Goal: Task Accomplishment & Management: Complete application form

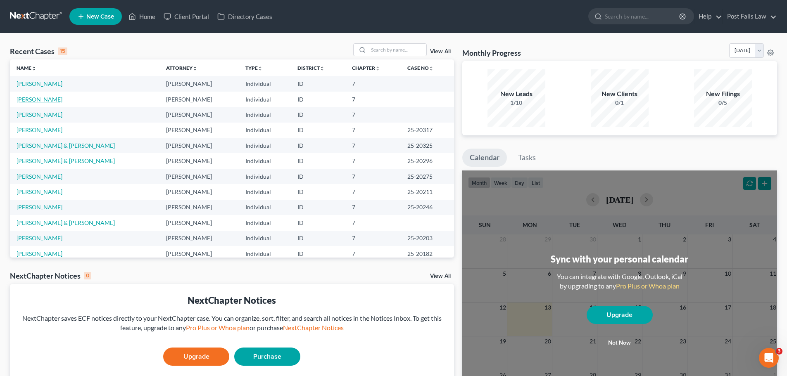
click at [31, 98] on link "[PERSON_NAME]" at bounding box center [40, 99] width 46 height 7
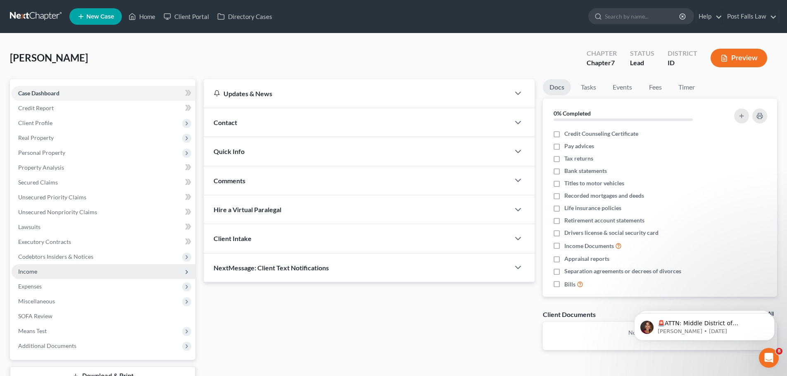
click at [27, 276] on span "Income" at bounding box center [104, 271] width 184 height 15
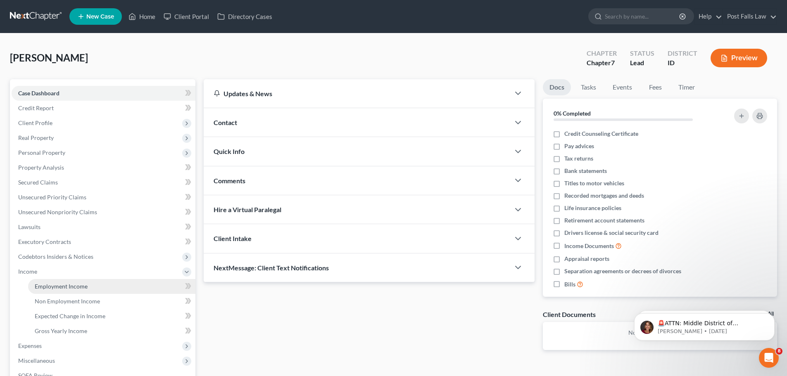
click at [40, 293] on link "Employment Income" at bounding box center [111, 286] width 167 height 15
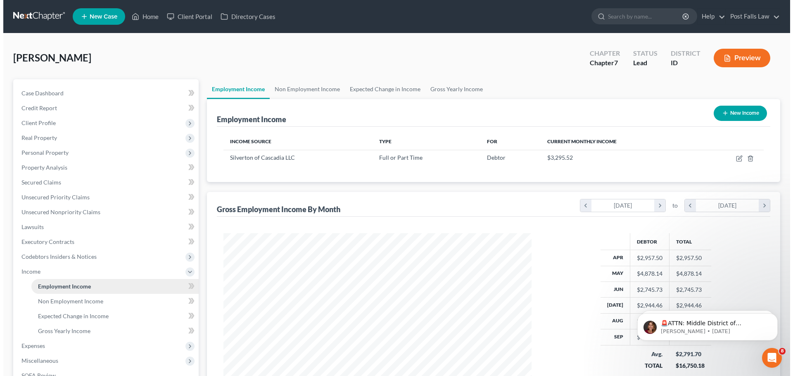
scroll to position [154, 325]
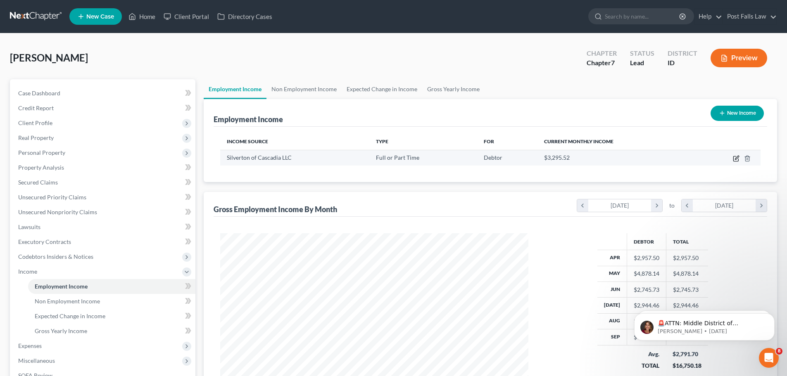
click at [736, 160] on icon "button" at bounding box center [736, 158] width 7 height 7
select select "0"
select select "13"
select select "2"
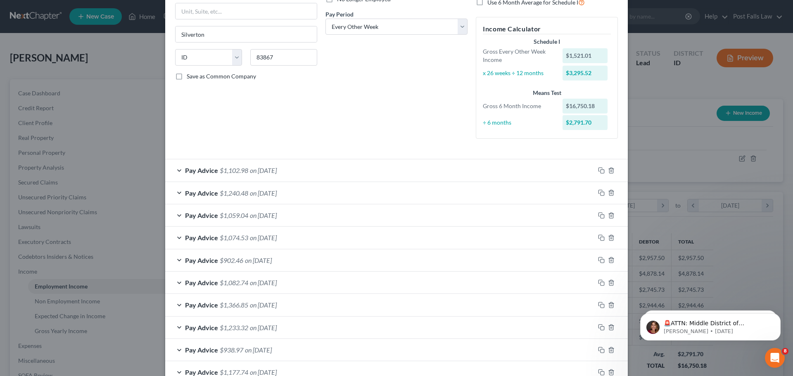
scroll to position [197, 0]
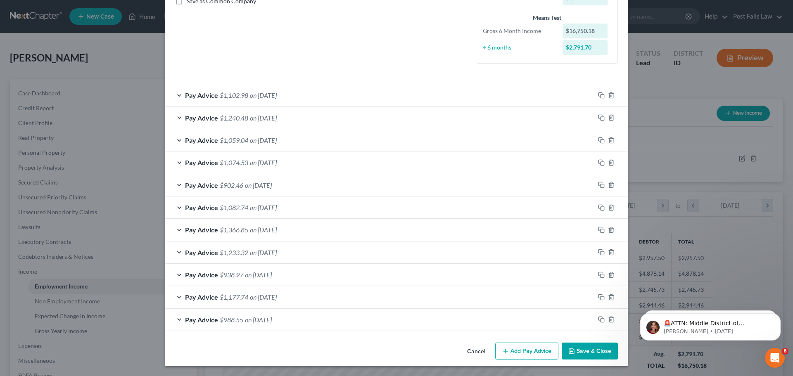
click at [512, 348] on button "Add Pay Advice" at bounding box center [526, 351] width 63 height 17
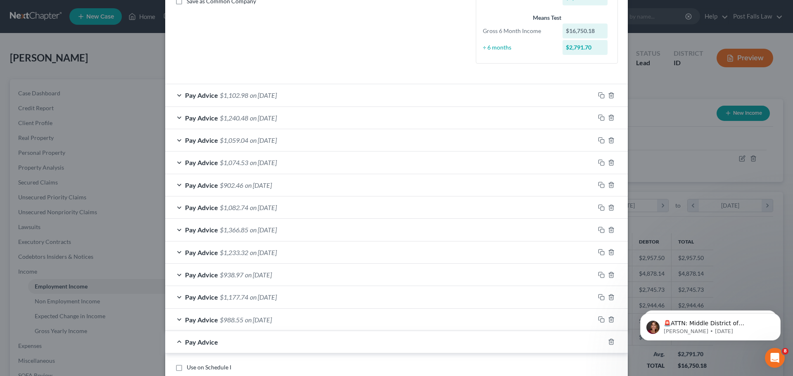
scroll to position [468, 0]
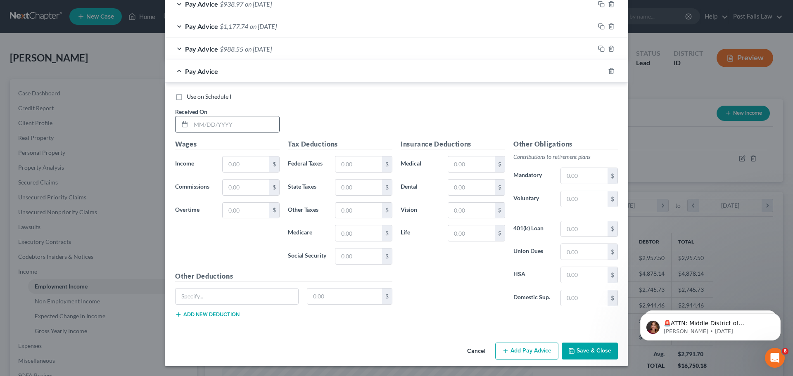
click at [231, 126] on input "text" at bounding box center [235, 125] width 88 height 16
type input "09/05/2025"
type input "2,052.21"
type input "144.33"
type input "68.00"
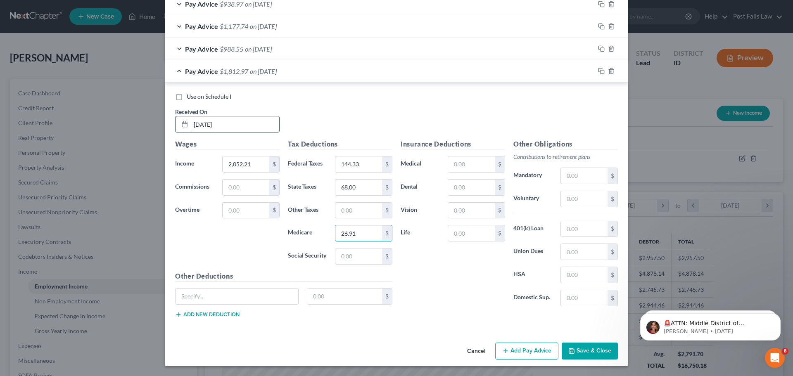
type input "26.91"
type input "115.08"
type input "166.80"
type input "27.58"
type input "1.70"
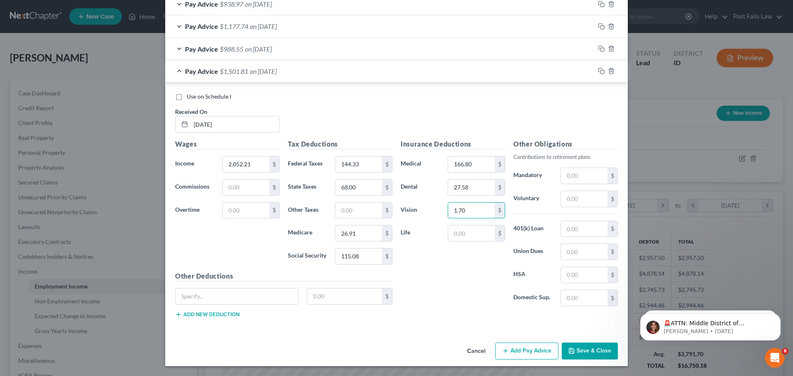
click at [537, 352] on button "Add Pay Advice" at bounding box center [526, 351] width 63 height 17
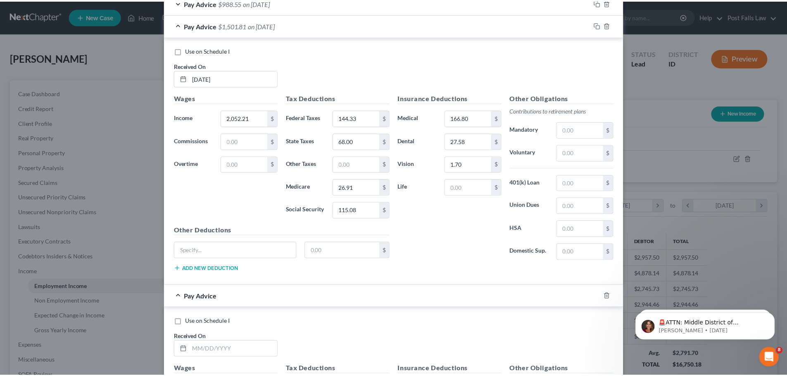
scroll to position [739, 0]
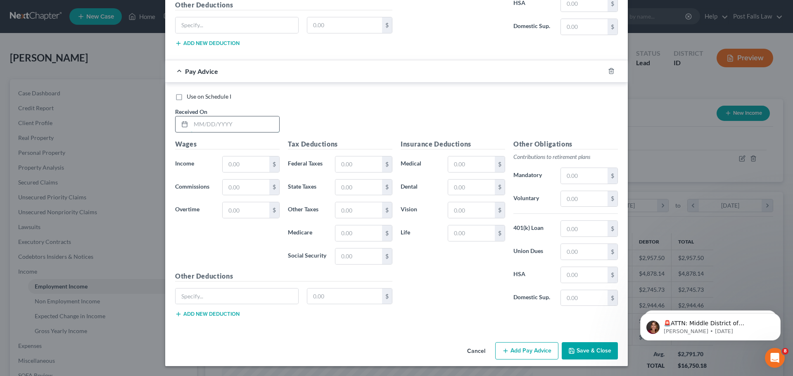
click at [212, 121] on input "text" at bounding box center [235, 125] width 88 height 16
type input "09/19/2025"
type input "1,622.63"
type input "92.78"
type input "45"
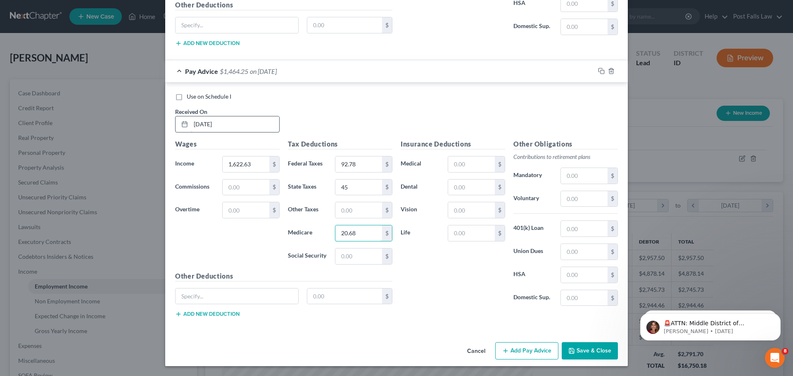
type input "20.68"
type input "88.45"
type input "166.80"
type input "27.58"
type input "1.70"
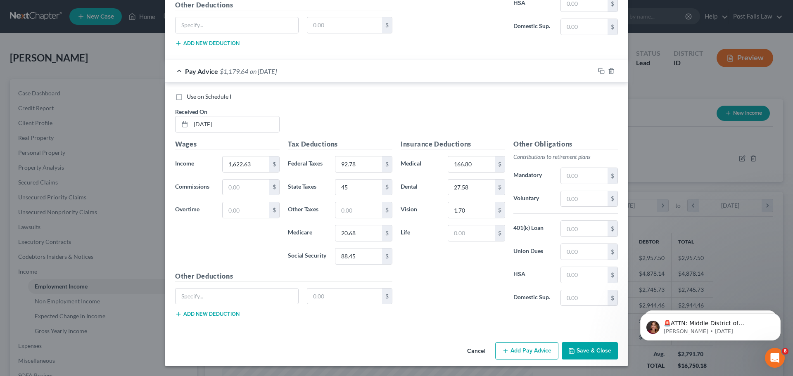
click at [600, 353] on button "Save & Close" at bounding box center [590, 351] width 56 height 17
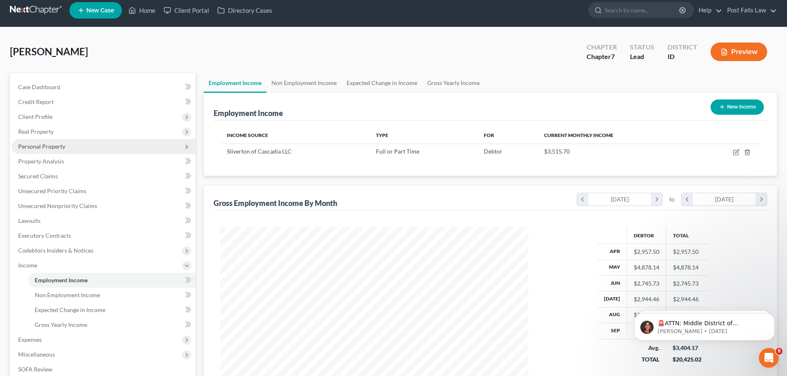
scroll to position [122, 0]
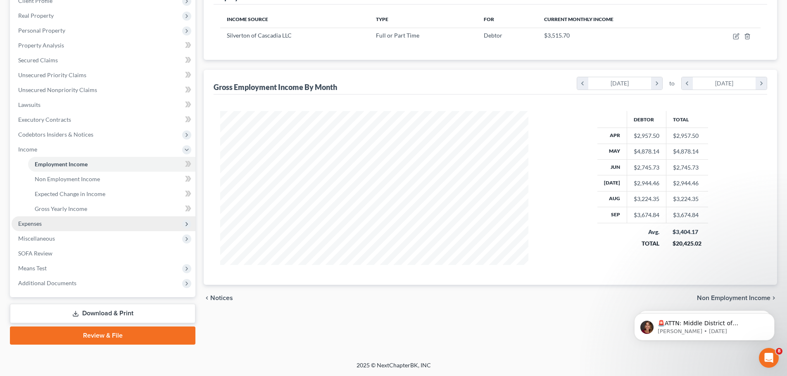
click at [34, 224] on span "Expenses" at bounding box center [30, 223] width 24 height 7
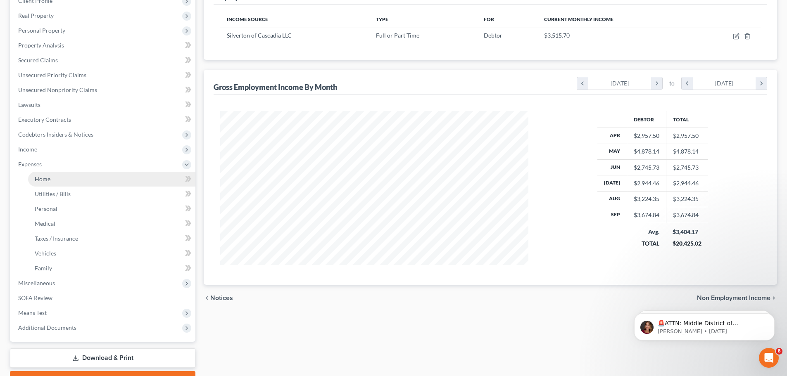
click at [43, 177] on span "Home" at bounding box center [43, 179] width 16 height 7
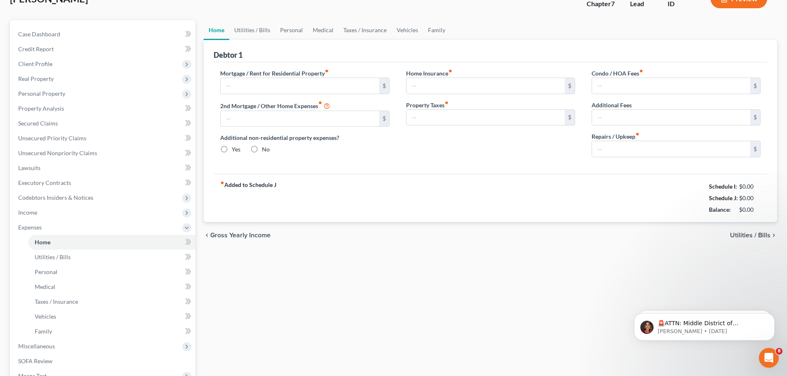
type input "2,300.00"
type input "0.00"
radio input "true"
type input "0.00"
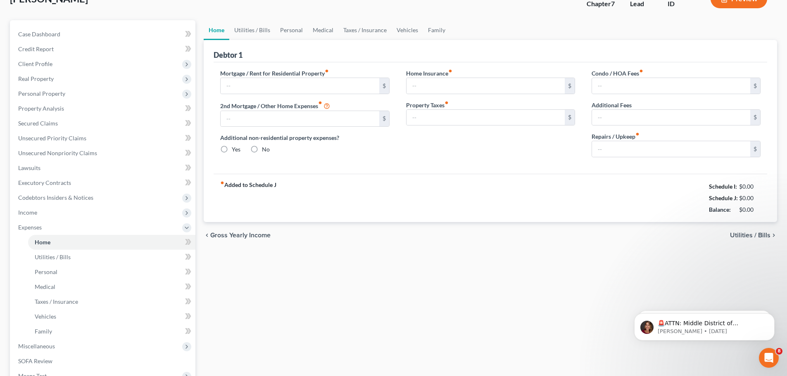
type input "0.00"
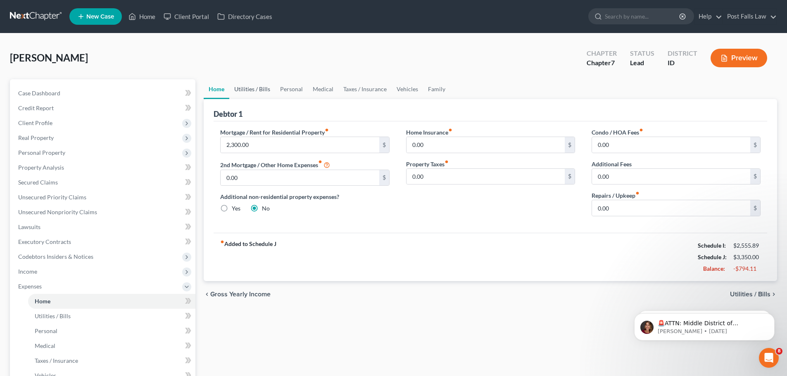
click at [260, 84] on link "Utilities / Bills" at bounding box center [252, 89] width 46 height 20
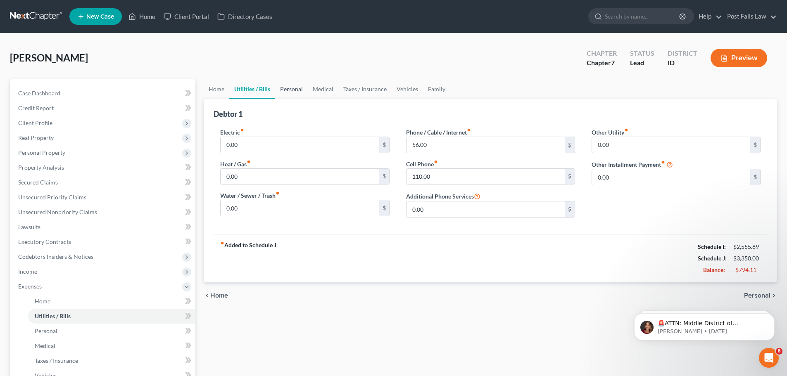
click at [288, 88] on link "Personal" at bounding box center [291, 89] width 33 height 20
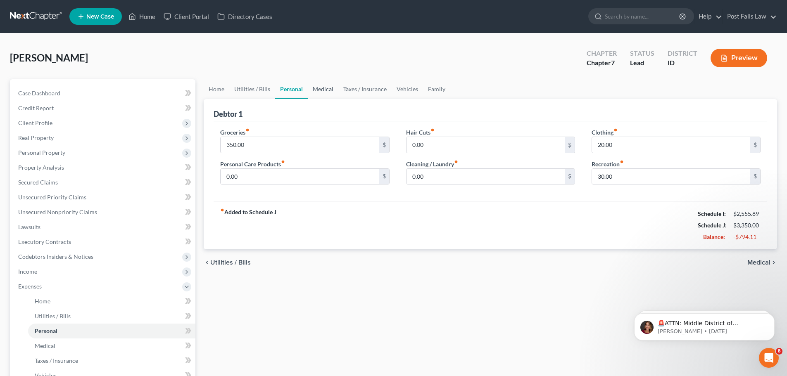
click at [329, 91] on link "Medical" at bounding box center [323, 89] width 31 height 20
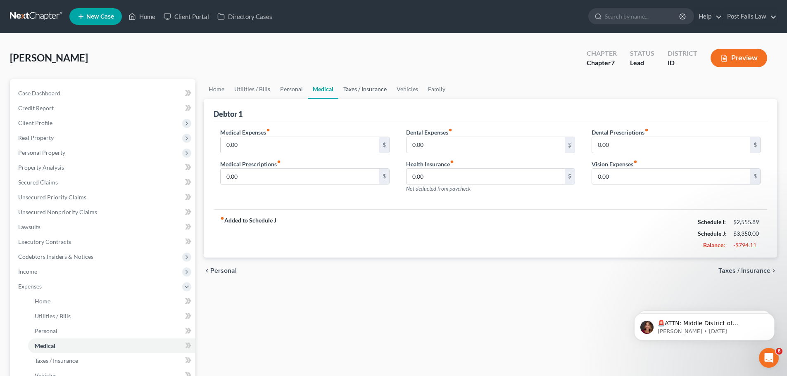
click at [350, 92] on link "Taxes / Insurance" at bounding box center [364, 89] width 53 height 20
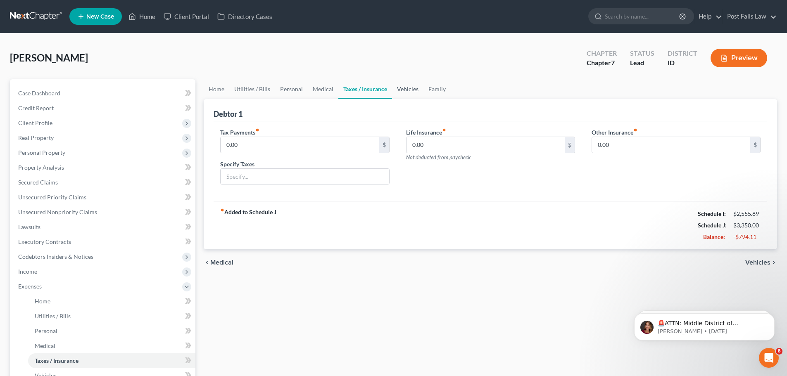
click at [397, 91] on link "Vehicles" at bounding box center [407, 89] width 31 height 20
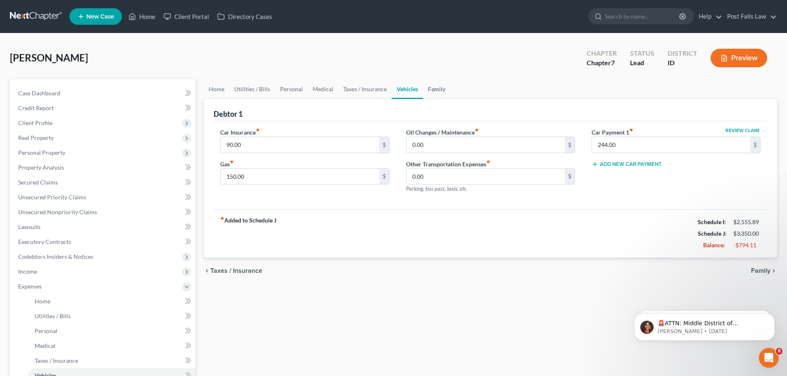
click at [431, 88] on link "Family" at bounding box center [436, 89] width 27 height 20
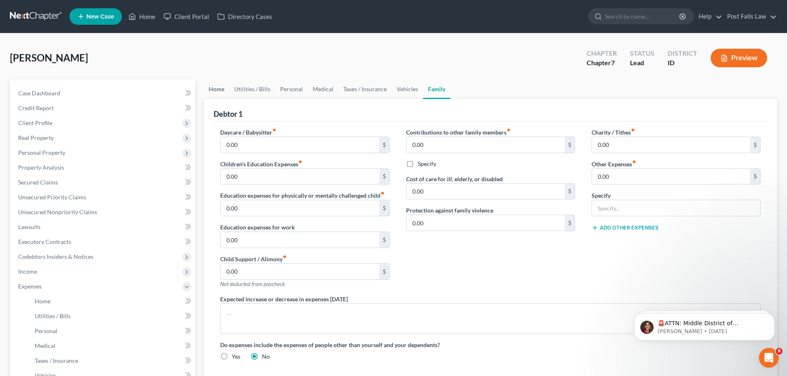
click at [214, 92] on link "Home" at bounding box center [217, 89] width 26 height 20
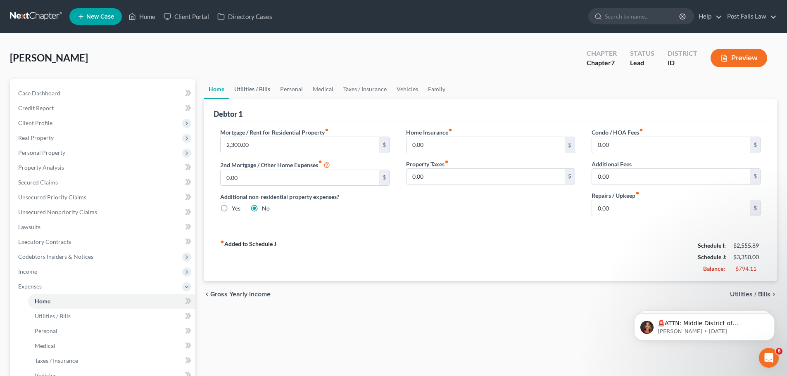
click at [255, 86] on link "Utilities / Bills" at bounding box center [252, 89] width 46 height 20
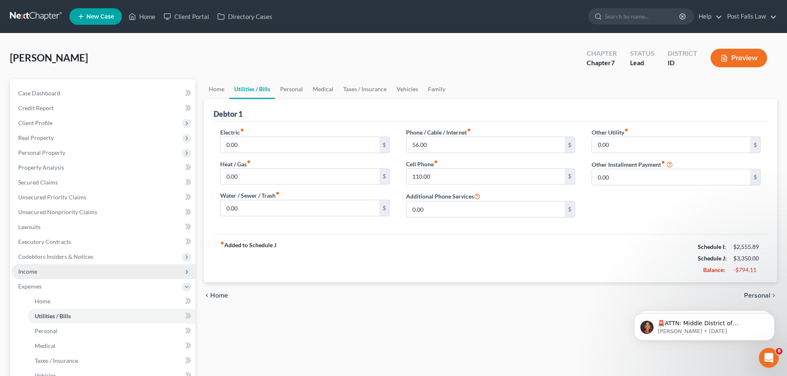
click at [40, 271] on span "Income" at bounding box center [104, 271] width 184 height 15
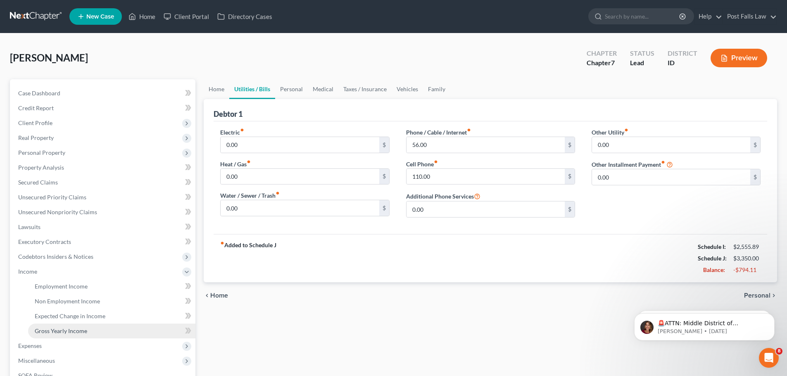
click at [48, 330] on span "Gross Yearly Income" at bounding box center [61, 331] width 52 height 7
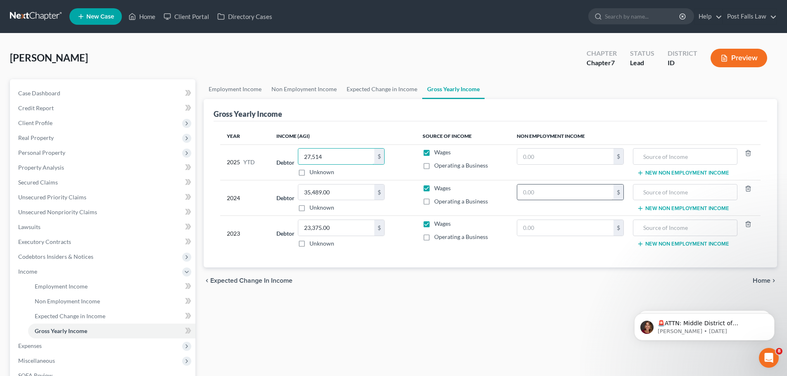
type input "27,514"
click at [570, 191] on input "text" at bounding box center [565, 193] width 96 height 16
click at [365, 87] on link "Expected Change in Income" at bounding box center [382, 89] width 81 height 20
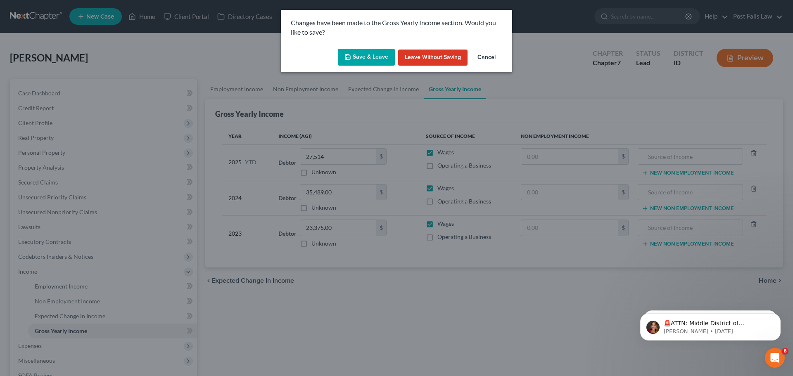
click at [377, 60] on button "Save & Leave" at bounding box center [366, 57] width 57 height 17
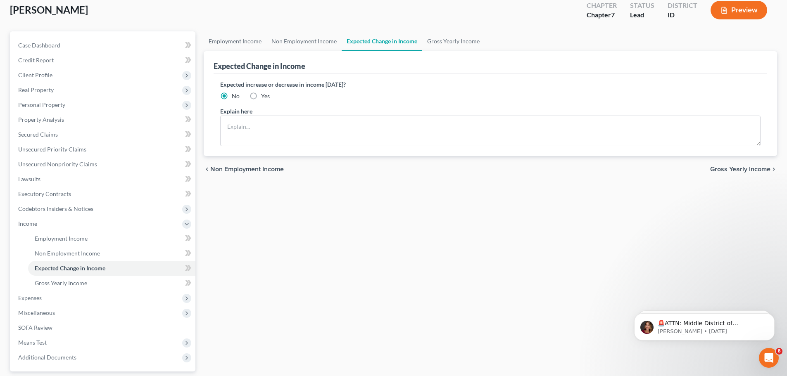
scroll to position [122, 0]
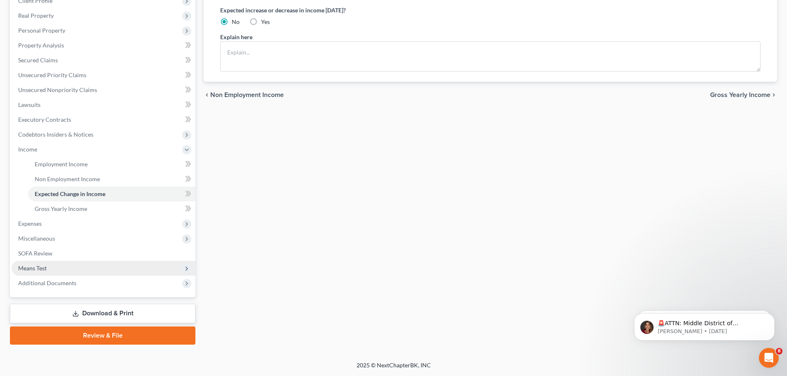
click at [43, 272] on span "Means Test" at bounding box center [104, 268] width 184 height 15
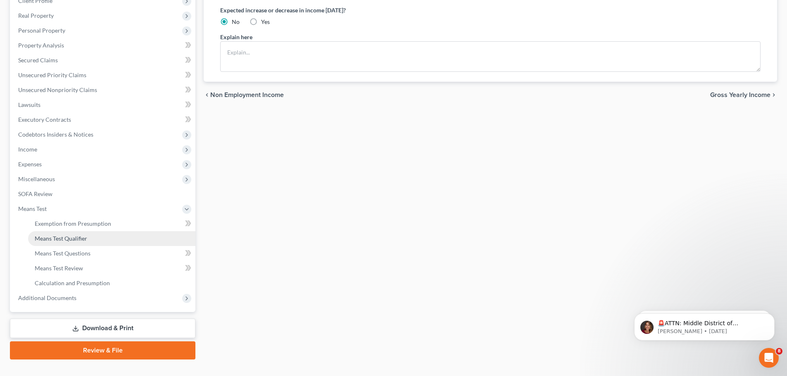
click at [63, 242] on span "Means Test Qualifier" at bounding box center [61, 238] width 52 height 7
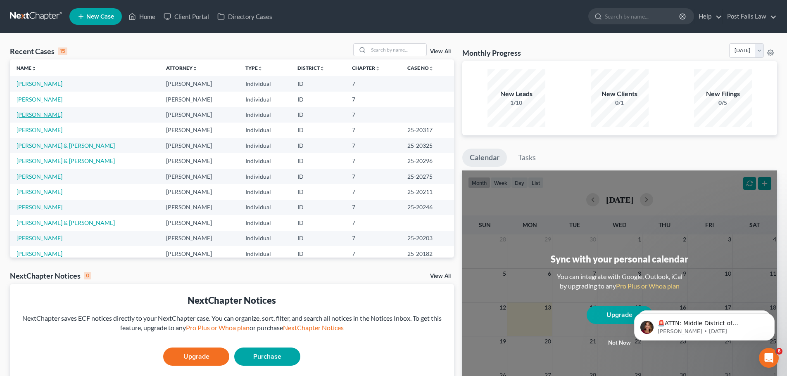
click at [36, 112] on link "[PERSON_NAME]" at bounding box center [40, 114] width 46 height 7
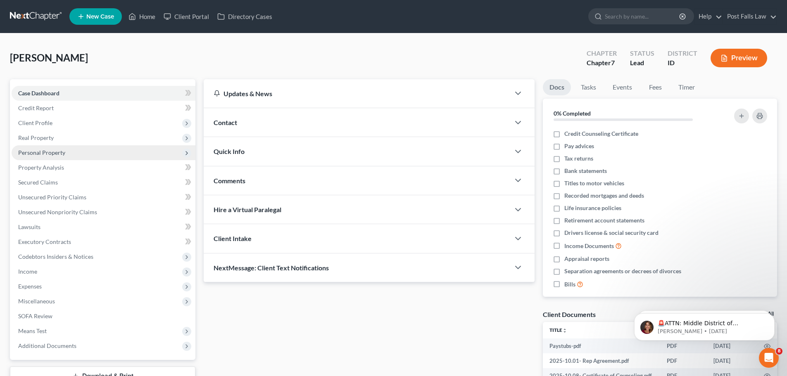
click at [37, 153] on span "Personal Property" at bounding box center [41, 152] width 47 height 7
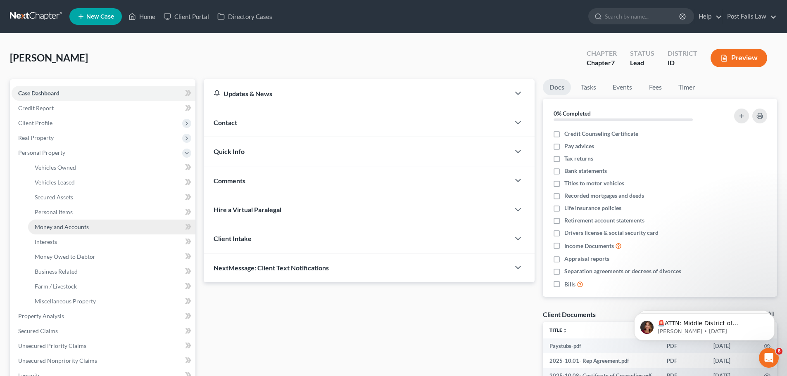
click at [56, 224] on span "Money and Accounts" at bounding box center [62, 227] width 54 height 7
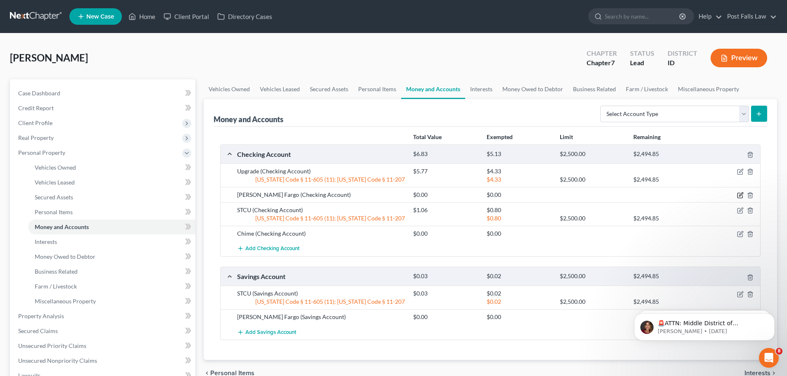
click at [738, 195] on icon "button" at bounding box center [740, 195] width 5 height 5
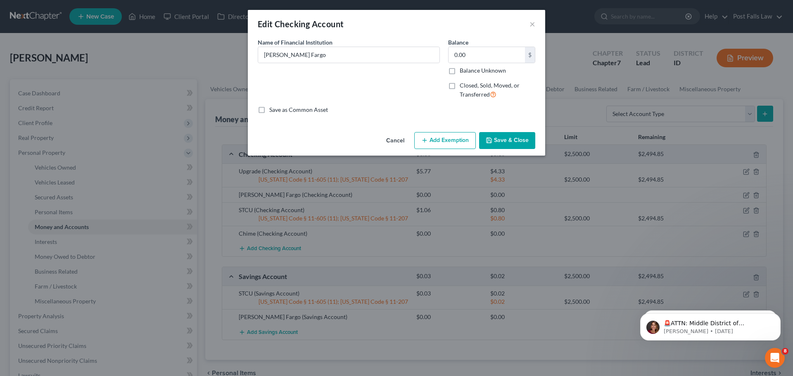
click at [519, 142] on button "Save & Close" at bounding box center [507, 140] width 56 height 17
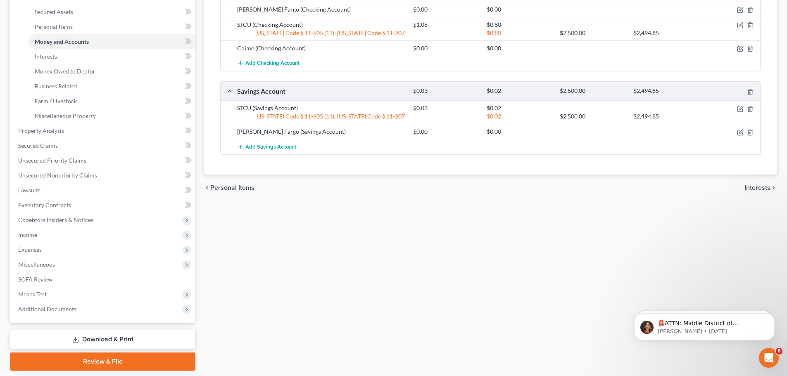
scroll to position [212, 0]
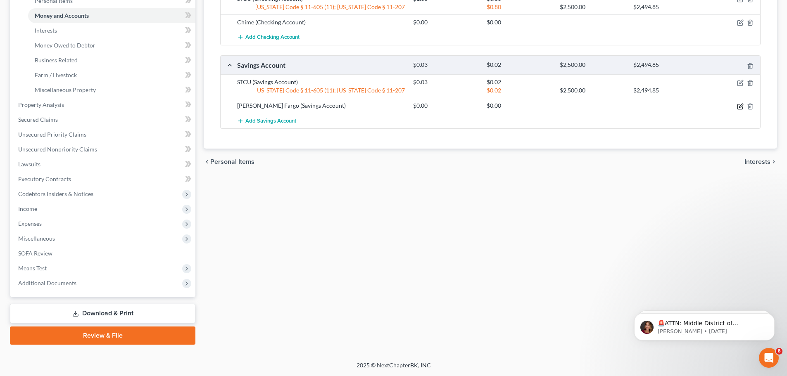
click at [738, 106] on icon "button" at bounding box center [740, 106] width 7 height 7
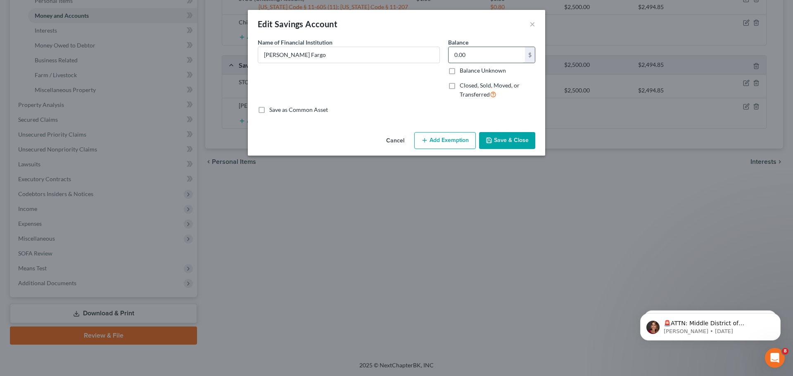
click at [472, 57] on input "0.00" at bounding box center [487, 55] width 76 height 16
type input "2.57"
click at [455, 150] on div "Cancel Add Exemption Save & Close" at bounding box center [397, 142] width 298 height 27
click at [458, 140] on button "Add Exemption" at bounding box center [445, 140] width 62 height 17
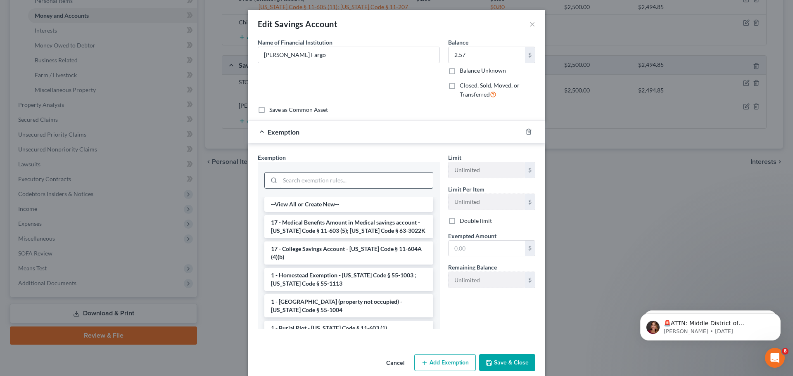
click at [339, 180] on input "search" at bounding box center [356, 181] width 153 height 16
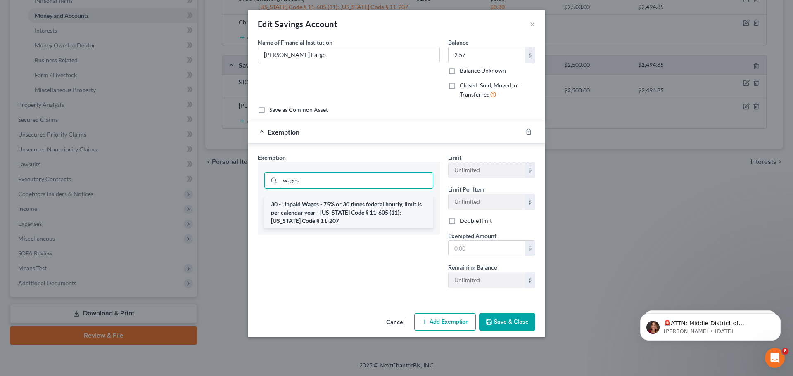
type input "wages"
click at [337, 220] on li "30 - Unpaid Wages - 75% or 30 times federal hourly, limit is per calendar year …" at bounding box center [348, 212] width 169 height 31
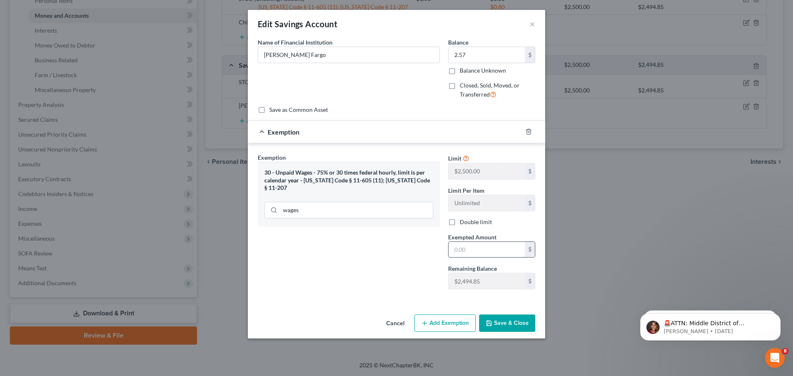
click at [463, 246] on input "text" at bounding box center [487, 250] width 76 height 16
type input "1.93"
click at [517, 322] on button "Save & Close" at bounding box center [507, 323] width 56 height 17
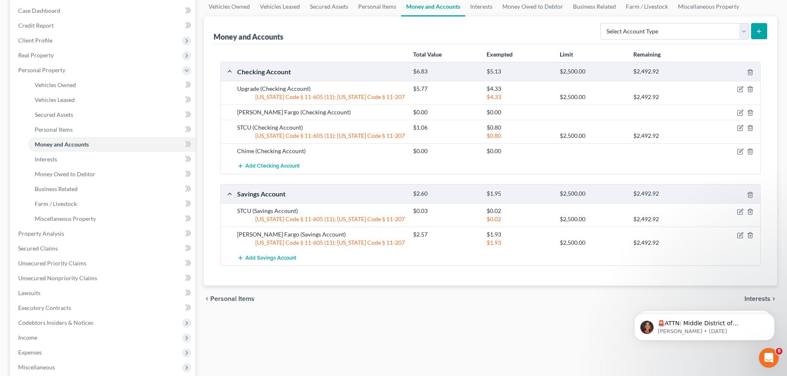
scroll to position [124, 0]
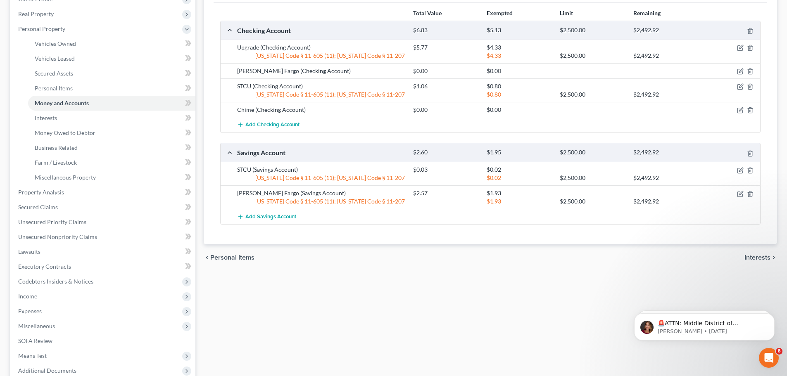
click at [284, 216] on span "Add Savings Account" at bounding box center [270, 217] width 51 height 7
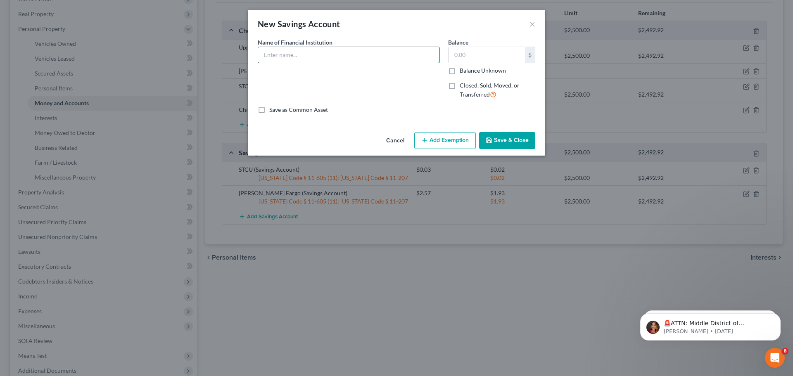
click at [318, 55] on input "text" at bounding box center [348, 55] width 181 height 16
type input "Chime"
click at [492, 59] on input "text" at bounding box center [487, 55] width 76 height 16
type input "4.32"
click at [475, 138] on button "Add Exemption" at bounding box center [445, 140] width 62 height 17
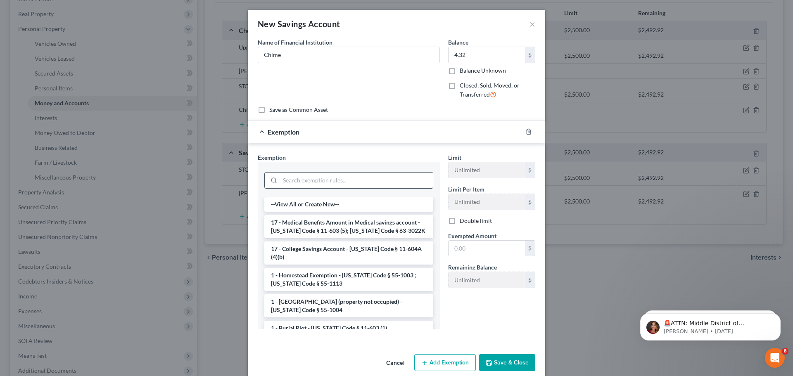
click at [386, 177] on input "search" at bounding box center [356, 181] width 153 height 16
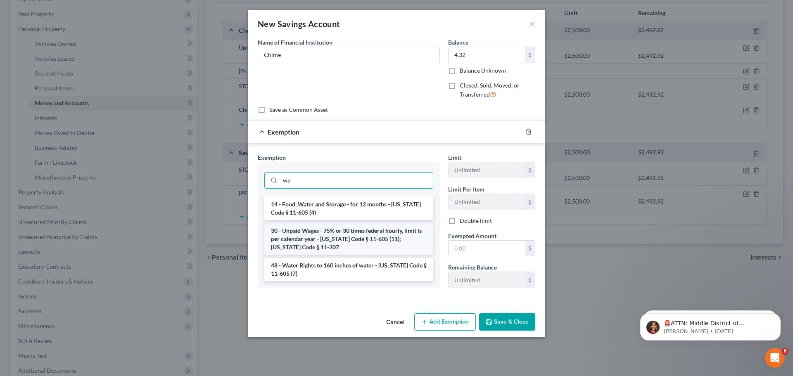
type input "wa"
click at [360, 235] on li "30 - Unpaid Wages - 75% or 30 times federal hourly, limit is per calendar year …" at bounding box center [348, 239] width 169 height 31
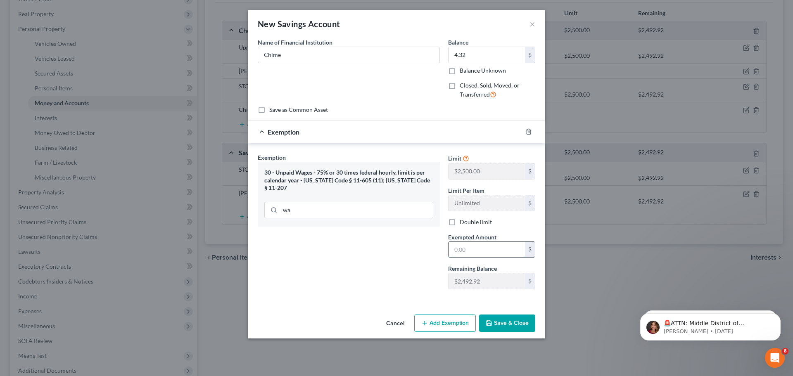
click at [466, 246] on input "text" at bounding box center [487, 250] width 76 height 16
type input "3.24"
click at [515, 329] on button "Save & Close" at bounding box center [507, 323] width 56 height 17
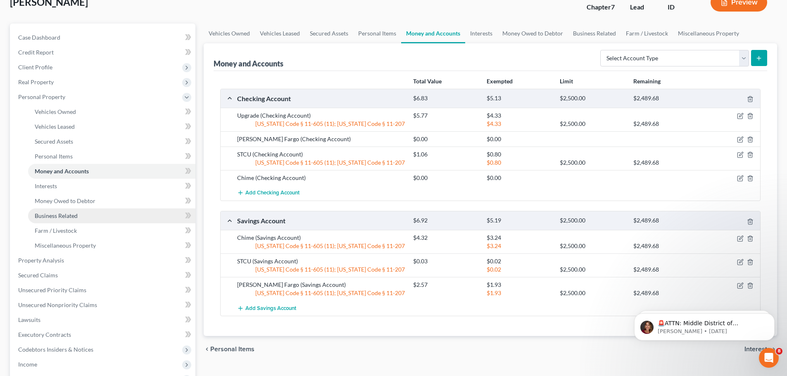
scroll to position [41, 0]
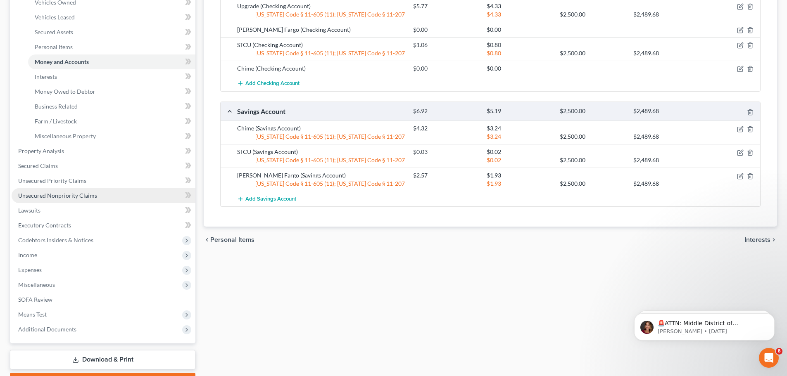
click at [63, 196] on span "Unsecured Nonpriority Claims" at bounding box center [57, 195] width 79 height 7
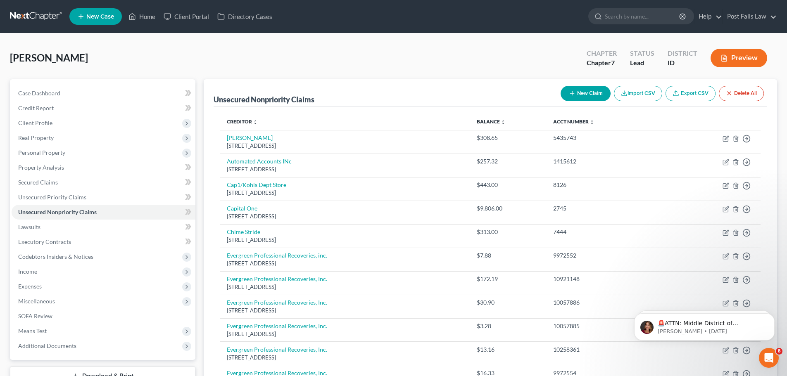
click at [574, 93] on button "New Claim" at bounding box center [586, 93] width 50 height 15
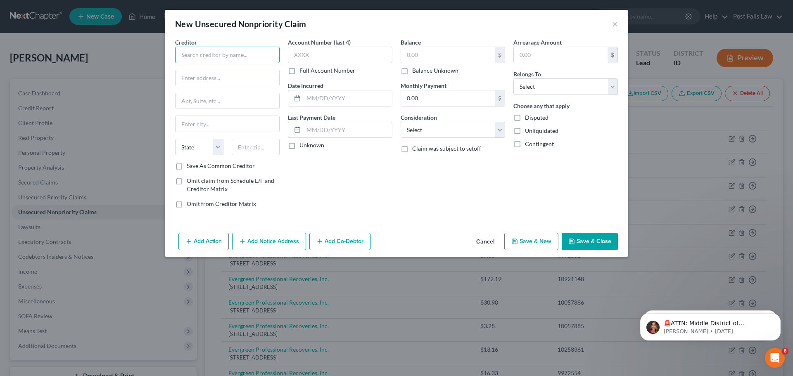
click at [210, 53] on input "text" at bounding box center [227, 55] width 105 height 17
type input "Chime"
click at [312, 61] on input "text" at bounding box center [340, 55] width 105 height 17
click at [300, 71] on label "Full Account Number" at bounding box center [328, 71] width 56 height 8
click at [303, 71] on input "Full Account Number" at bounding box center [305, 69] width 5 height 5
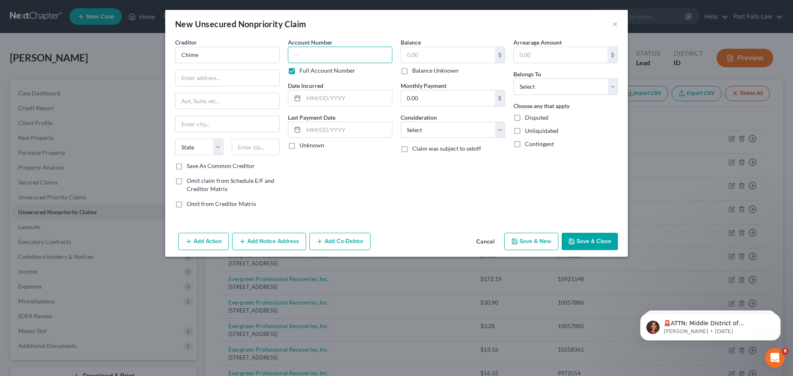
click at [303, 57] on input "text" at bounding box center [340, 55] width 105 height 17
type input "169166468606"
click at [417, 56] on input "text" at bounding box center [448, 55] width 94 height 16
type input "26.62"
click at [498, 134] on select "Select Cable / Satellite Services Collection Agency Credit Card Debt Debt Couns…" at bounding box center [453, 130] width 105 height 17
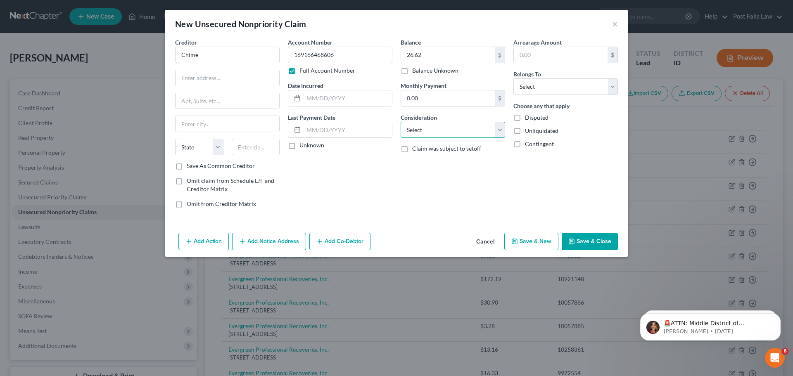
select select "15"
click at [401, 122] on select "Select Cable / Satellite Services Collection Agency Credit Card Debt Debt Couns…" at bounding box center [453, 130] width 105 height 17
drag, startPoint x: 613, startPoint y: 85, endPoint x: 606, endPoint y: 91, distance: 8.5
click at [613, 86] on select "Select Debtor 1 Only Debtor 2 Only Debtor 1 And Debtor 2 Only At Least One Of T…" at bounding box center [566, 87] width 105 height 17
select select "0"
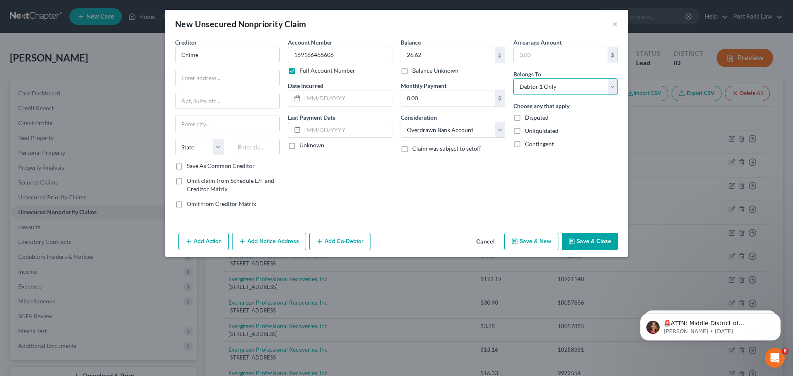
click at [514, 79] on select "Select Debtor 1 Only Debtor 2 Only Debtor 1 And Debtor 2 Only At Least One Of T…" at bounding box center [566, 87] width 105 height 17
click at [229, 79] on input "text" at bounding box center [228, 78] width 104 height 16
click at [226, 56] on input "Chime" at bounding box center [227, 55] width 105 height 17
type input "Chime Financial Inc"
type input "101 California Street"
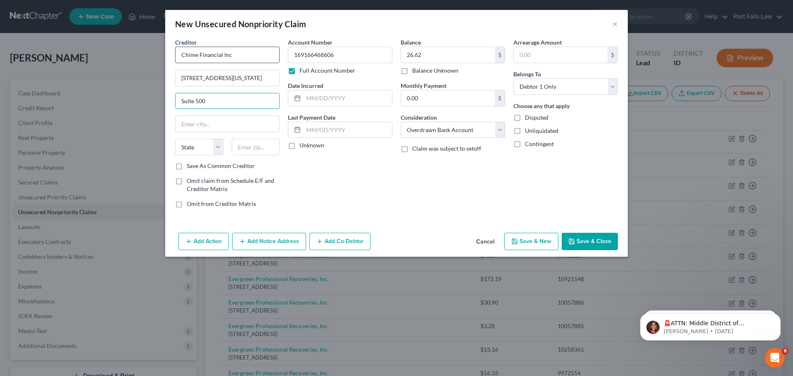
type input "Suite 500"
type input "San Francisco"
select select "4"
type input "94111"
click at [591, 244] on button "Save & Close" at bounding box center [590, 241] width 56 height 17
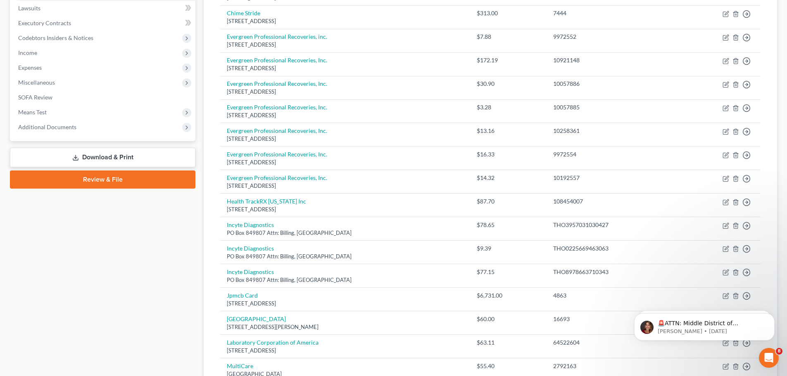
click at [145, 157] on link "Download & Print" at bounding box center [103, 157] width 186 height 19
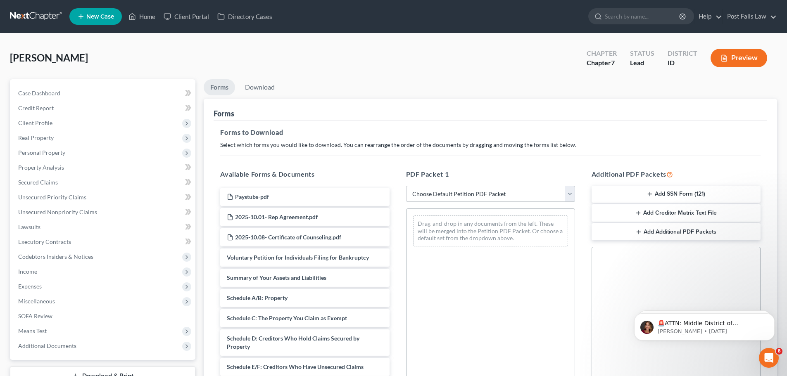
click at [569, 194] on select "Choose Default Petition PDF Packet Complete Bankruptcy Petition (all forms and …" at bounding box center [490, 194] width 169 height 17
select select "0"
click at [406, 186] on select "Choose Default Petition PDF Packet Complete Bankruptcy Petition (all forms and …" at bounding box center [490, 194] width 169 height 17
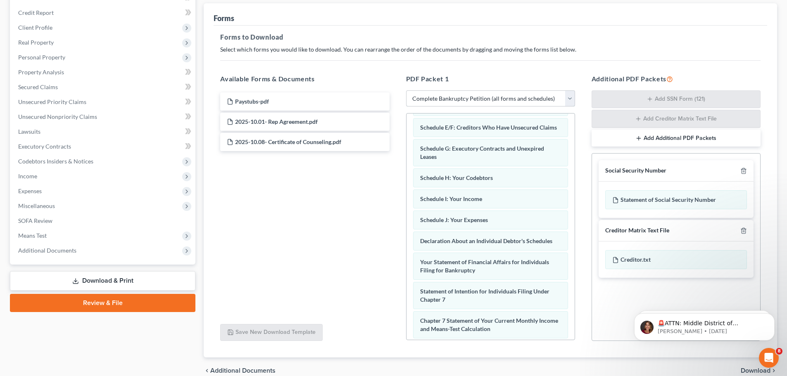
scroll to position [93, 0]
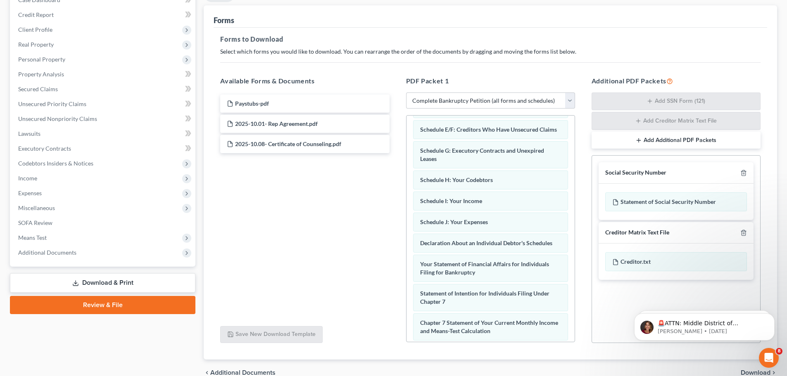
click at [745, 372] on span "Download" at bounding box center [756, 373] width 30 height 7
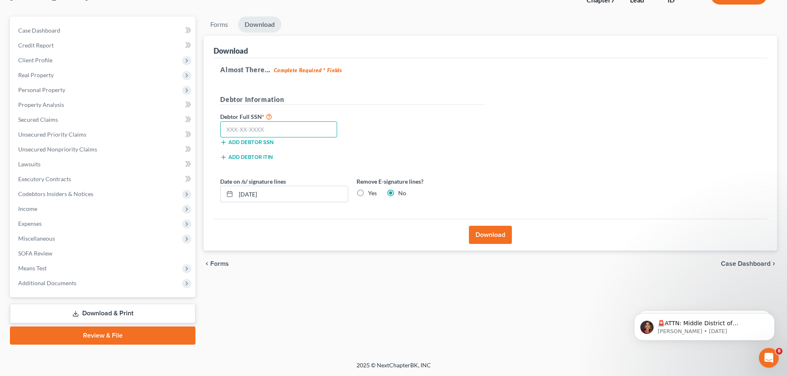
click at [326, 131] on input "text" at bounding box center [278, 129] width 117 height 17
type input "529-35-2291"
click at [489, 240] on button "Download" at bounding box center [490, 235] width 43 height 18
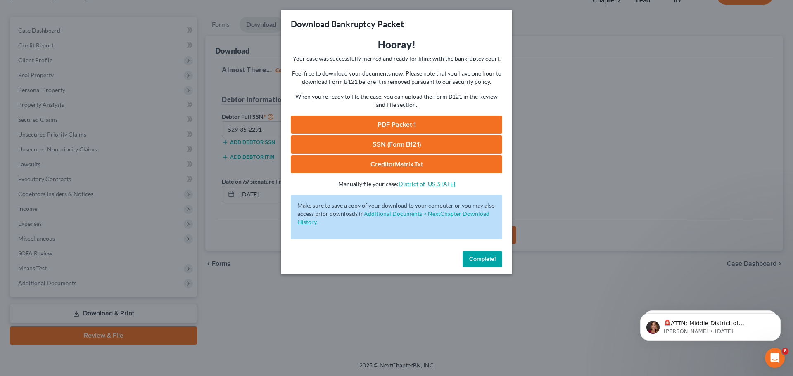
click at [435, 119] on link "PDF Packet 1" at bounding box center [397, 125] width 212 height 18
click at [432, 145] on link "SSN (Form B121)" at bounding box center [397, 145] width 212 height 18
click at [395, 167] on link "CreditorMatrix.txt" at bounding box center [397, 164] width 212 height 18
click at [490, 257] on span "Complete!" at bounding box center [482, 259] width 26 height 7
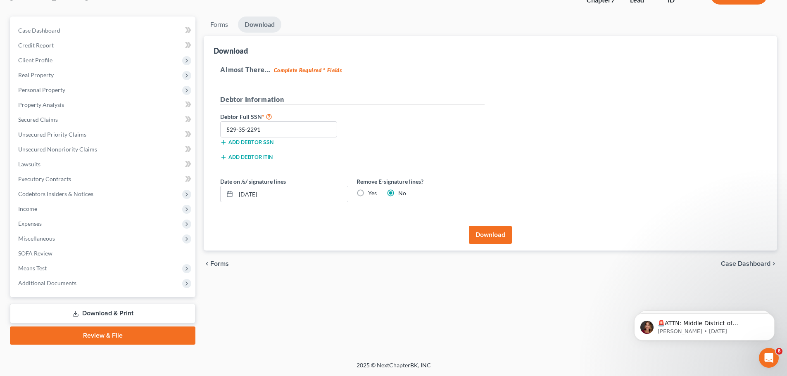
click at [324, 302] on div "Forms Download Forms Forms to Download Select which forms you would like to dow…" at bounding box center [491, 181] width 582 height 329
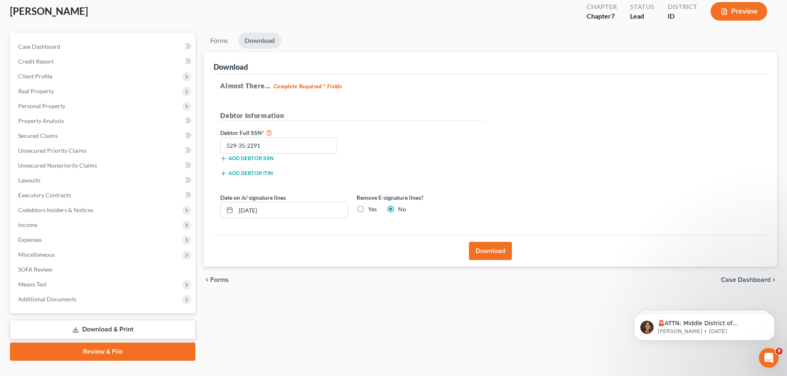
scroll to position [0, 0]
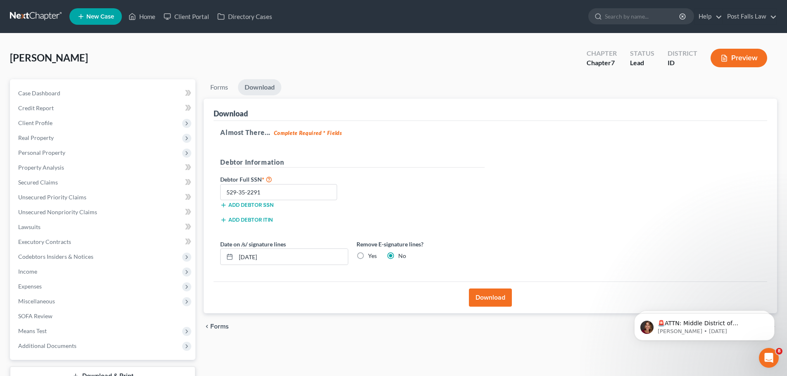
click at [50, 14] on link at bounding box center [36, 16] width 53 height 15
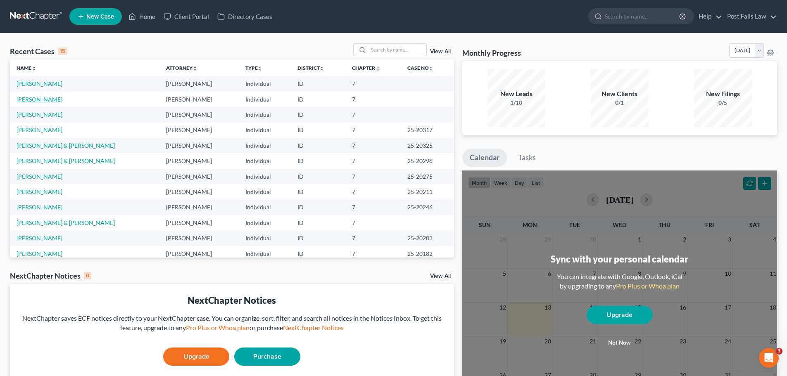
click at [43, 97] on link "[PERSON_NAME]" at bounding box center [40, 99] width 46 height 7
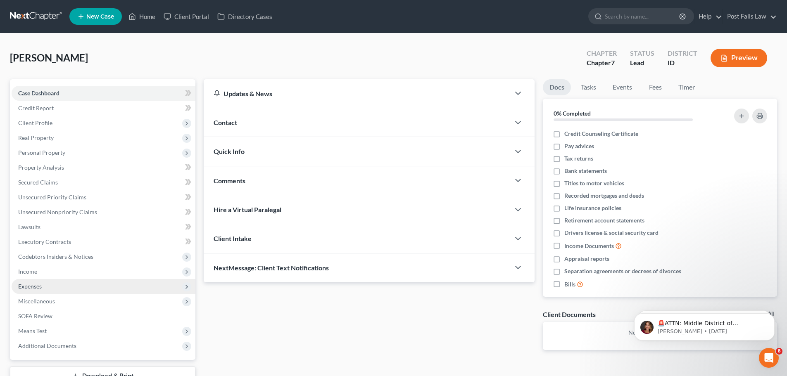
click at [40, 289] on span "Expenses" at bounding box center [30, 286] width 24 height 7
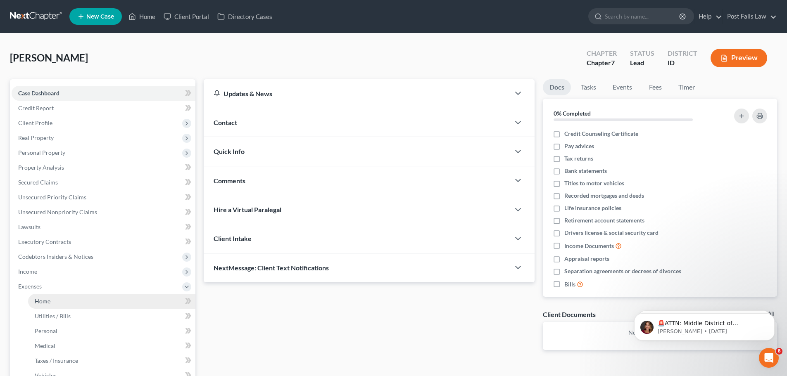
click at [45, 302] on span "Home" at bounding box center [43, 301] width 16 height 7
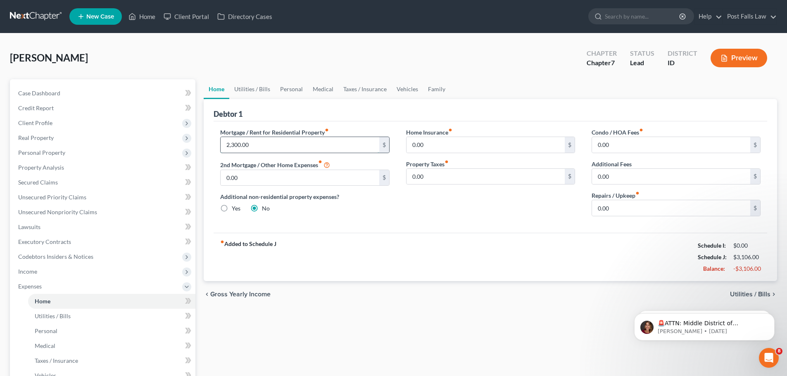
click at [258, 145] on input "2,300.00" at bounding box center [300, 145] width 158 height 16
click at [355, 211] on div "Additional non-residential property expenses? Yes No" at bounding box center [304, 203] width 169 height 20
click at [443, 148] on input "0.00" at bounding box center [486, 145] width 158 height 16
click at [454, 224] on div "Mortgage / Rent for Residential Property fiber_manual_record 700.00 $ 2nd Mortg…" at bounding box center [491, 177] width 554 height 112
click at [391, 256] on div "fiber_manual_record Added to Schedule J Schedule I: $2,555.89 Schedule J: $2,65…" at bounding box center [491, 257] width 554 height 48
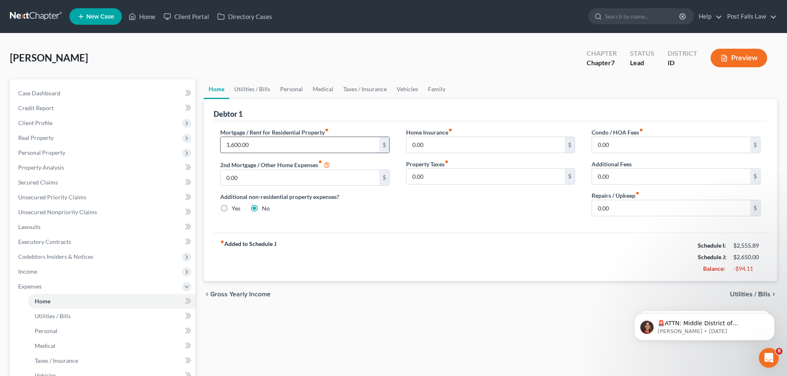
click at [269, 144] on input "1,600.00" at bounding box center [300, 145] width 158 height 16
type input "700.00"
click at [398, 212] on div "Home Insurance fiber_manual_record 0.00 $ Property Taxes fiber_manual_record 0.…" at bounding box center [491, 175] width 186 height 95
click at [260, 91] on link "Utilities / Bills" at bounding box center [252, 89] width 46 height 20
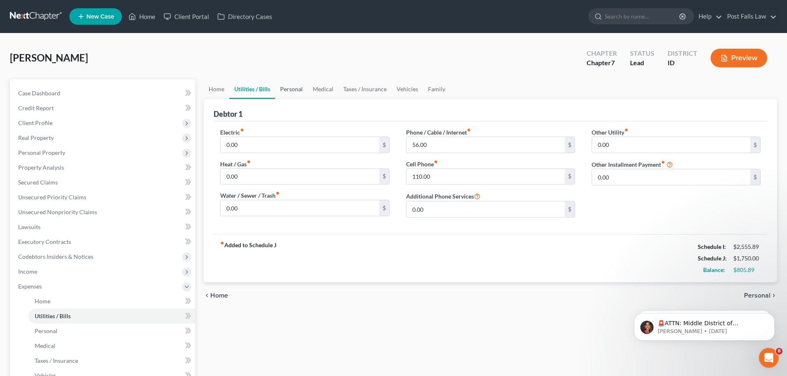
click at [296, 94] on link "Personal" at bounding box center [291, 89] width 33 height 20
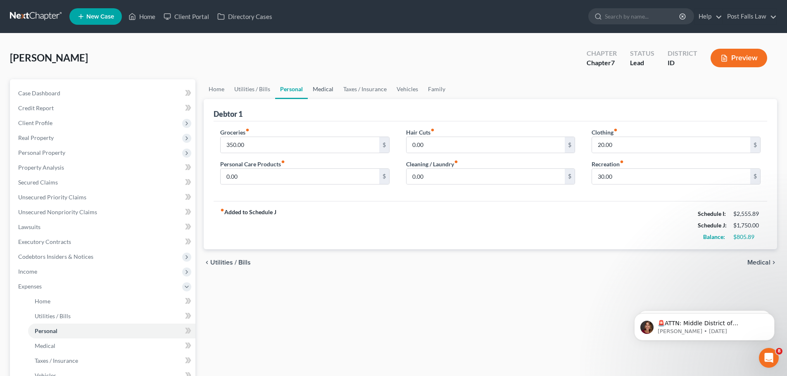
click at [327, 89] on link "Medical" at bounding box center [323, 89] width 31 height 20
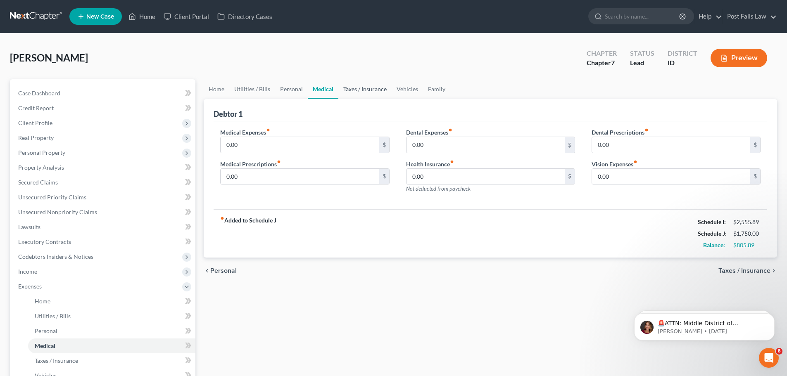
click at [359, 89] on link "Taxes / Insurance" at bounding box center [364, 89] width 53 height 20
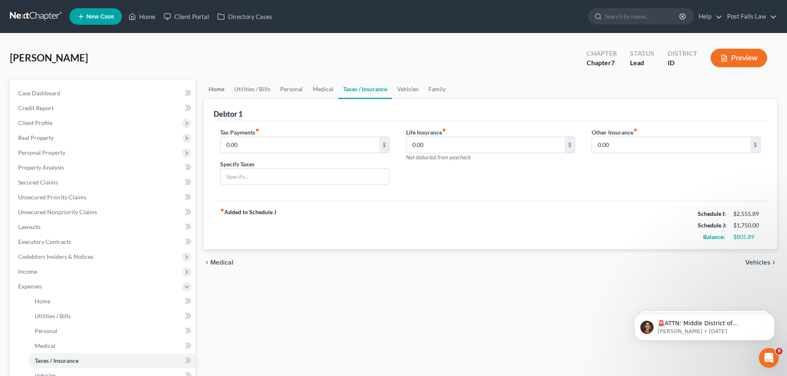
click at [218, 93] on link "Home" at bounding box center [217, 89] width 26 height 20
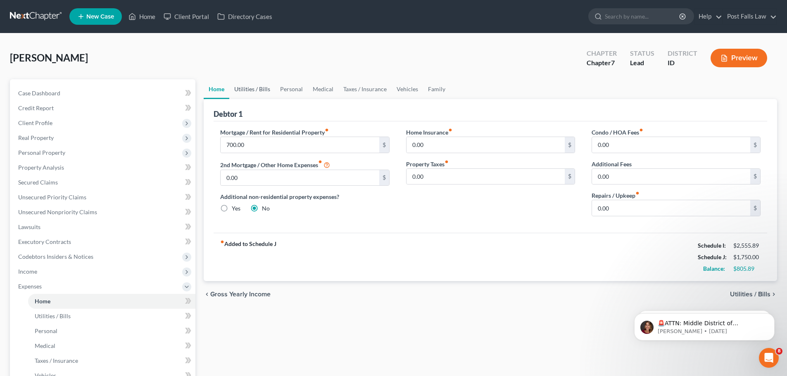
click at [260, 85] on link "Utilities / Bills" at bounding box center [252, 89] width 46 height 20
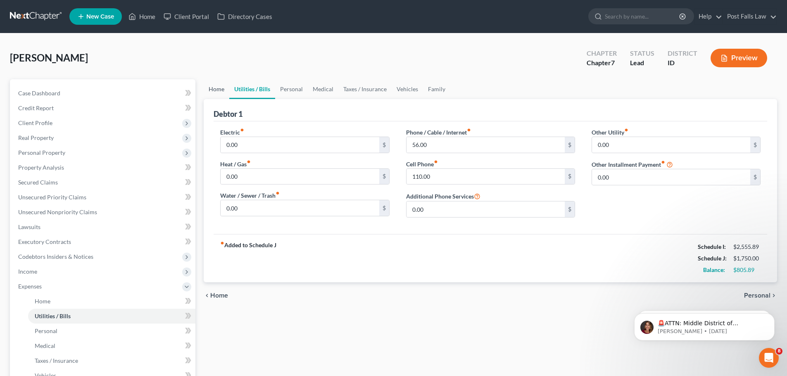
click at [217, 92] on link "Home" at bounding box center [217, 89] width 26 height 20
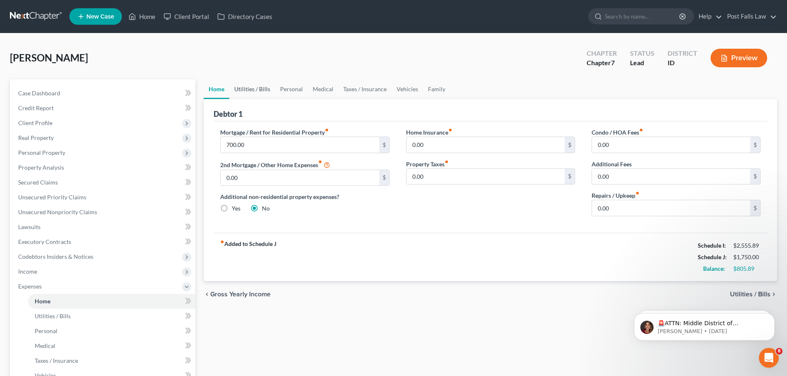
click at [245, 87] on link "Utilities / Bills" at bounding box center [252, 89] width 46 height 20
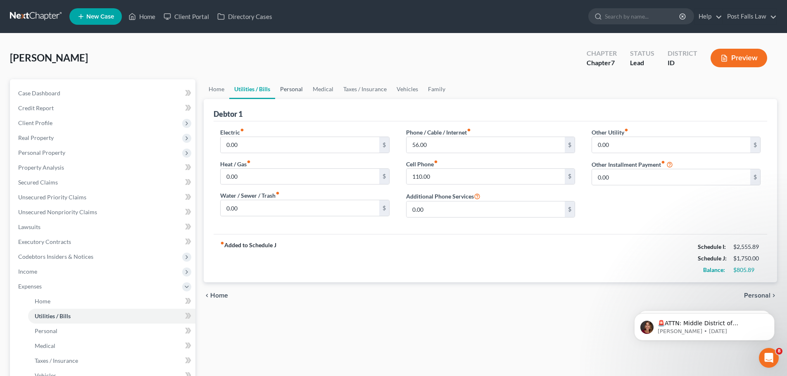
click at [296, 87] on link "Personal" at bounding box center [291, 89] width 33 height 20
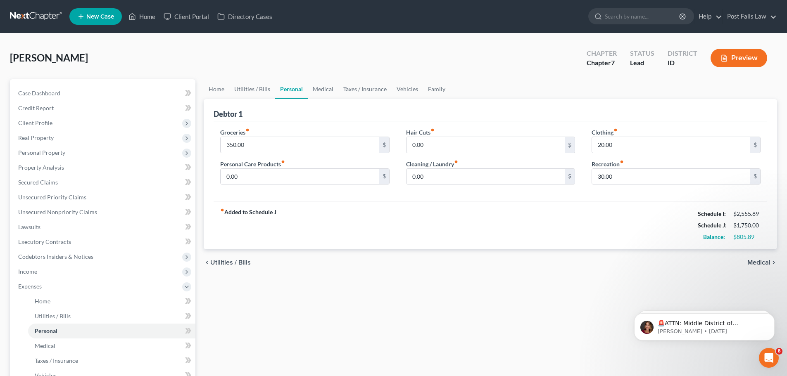
click at [731, 60] on button "Preview" at bounding box center [739, 58] width 57 height 19
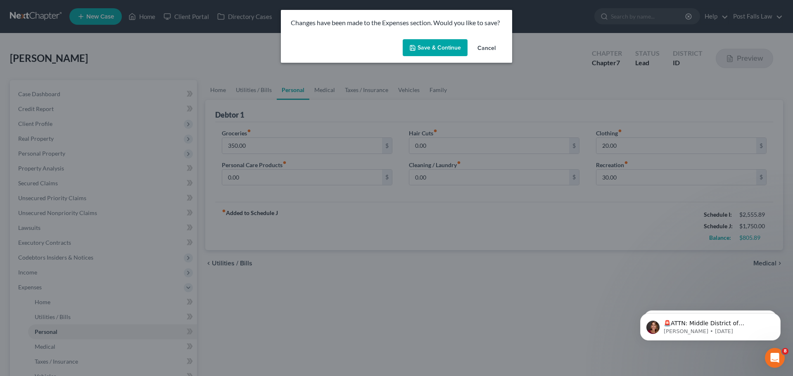
click at [426, 52] on button "Save & Continue" at bounding box center [435, 47] width 65 height 17
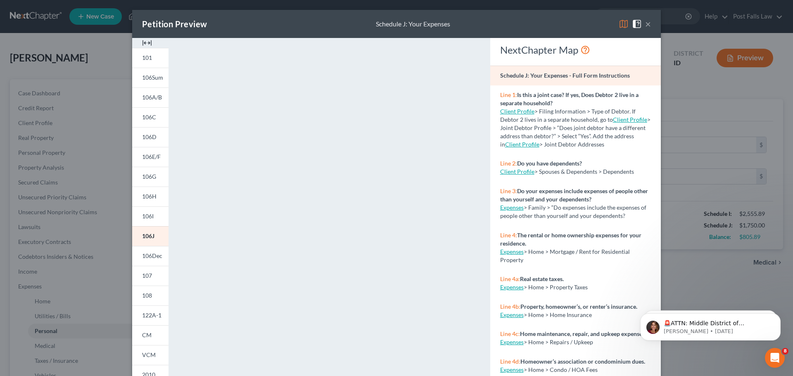
click at [145, 44] on img at bounding box center [147, 43] width 10 height 10
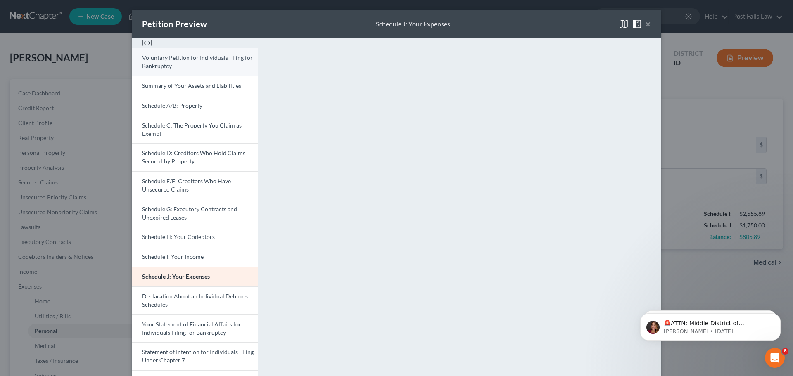
click at [219, 67] on link "Voluntary Petition for Individuals Filing for Bankruptcy" at bounding box center [195, 62] width 126 height 28
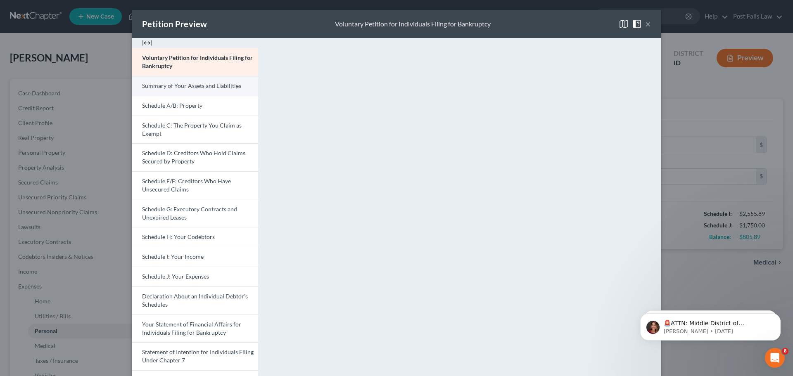
click at [178, 84] on span "Summary of Your Assets and Liabilities" at bounding box center [191, 85] width 99 height 7
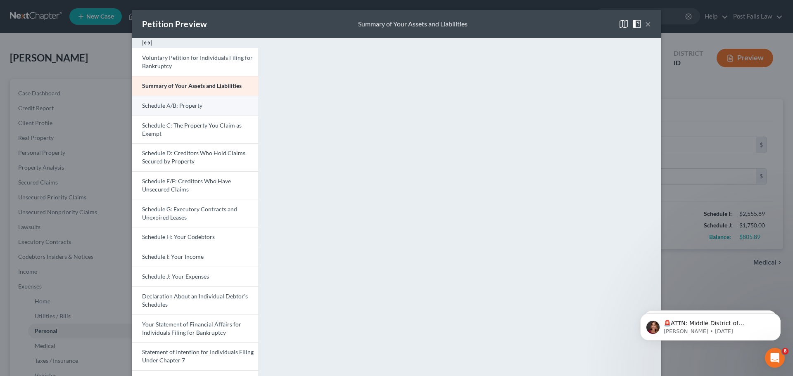
click at [174, 103] on span "Schedule A/B: Property" at bounding box center [172, 105] width 60 height 7
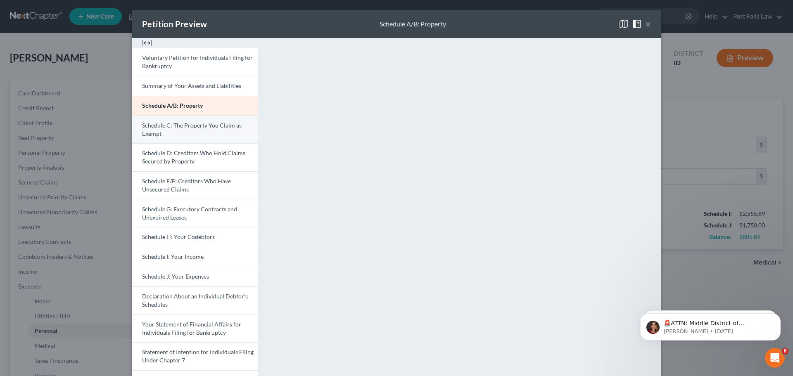
click at [166, 121] on link "Schedule C: The Property You Claim as Exempt" at bounding box center [195, 130] width 126 height 28
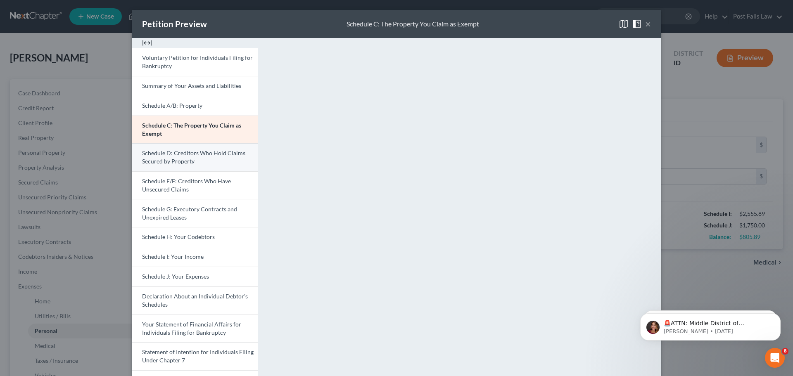
click at [216, 157] on span "Schedule D: Creditors Who Hold Claims Secured by Property" at bounding box center [193, 157] width 103 height 15
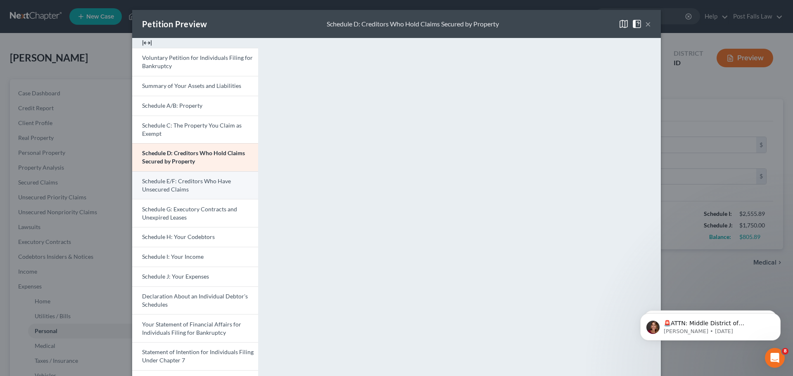
click at [203, 185] on link "Schedule E/F: Creditors Who Have Unsecured Claims" at bounding box center [195, 185] width 126 height 28
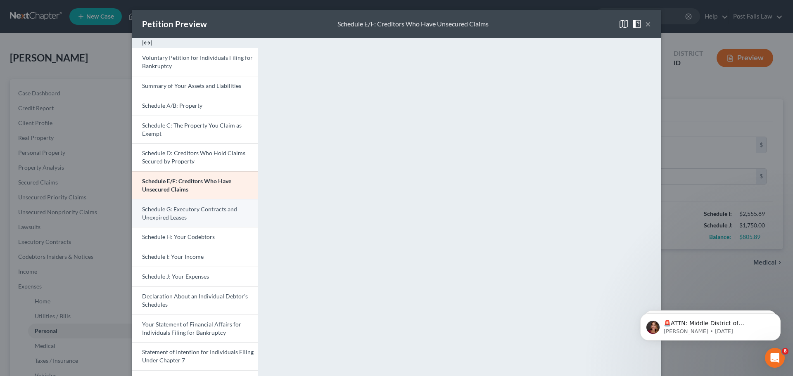
click at [236, 212] on link "Schedule G: Executory Contracts and Unexpired Leases" at bounding box center [195, 213] width 126 height 28
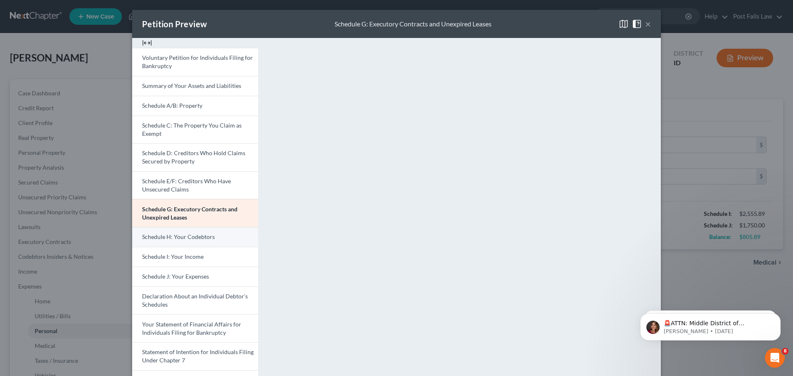
click at [194, 239] on span "Schedule H: Your Codebtors" at bounding box center [178, 236] width 73 height 7
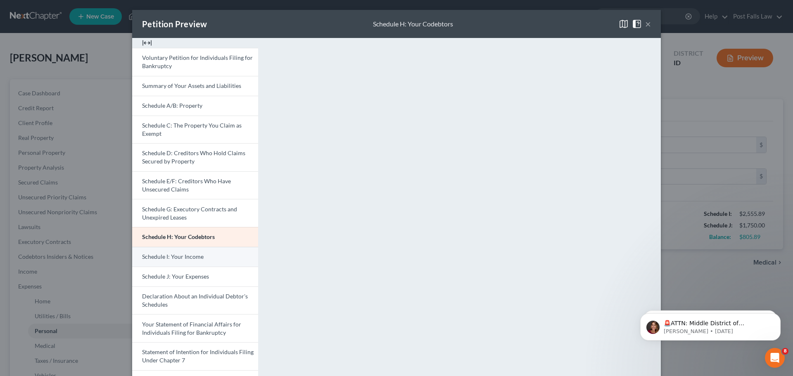
click at [219, 255] on link "Schedule I: Your Income" at bounding box center [195, 257] width 126 height 20
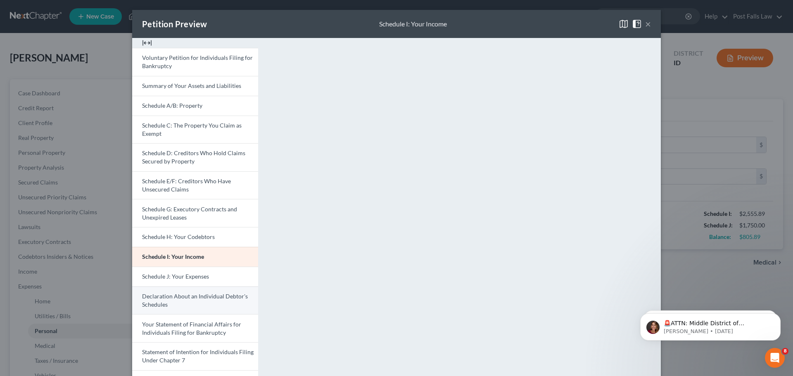
click at [231, 299] on span "Declaration About an Individual Debtor's Schedules" at bounding box center [195, 300] width 106 height 15
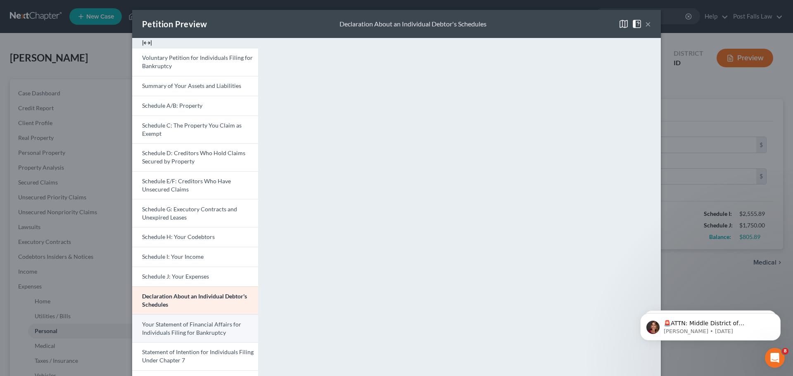
click at [232, 333] on link "Your Statement of Financial Affairs for Individuals Filing for Bankruptcy" at bounding box center [195, 328] width 126 height 28
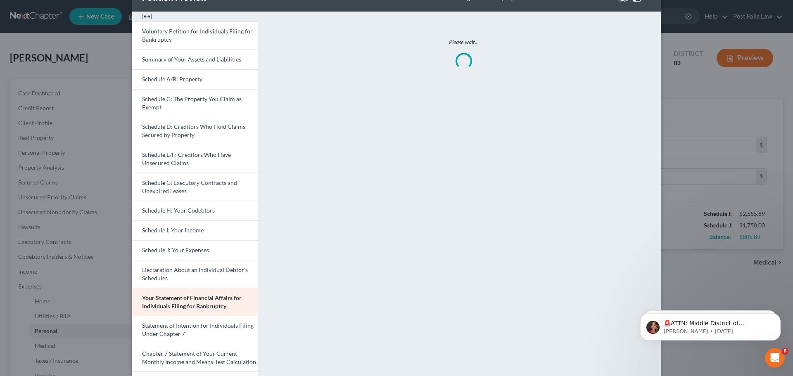
scroll to position [41, 0]
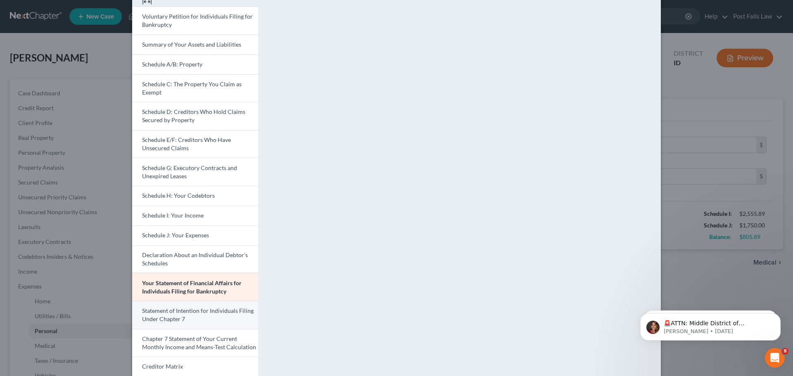
click at [220, 316] on link "Statement of Intention for Individuals Filing Under Chapter 7" at bounding box center [195, 315] width 126 height 28
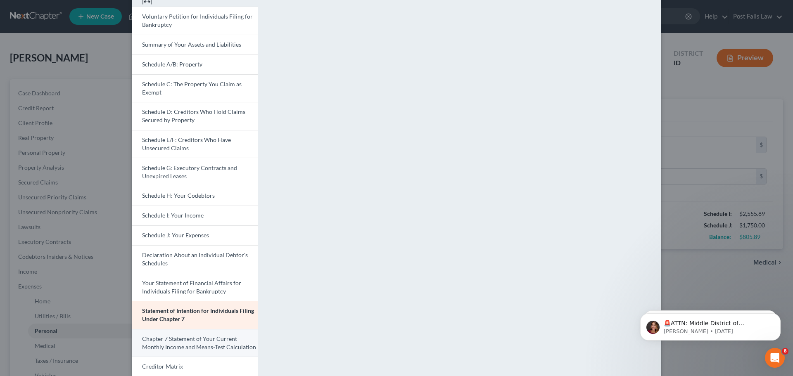
click at [217, 342] on span "Chapter 7 Statement of Your Current Monthly Income and Means-Test Calculation" at bounding box center [199, 343] width 114 height 15
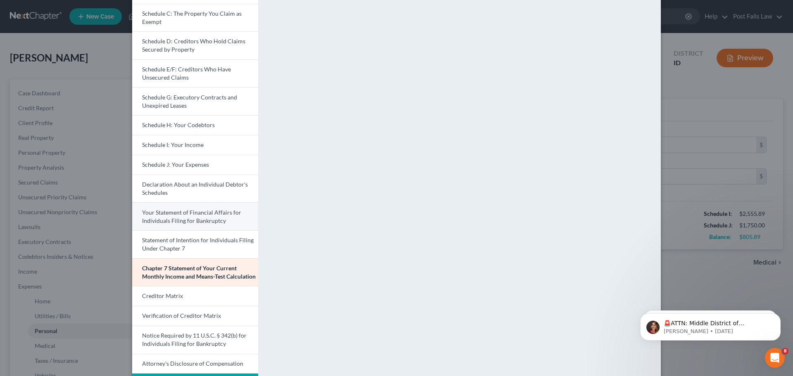
scroll to position [124, 0]
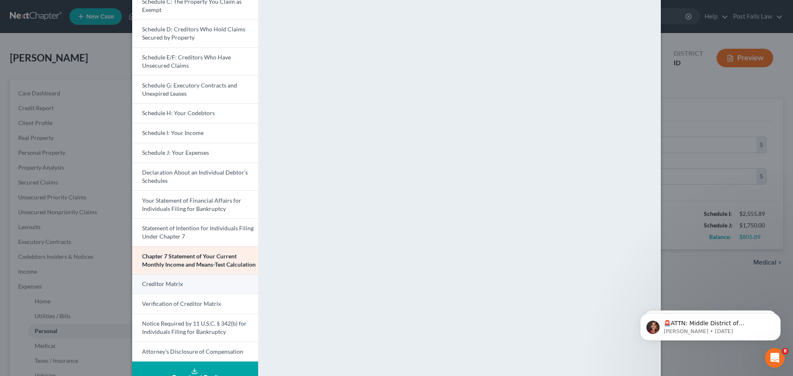
click at [206, 286] on link "Creditor Matrix" at bounding box center [195, 284] width 126 height 20
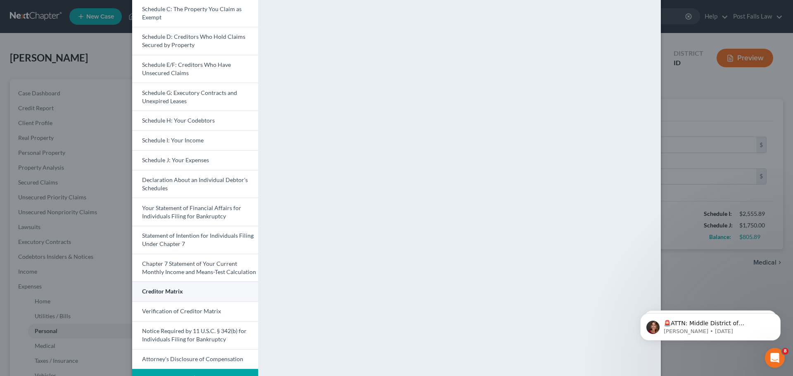
scroll to position [145, 0]
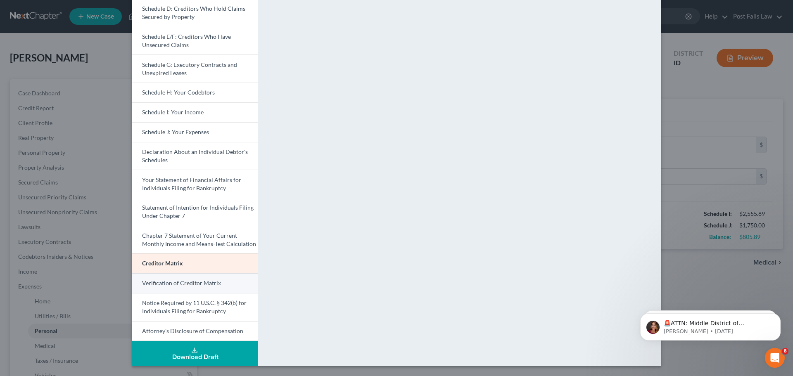
click at [213, 280] on span "Verification of Creditor Matrix" at bounding box center [181, 283] width 79 height 7
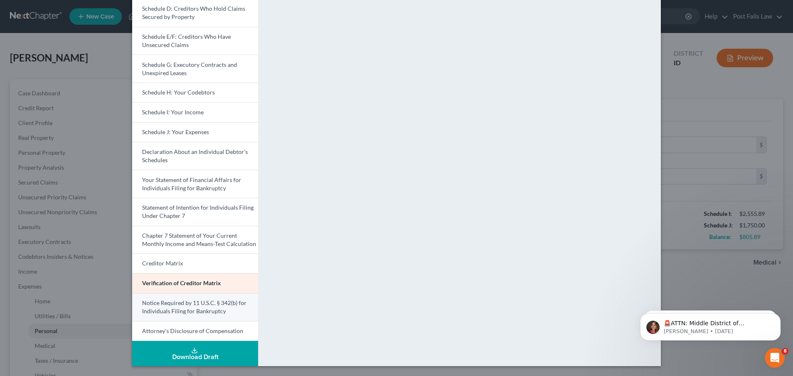
click at [196, 303] on span "Notice Required by 11 U.S.C. § 342(b) for Individuals Filing for Bankruptcy" at bounding box center [194, 307] width 105 height 15
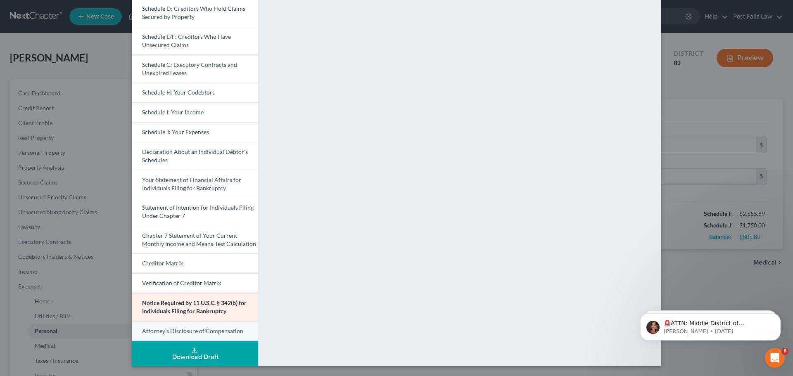
click at [202, 332] on span "Attorney's Disclosure of Compensation" at bounding box center [192, 331] width 101 height 7
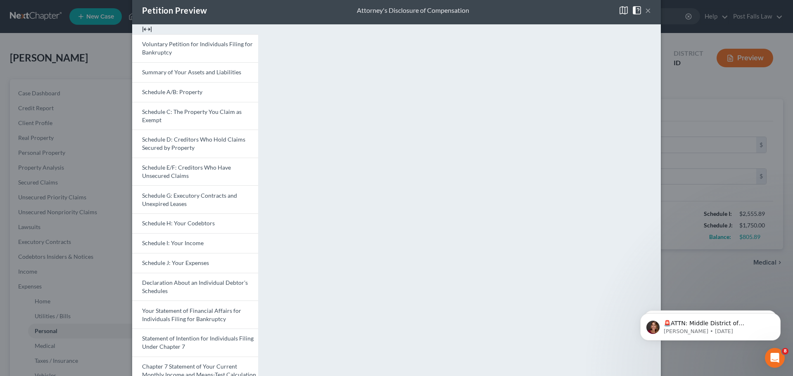
scroll to position [0, 0]
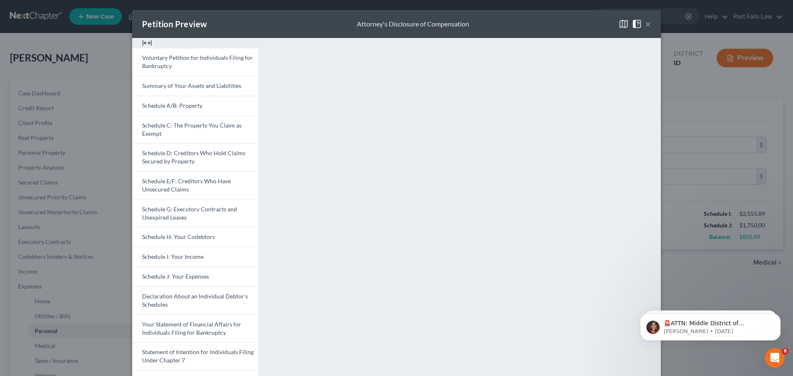
click at [647, 26] on button "×" at bounding box center [648, 24] width 6 height 10
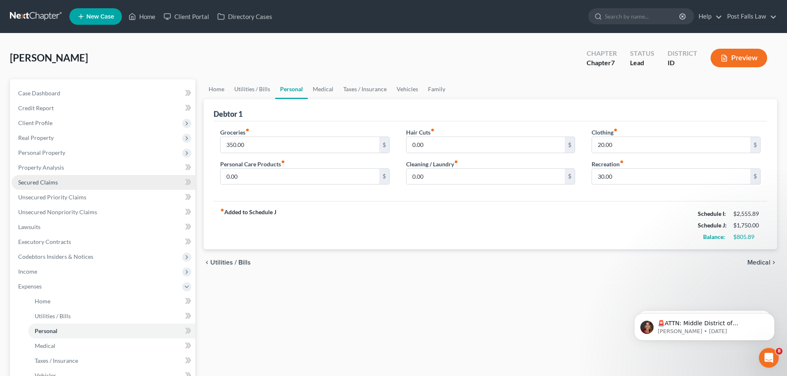
click at [40, 182] on span "Secured Claims" at bounding box center [38, 182] width 40 height 7
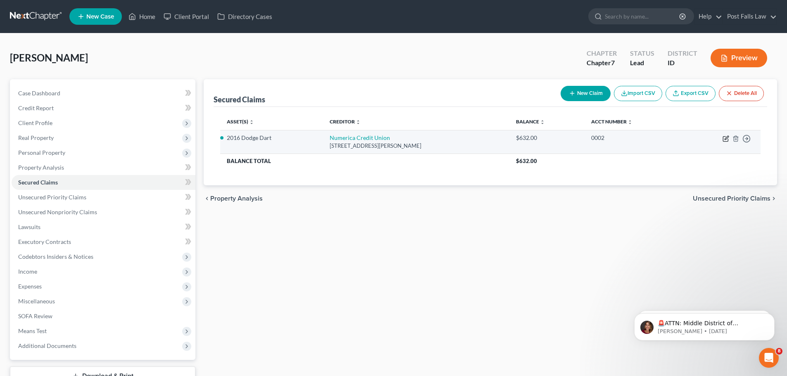
click at [726, 141] on icon "button" at bounding box center [726, 139] width 7 height 7
select select "50"
select select "4"
select select "0"
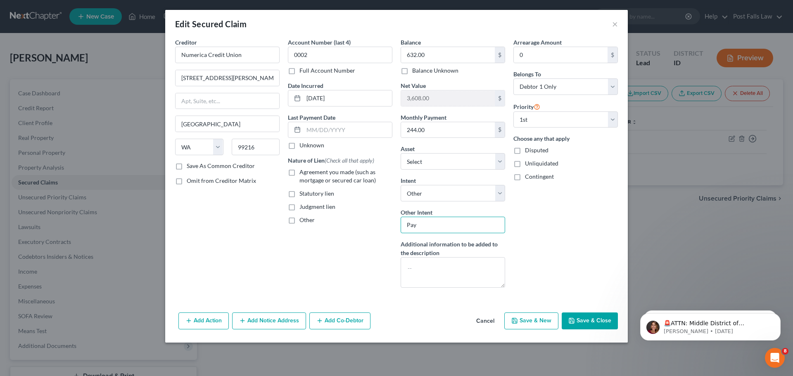
click at [483, 222] on input "Pay" at bounding box center [453, 225] width 105 height 17
type input "P"
click at [501, 200] on select "Select Surrender Redeem Reaffirm Avoid Other" at bounding box center [453, 193] width 105 height 17
select select
click at [401, 185] on select "Select Surrender Redeem Reaffirm Avoid Other" at bounding box center [453, 193] width 105 height 17
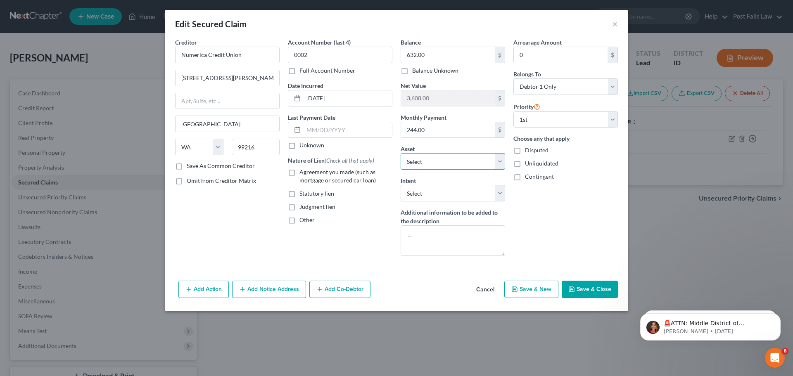
click at [498, 161] on select "Select Other Multiple Assets Household Goods - 2 Dressers - $10.0 Clothing - Cl…" at bounding box center [453, 161] width 105 height 17
select select
click at [401, 153] on select "Select Other Multiple Assets Household Goods - 2 Dressers - $10.0 Clothing - Cl…" at bounding box center [453, 161] width 105 height 17
click at [487, 57] on input "632.00" at bounding box center [448, 55] width 94 height 16
click at [471, 132] on input "244.00" at bounding box center [448, 130] width 94 height 16
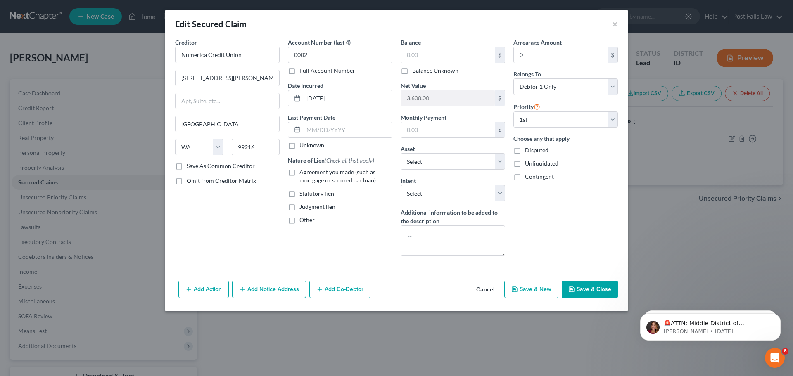
click at [585, 287] on button "Save & Close" at bounding box center [590, 289] width 56 height 17
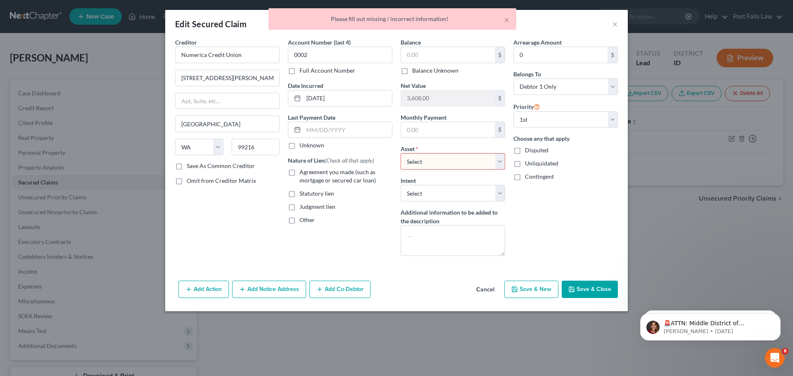
click at [503, 162] on select "Select Other Multiple Assets Household Goods - 2 Dressers - $10.0 Clothing - Cl…" at bounding box center [453, 161] width 105 height 17
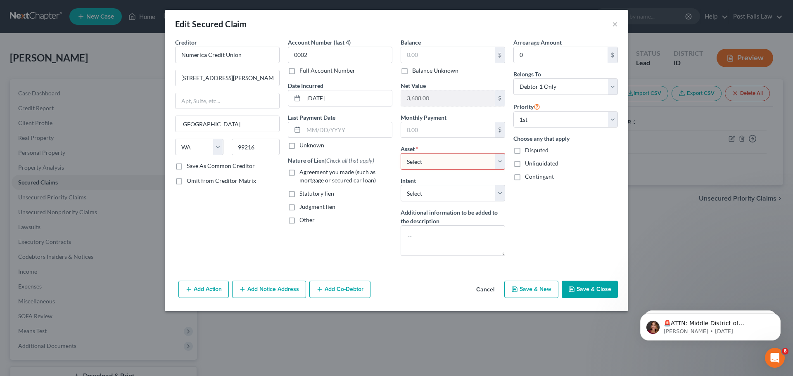
select select "6"
click at [401, 153] on select "Select Other Multiple Assets Household Goods - 2 Dressers - $10.0 Clothing - Cl…" at bounding box center [453, 161] width 105 height 17
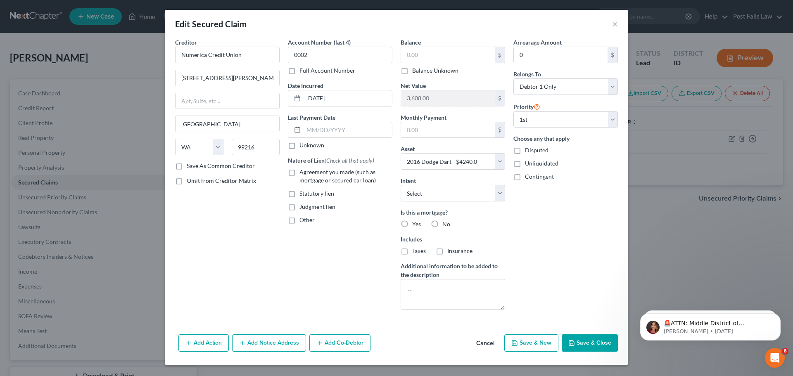
click at [443, 225] on label "No" at bounding box center [447, 224] width 8 height 8
click at [446, 225] on input "No" at bounding box center [448, 222] width 5 height 5
radio input "true"
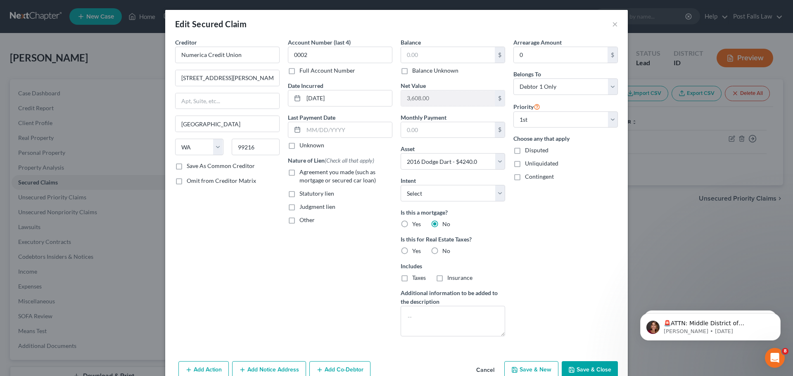
click at [443, 248] on label "No" at bounding box center [447, 251] width 8 height 8
click at [446, 248] on input "No" at bounding box center [448, 249] width 5 height 5
radio input "true"
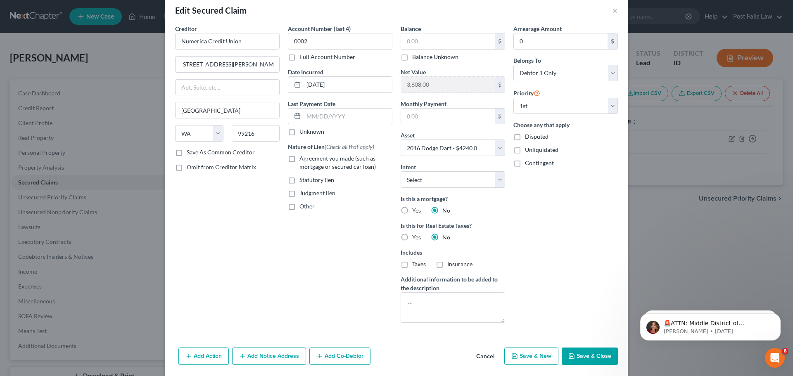
scroll to position [26, 0]
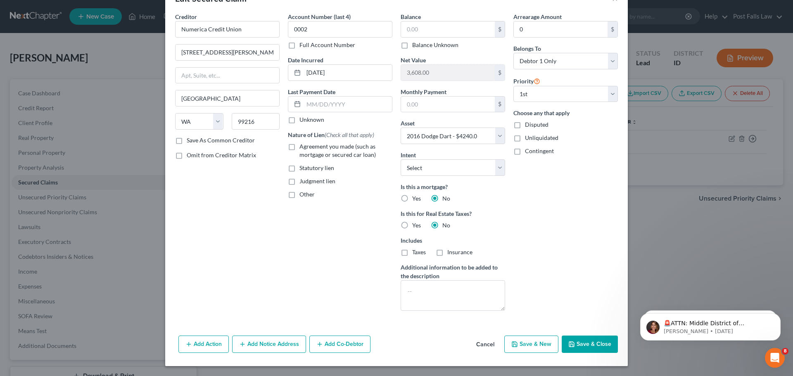
click at [582, 342] on button "Save & Close" at bounding box center [590, 344] width 56 height 17
select select
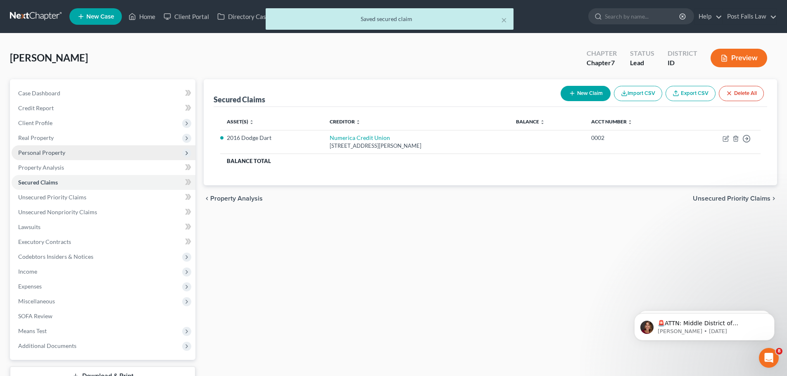
click at [45, 150] on span "Personal Property" at bounding box center [41, 152] width 47 height 7
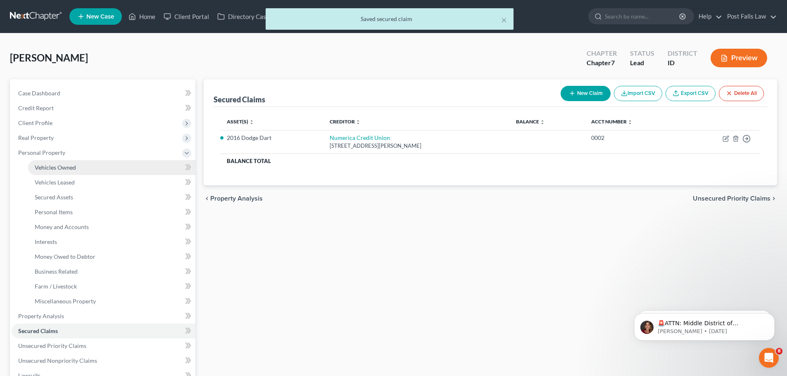
click at [46, 168] on span "Vehicles Owned" at bounding box center [55, 167] width 41 height 7
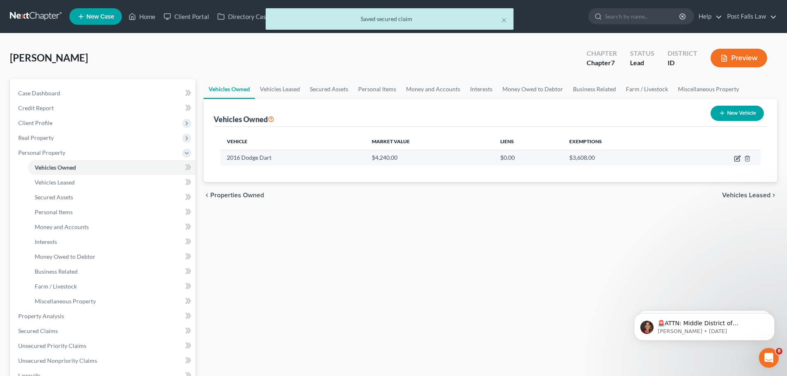
click at [736, 157] on icon "button" at bounding box center [737, 159] width 5 height 5
select select "0"
select select "10"
select select "2"
select select "0"
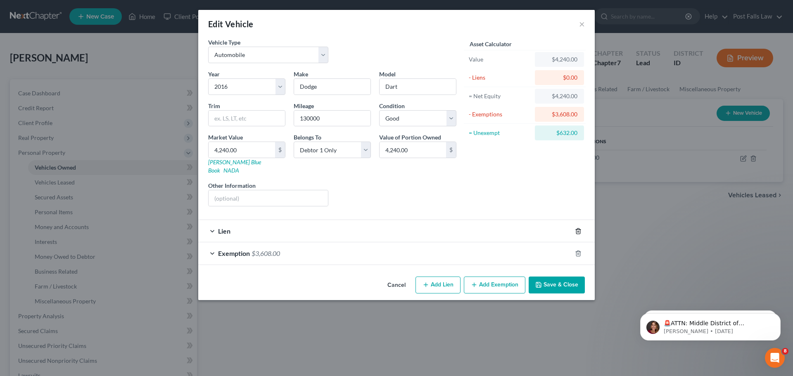
click at [580, 229] on icon "button" at bounding box center [578, 231] width 4 height 5
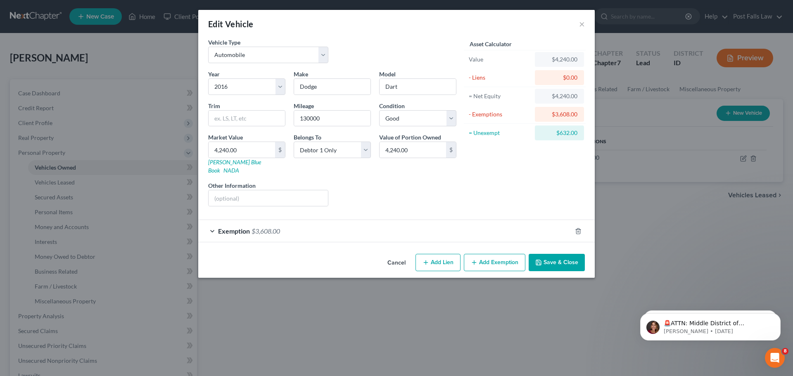
click at [284, 221] on div "Exemption $3,608.00" at bounding box center [385, 231] width 374 height 22
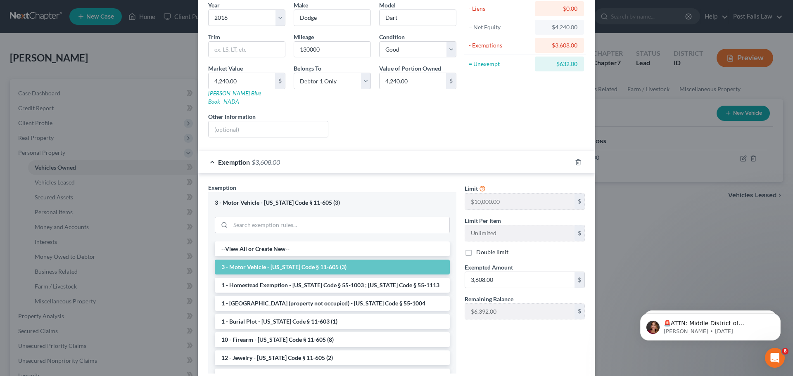
scroll to position [83, 0]
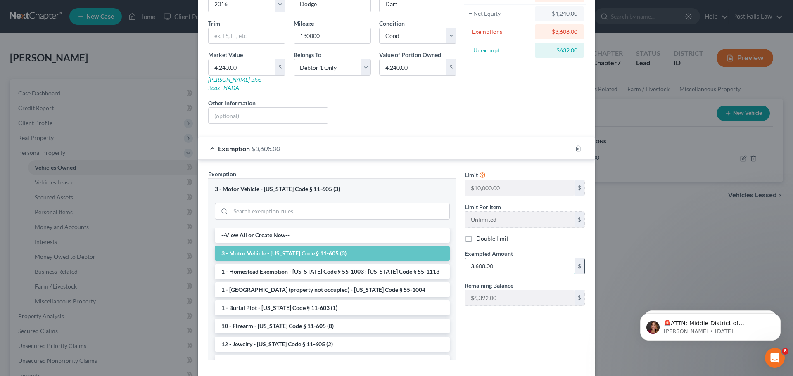
click at [495, 262] on input "3,608.00" at bounding box center [520, 267] width 110 height 16
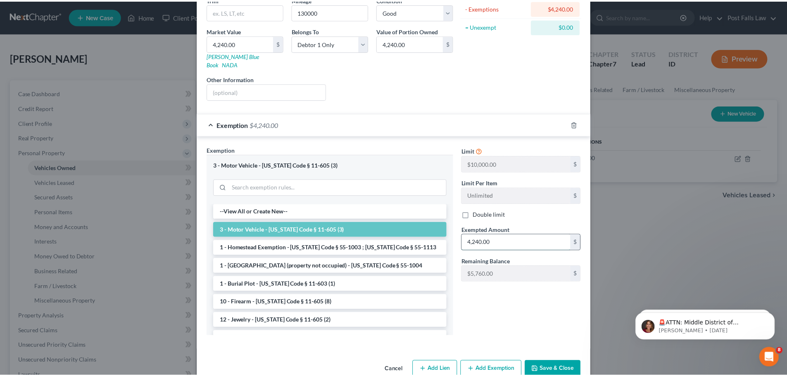
scroll to position [117, 0]
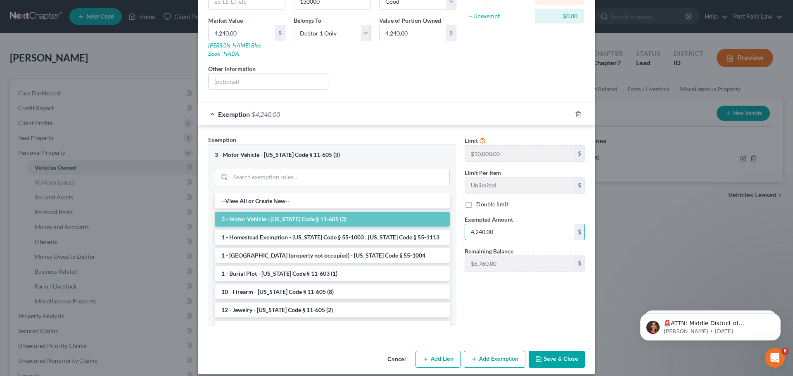
type input "4,240.00"
click at [561, 351] on button "Save & Close" at bounding box center [557, 359] width 56 height 17
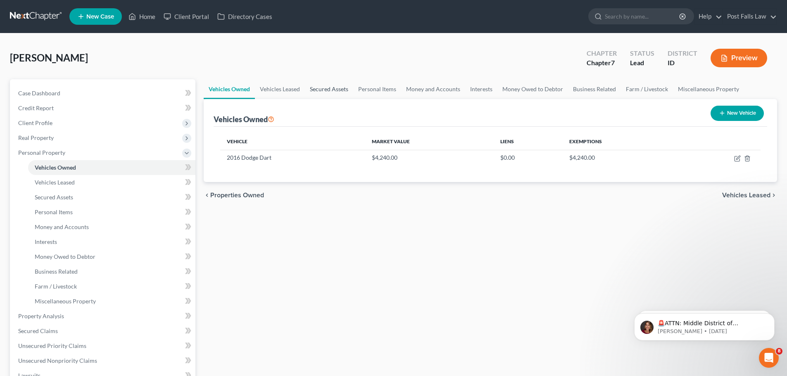
click at [332, 86] on link "Secured Assets" at bounding box center [329, 89] width 48 height 20
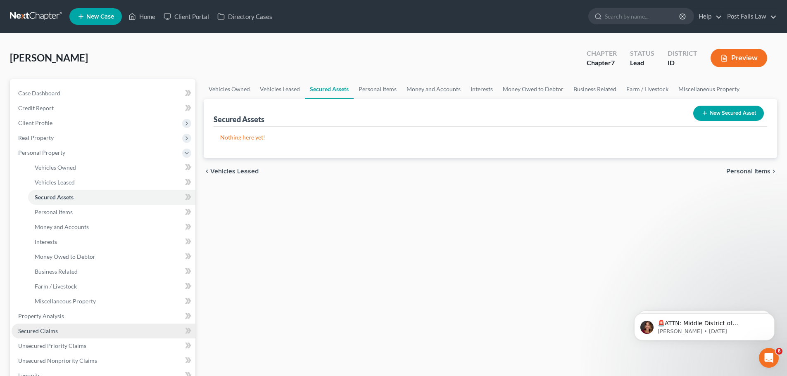
click at [54, 336] on link "Secured Claims" at bounding box center [104, 331] width 184 height 15
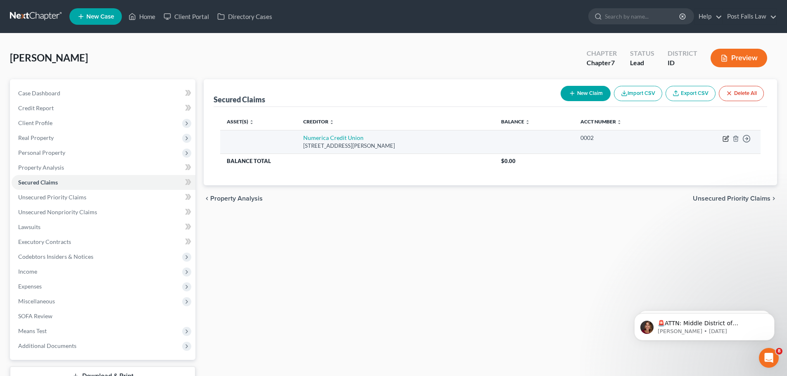
click at [726, 139] on icon "button" at bounding box center [726, 139] width 7 height 7
select select "50"
select select "0"
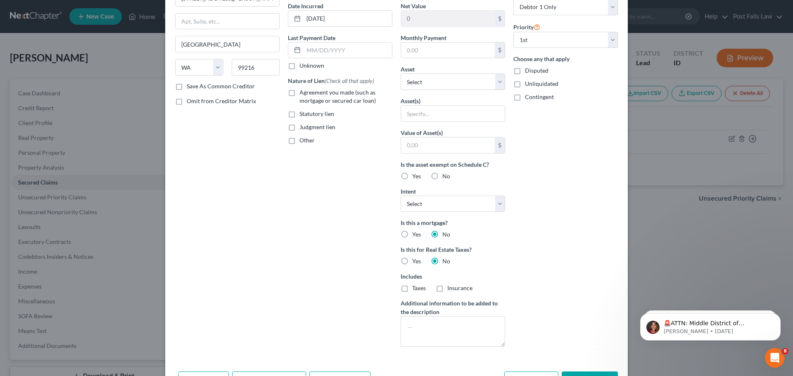
scroll to position [116, 0]
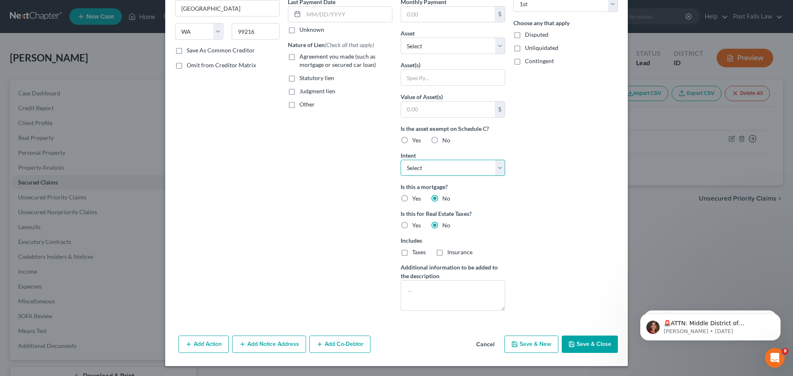
click at [500, 169] on select "Select Surrender Redeem Reaffirm Avoid Other" at bounding box center [453, 168] width 105 height 17
click at [575, 343] on button "Save & Close" at bounding box center [590, 344] width 56 height 17
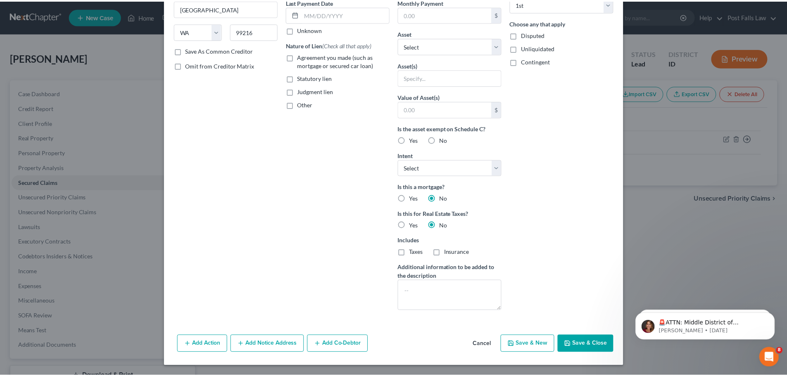
scroll to position [26, 0]
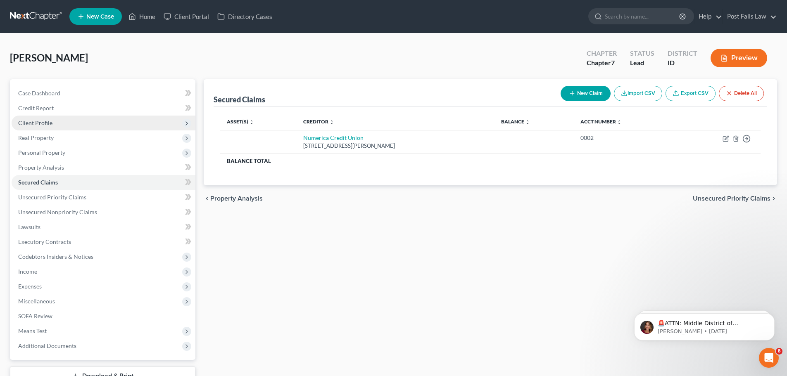
click at [36, 120] on span "Client Profile" at bounding box center [35, 122] width 34 height 7
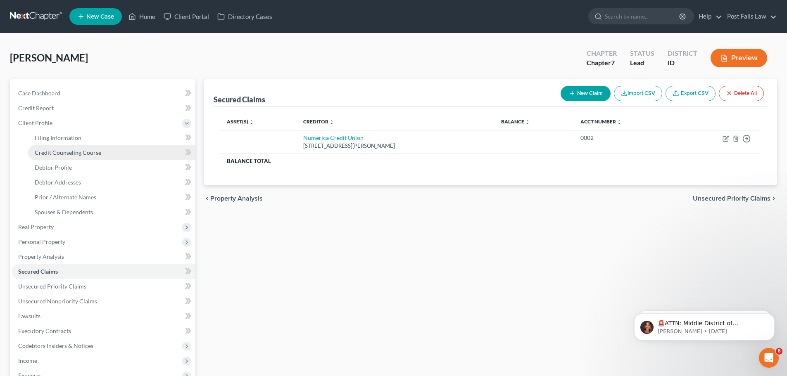
click at [50, 150] on span "Credit Counseling Course" at bounding box center [68, 152] width 67 height 7
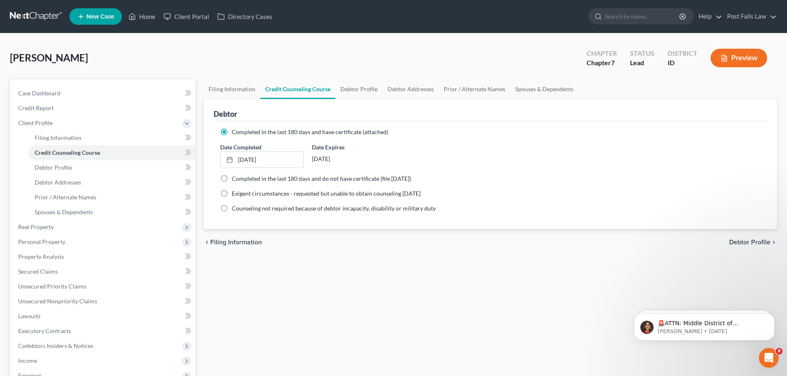
click at [731, 53] on button "Preview" at bounding box center [739, 58] width 57 height 19
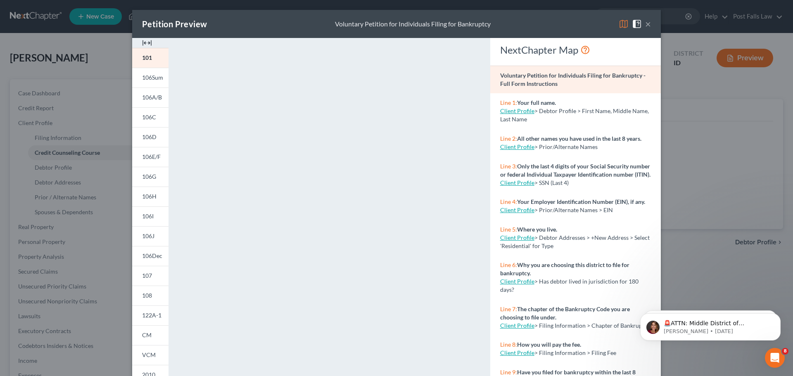
click at [650, 23] on div "Petition Preview Voluntary Petition for Individuals Filing for Bankruptcy ×" at bounding box center [396, 24] width 529 height 28
click at [646, 26] on button "×" at bounding box center [648, 24] width 6 height 10
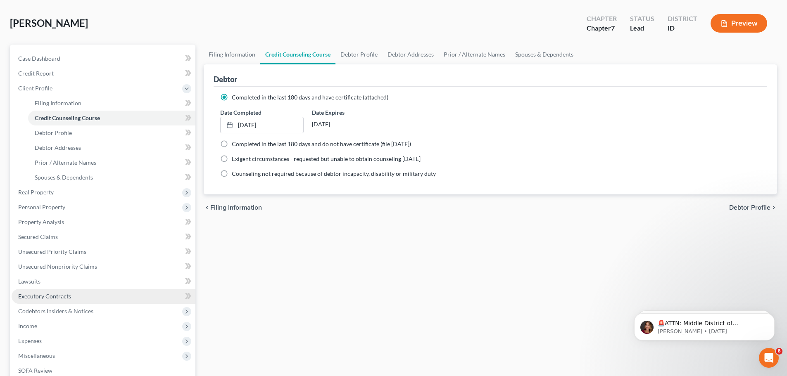
scroll to position [124, 0]
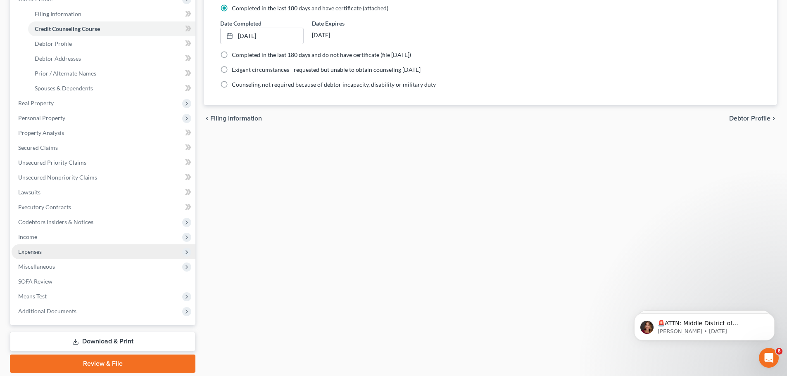
click at [32, 250] on span "Expenses" at bounding box center [30, 251] width 24 height 7
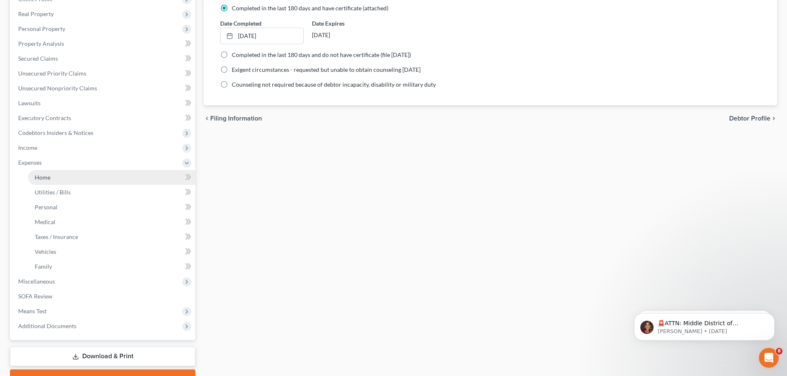
click at [44, 179] on span "Home" at bounding box center [43, 177] width 16 height 7
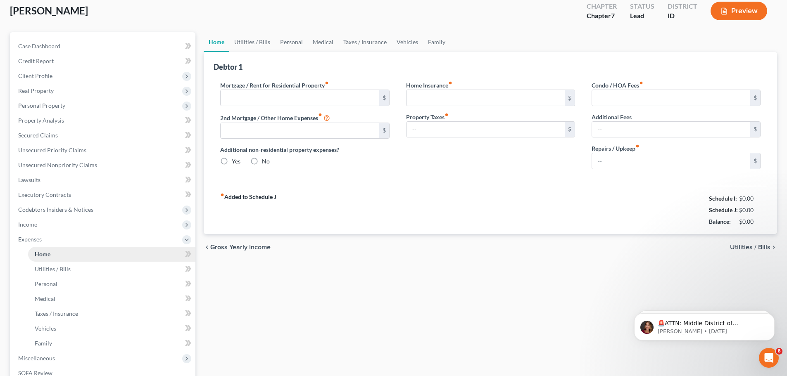
type input "700.00"
type input "0.00"
radio input "true"
type input "0.00"
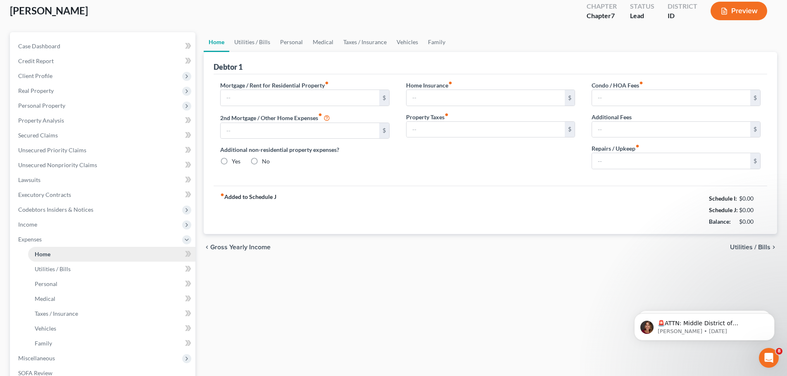
type input "0.00"
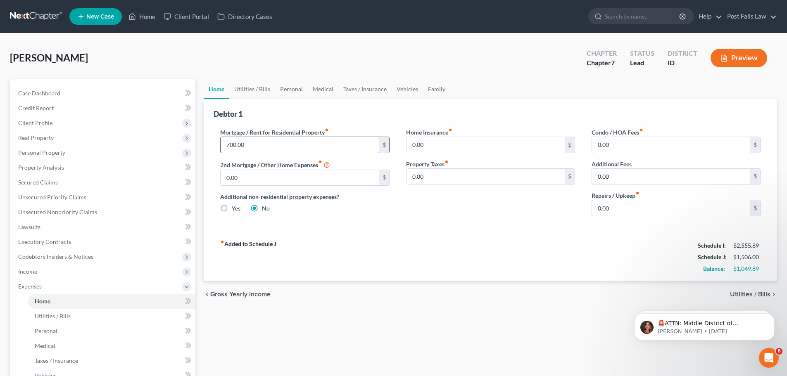
click at [252, 144] on input "700.00" at bounding box center [300, 145] width 158 height 16
type input "6"
type input "1,600"
click at [257, 90] on link "Utilities / Bills" at bounding box center [252, 89] width 46 height 20
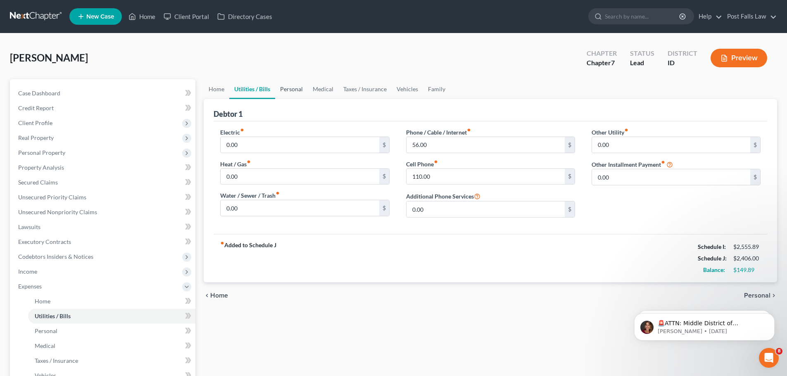
click at [289, 87] on link "Personal" at bounding box center [291, 89] width 33 height 20
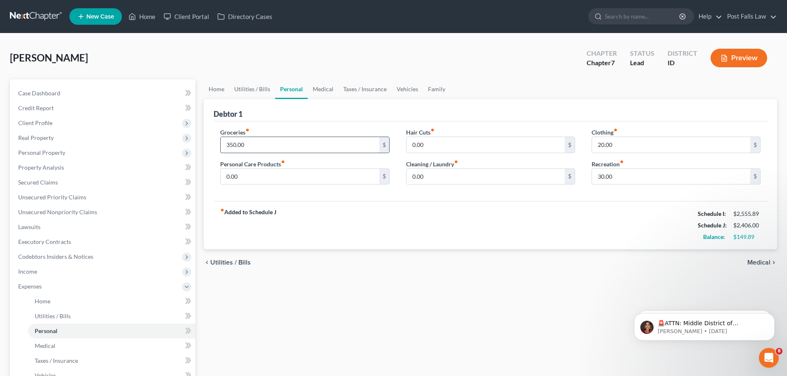
click at [269, 145] on input "350.00" at bounding box center [300, 145] width 158 height 16
type input "475.00"
click at [336, 217] on div "fiber_manual_record Added to Schedule J Schedule I: $2,555.89 Schedule J: $2,53…" at bounding box center [491, 225] width 554 height 48
click at [430, 179] on input "0.00" at bounding box center [486, 177] width 158 height 16
type input "20.00"
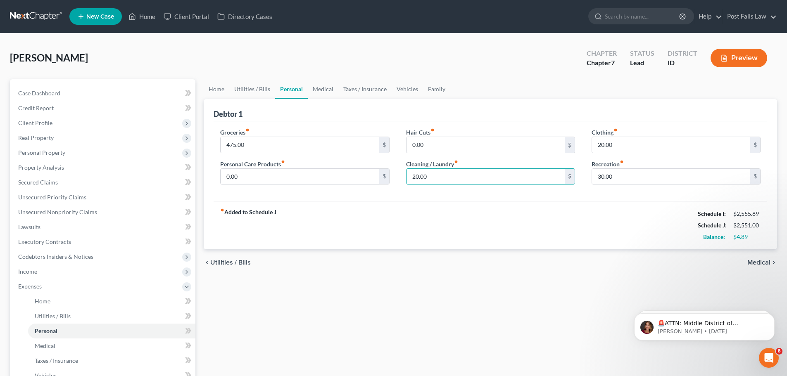
click at [434, 224] on div "fiber_manual_record Added to Schedule J Schedule I: $2,555.89 Schedule J: $2,55…" at bounding box center [491, 225] width 554 height 48
click at [214, 90] on link "Home" at bounding box center [217, 89] width 26 height 20
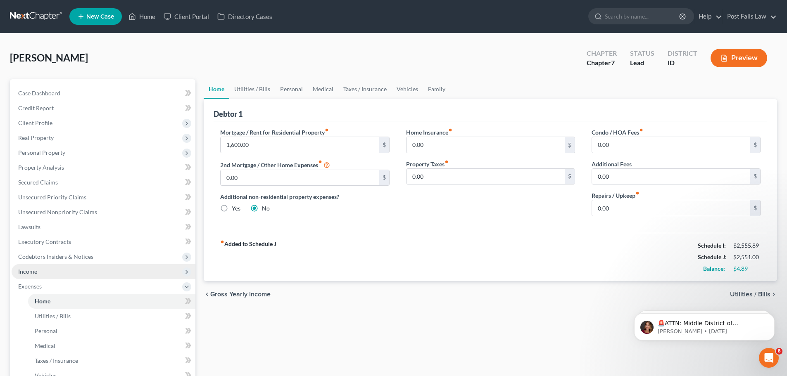
click at [33, 274] on span "Income" at bounding box center [27, 271] width 19 height 7
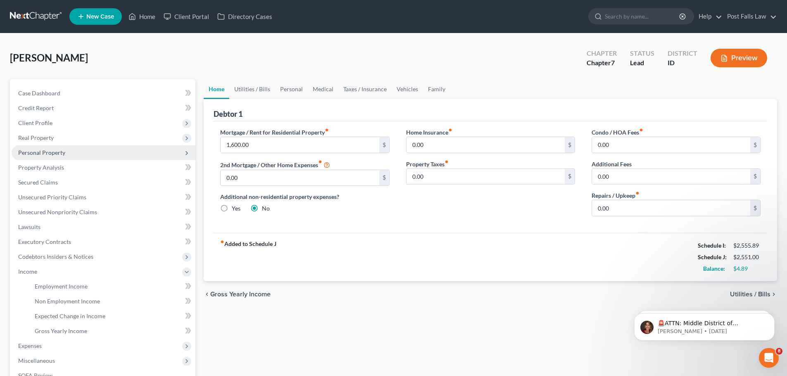
click at [34, 152] on span "Personal Property" at bounding box center [41, 152] width 47 height 7
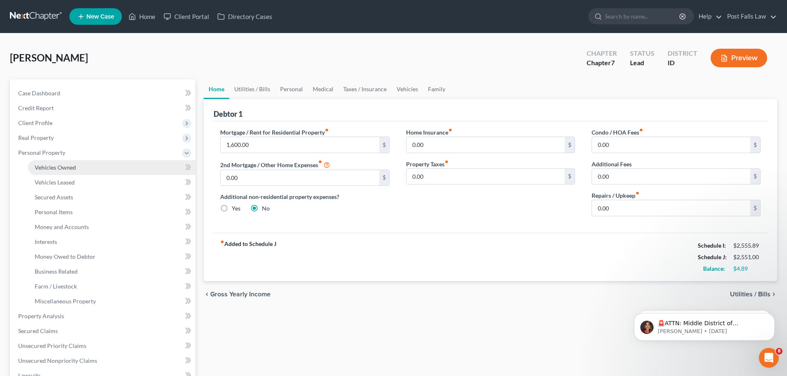
click at [47, 167] on span "Vehicles Owned" at bounding box center [55, 167] width 41 height 7
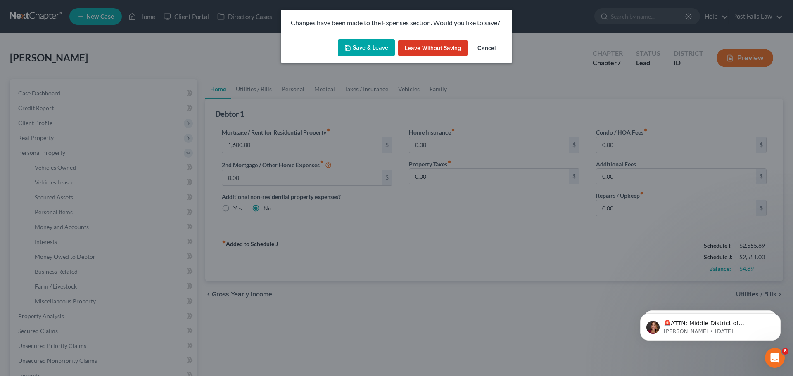
click at [360, 53] on button "Save & Leave" at bounding box center [366, 47] width 57 height 17
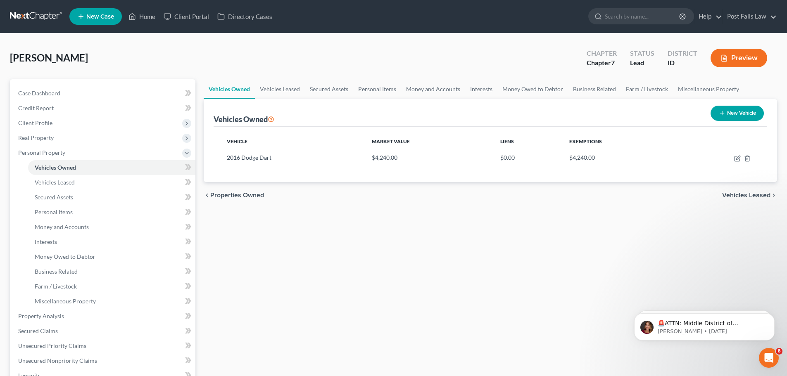
click at [749, 67] on button "Preview" at bounding box center [739, 58] width 57 height 19
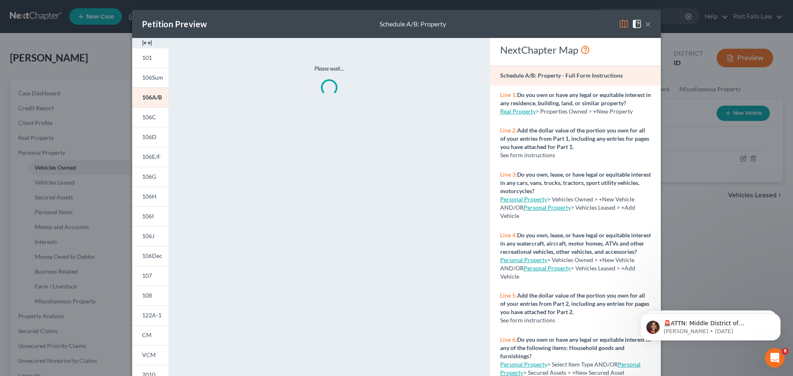
click at [145, 45] on img at bounding box center [147, 43] width 10 height 10
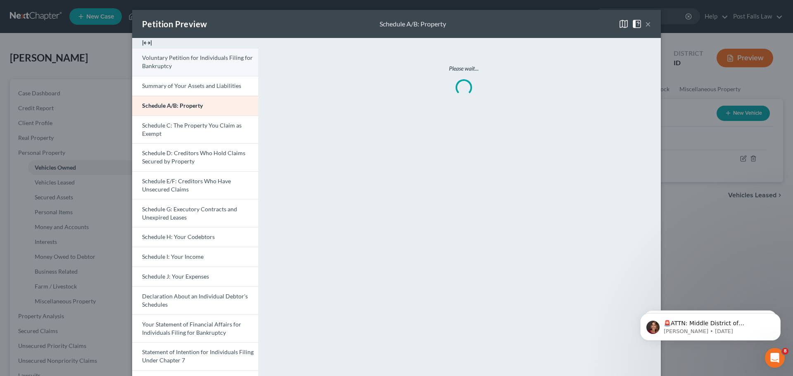
click at [172, 58] on span "Voluntary Petition for Individuals Filing for Bankruptcy" at bounding box center [197, 61] width 111 height 15
click at [172, 59] on span "Voluntary Petition for Individuals Filing for Bankruptcy" at bounding box center [197, 61] width 111 height 15
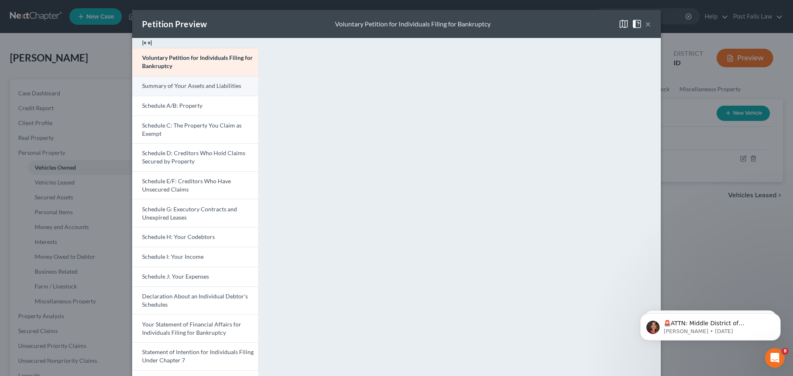
click at [206, 89] on span "Summary of Your Assets and Liabilities" at bounding box center [191, 85] width 99 height 7
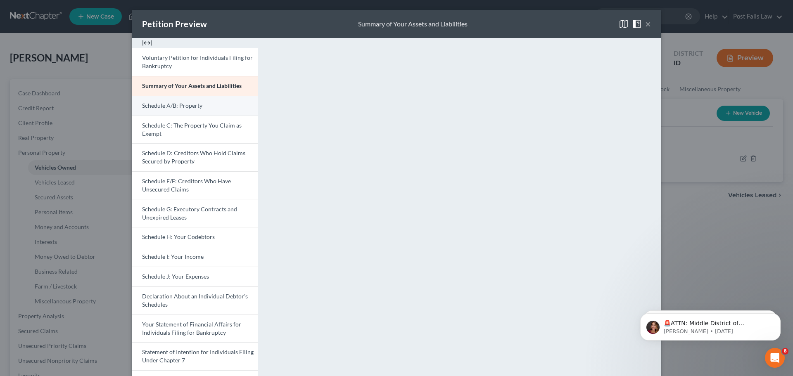
click at [220, 108] on link "Schedule A/B: Property" at bounding box center [195, 106] width 126 height 20
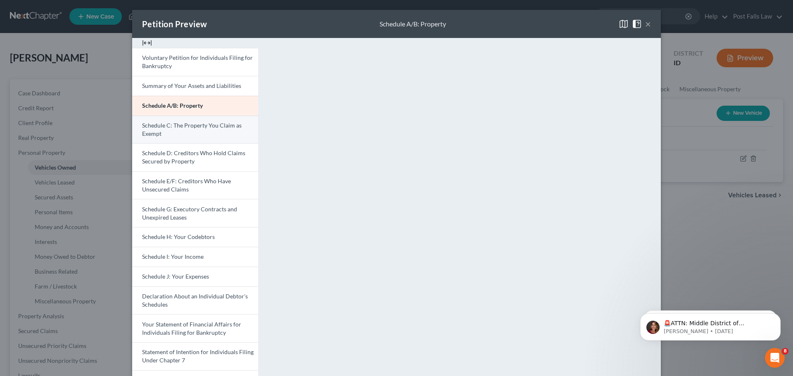
click at [210, 131] on link "Schedule C: The Property You Claim as Exempt" at bounding box center [195, 130] width 126 height 28
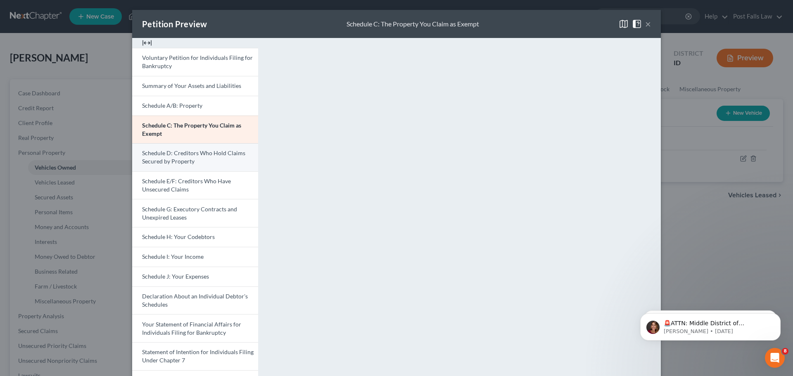
click at [208, 153] on span "Schedule D: Creditors Who Hold Claims Secured by Property" at bounding box center [193, 157] width 103 height 15
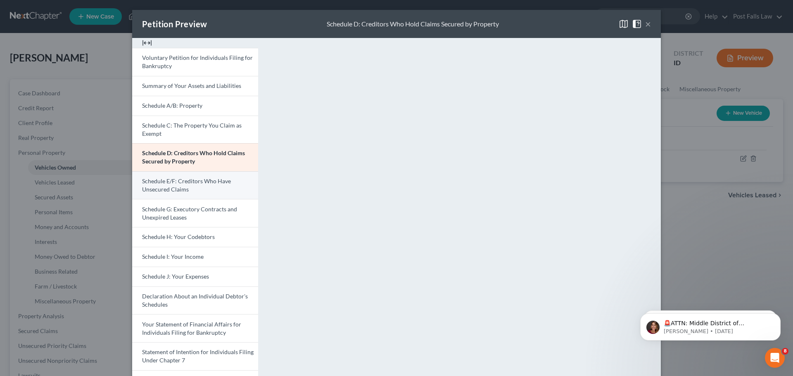
click at [236, 191] on link "Schedule E/F: Creditors Who Have Unsecured Claims" at bounding box center [195, 185] width 126 height 28
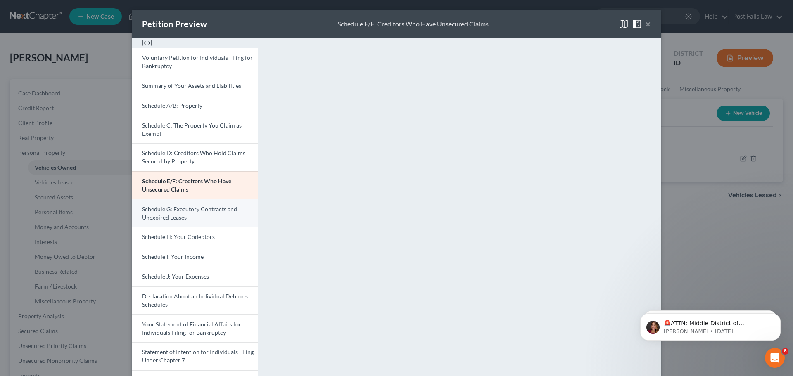
click at [227, 218] on link "Schedule G: Executory Contracts and Unexpired Leases" at bounding box center [195, 213] width 126 height 28
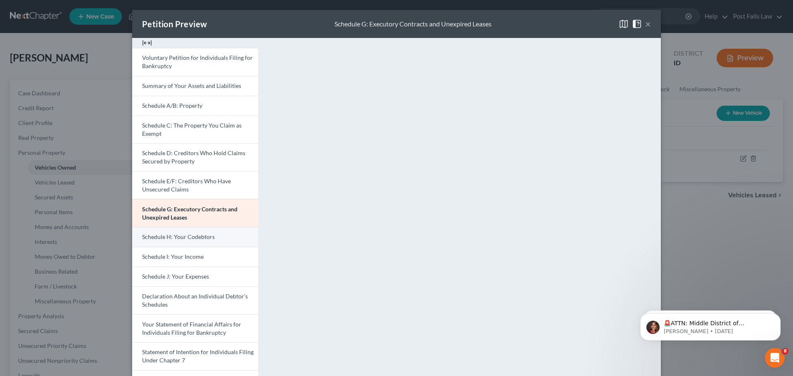
click at [218, 239] on link "Schedule H: Your Codebtors" at bounding box center [195, 237] width 126 height 20
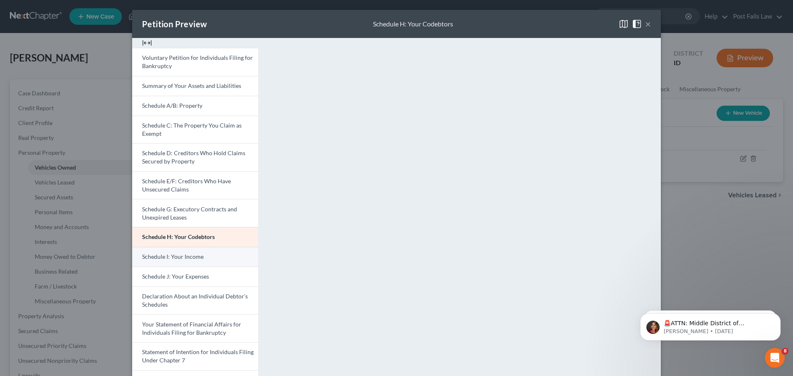
click at [209, 255] on link "Schedule I: Your Income" at bounding box center [195, 257] width 126 height 20
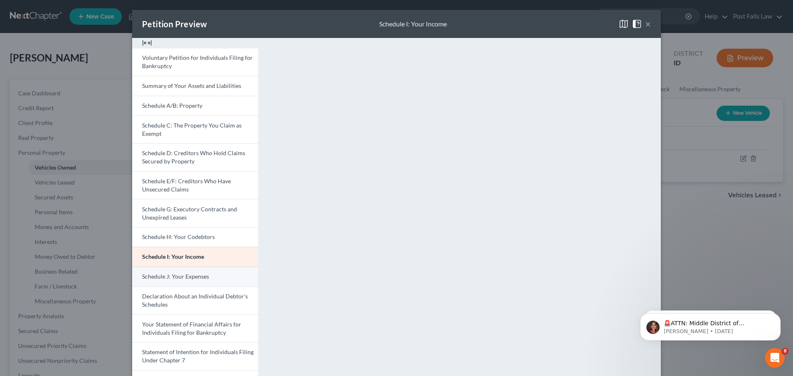
click at [212, 280] on link "Schedule J: Your Expenses" at bounding box center [195, 277] width 126 height 20
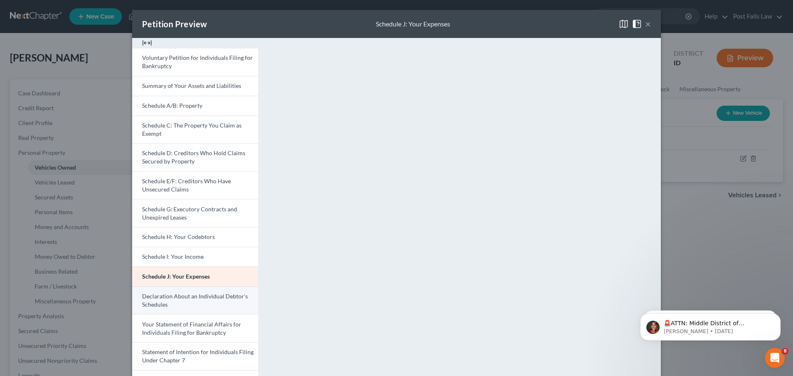
click at [202, 304] on link "Declaration About an Individual Debtor's Schedules" at bounding box center [195, 301] width 126 height 28
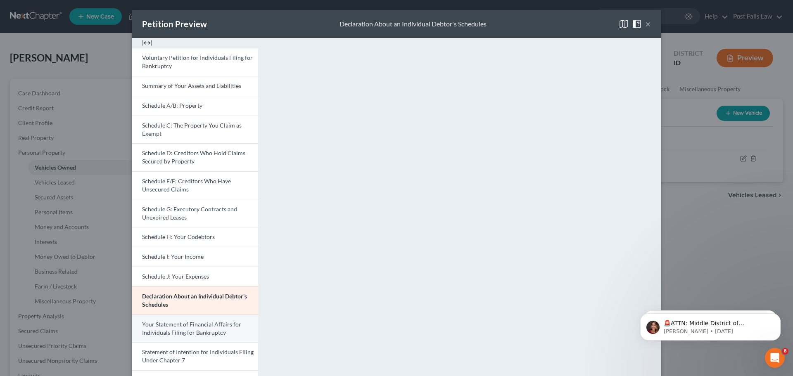
click at [233, 325] on span "Your Statement of Financial Affairs for Individuals Filing for Bankruptcy" at bounding box center [191, 328] width 99 height 15
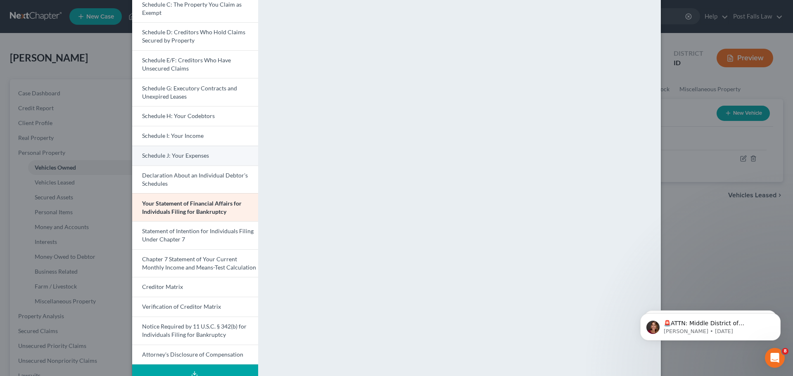
scroll to position [124, 0]
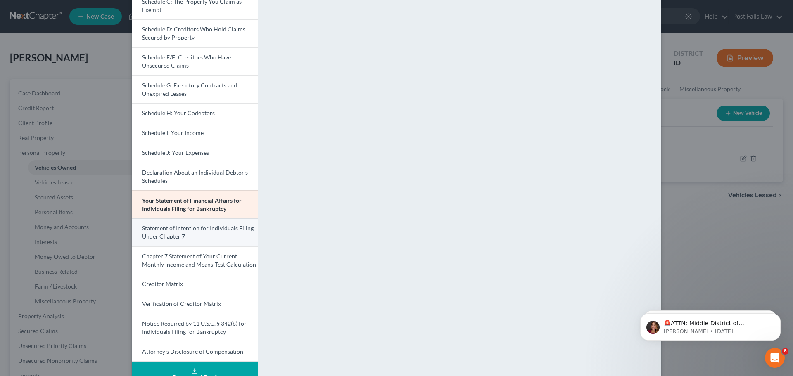
click at [166, 230] on span "Statement of Intention for Individuals Filing Under Chapter 7" at bounding box center [198, 232] width 112 height 15
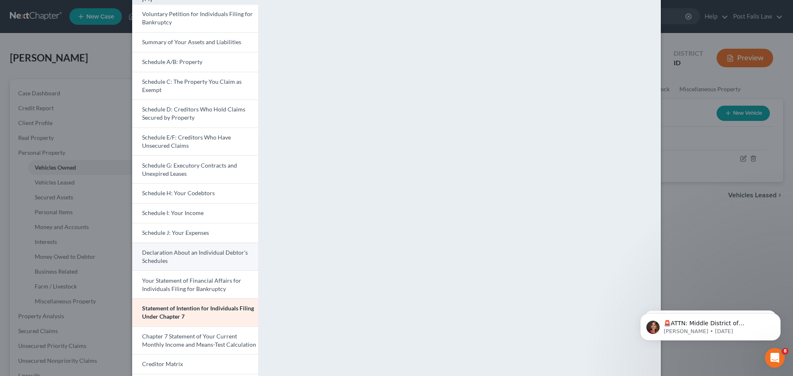
scroll to position [145, 0]
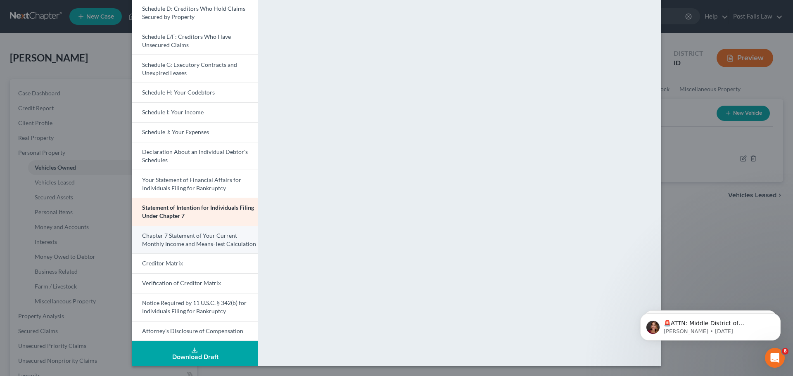
click at [208, 237] on span "Chapter 7 Statement of Your Current Monthly Income and Means-Test Calculation" at bounding box center [199, 239] width 114 height 15
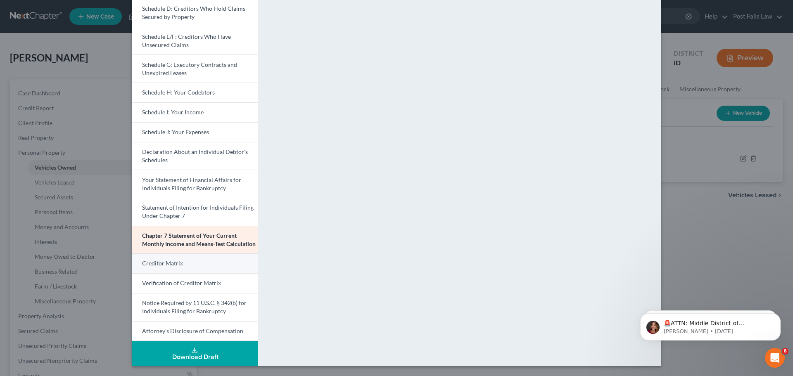
click at [217, 264] on link "Creditor Matrix" at bounding box center [195, 264] width 126 height 20
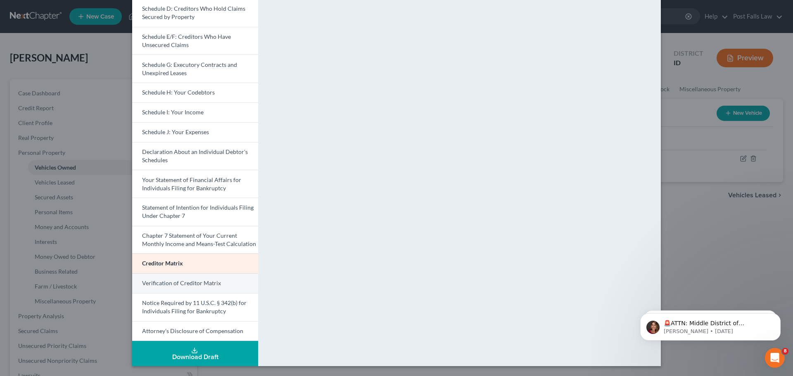
click at [226, 286] on link "Verification of Creditor Matrix" at bounding box center [195, 284] width 126 height 20
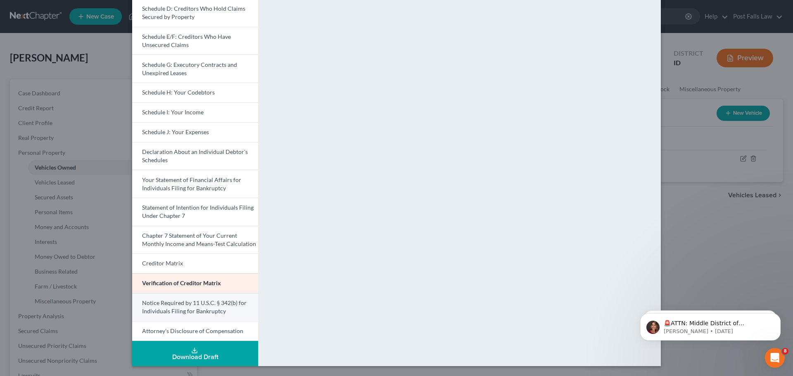
click at [213, 310] on span "Notice Required by 11 U.S.C. § 342(b) for Individuals Filing for Bankruptcy" at bounding box center [194, 307] width 105 height 15
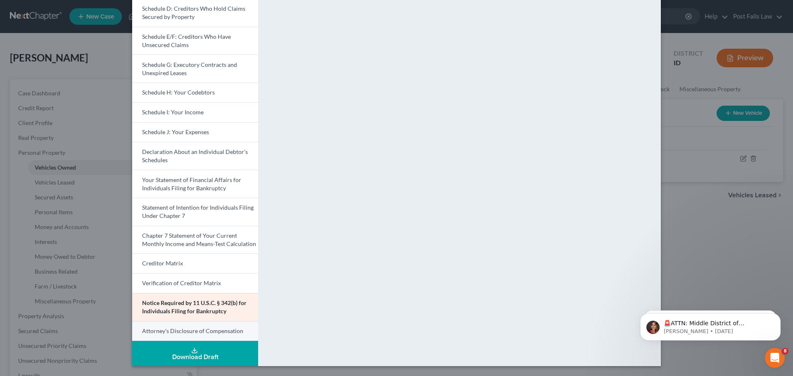
click at [206, 331] on span "Attorney's Disclosure of Compensation" at bounding box center [192, 331] width 101 height 7
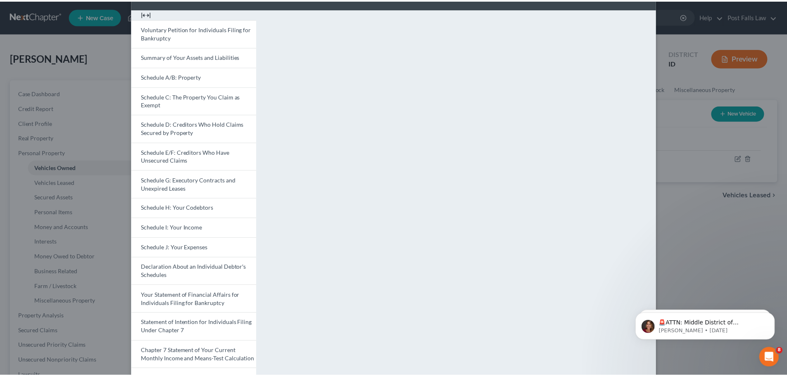
scroll to position [21, 0]
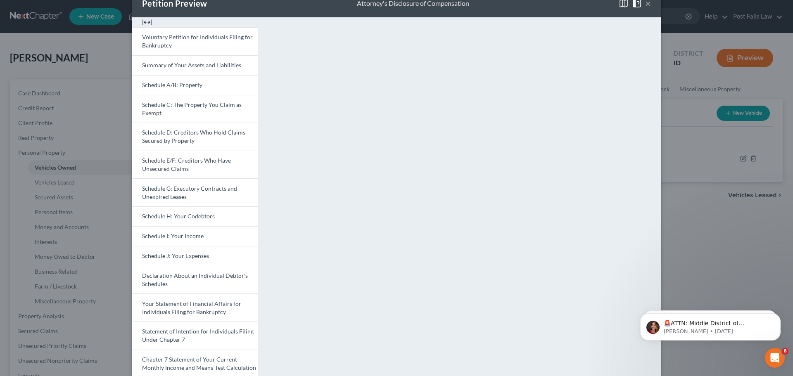
click at [645, 2] on button "×" at bounding box center [648, 3] width 6 height 10
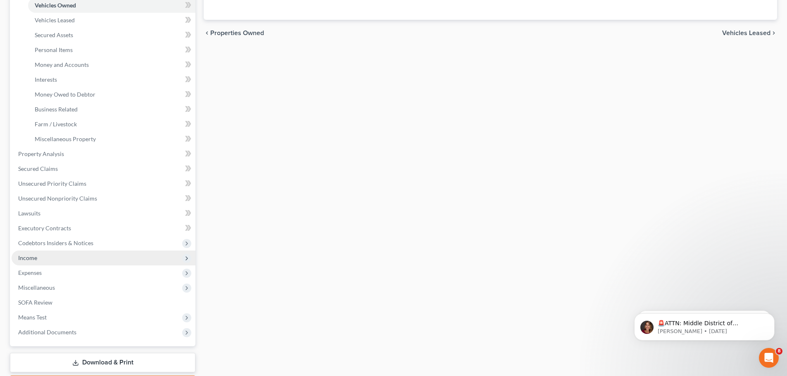
scroll to position [165, 0]
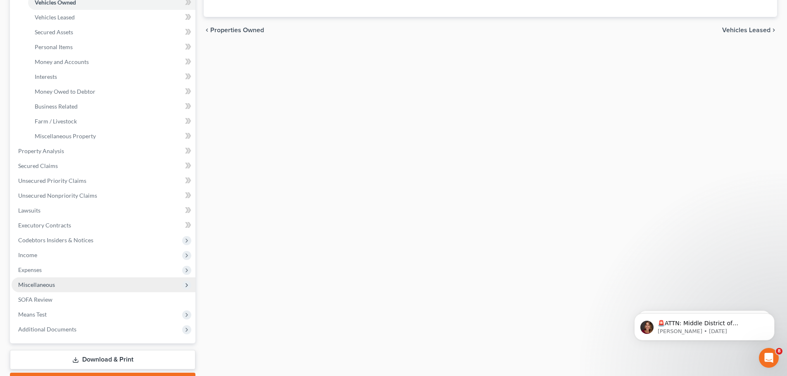
click at [42, 284] on span "Miscellaneous" at bounding box center [36, 284] width 37 height 7
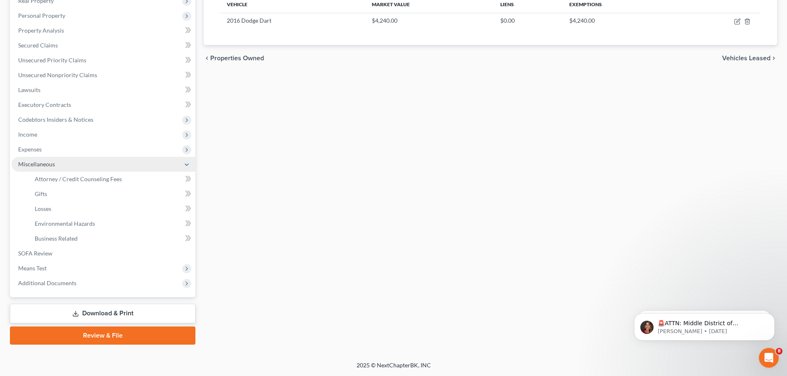
scroll to position [137, 0]
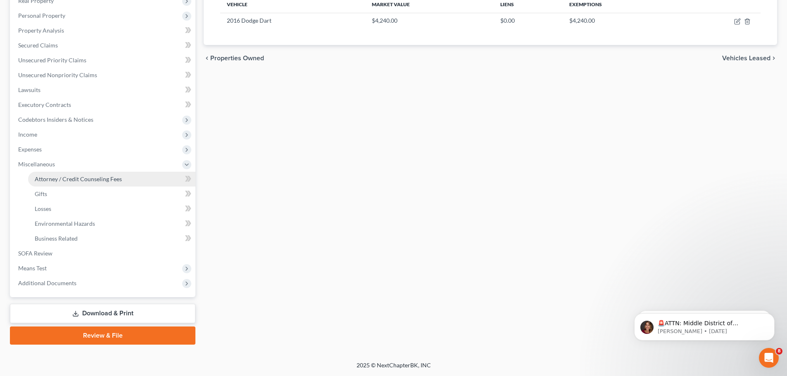
click at [79, 182] on span "Attorney / Credit Counseling Fees" at bounding box center [78, 179] width 87 height 7
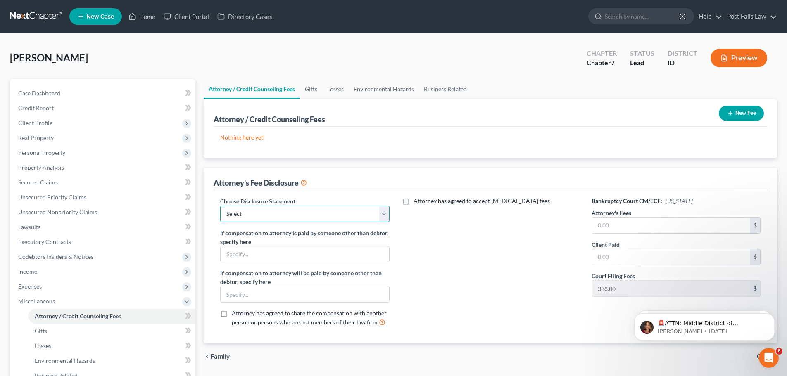
drag, startPoint x: 380, startPoint y: 214, endPoint x: 368, endPoint y: 218, distance: 12.8
click at [380, 214] on select "Select Fee Discloure" at bounding box center [304, 214] width 169 height 17
select select "0"
click at [220, 206] on select "Select Fee Discloure" at bounding box center [304, 214] width 169 height 17
click at [619, 223] on input "text" at bounding box center [671, 226] width 158 height 16
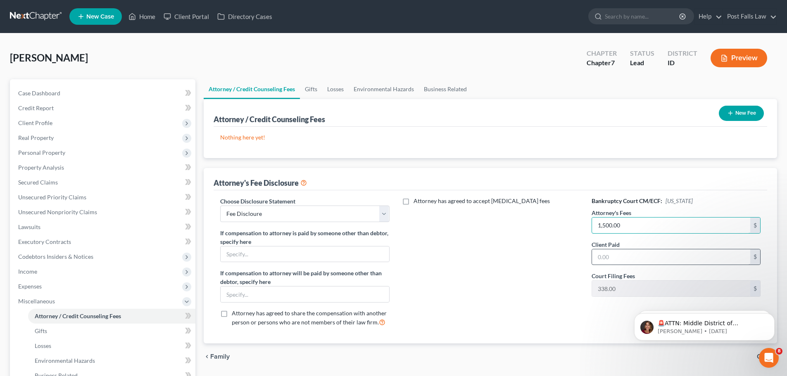
type input "1,500.00"
click at [614, 256] on div "Client Paid $" at bounding box center [676, 253] width 169 height 25
drag, startPoint x: 614, startPoint y: 257, endPoint x: 620, endPoint y: 241, distance: 17.5
click at [615, 254] on input "text" at bounding box center [671, 258] width 158 height 16
type input "1,500.00"
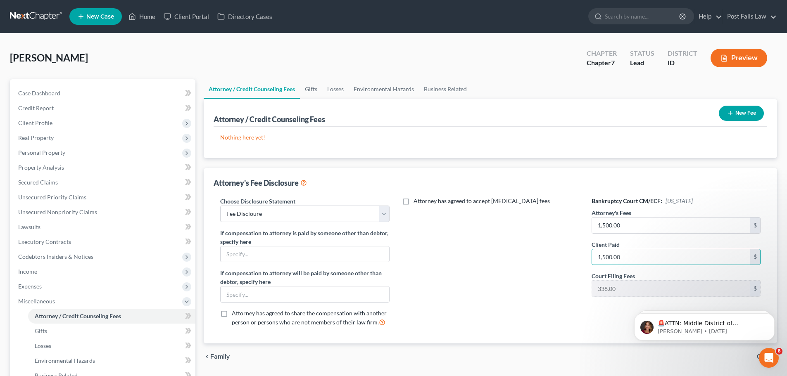
click at [481, 359] on div "chevron_left Family Gifts chevron_right" at bounding box center [491, 357] width 574 height 26
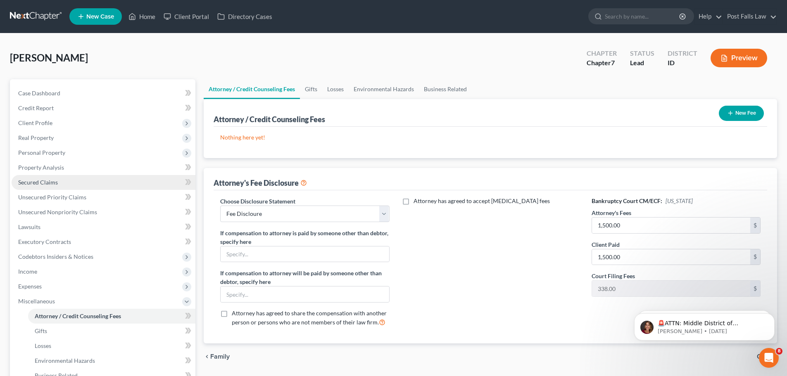
click at [38, 180] on span "Secured Claims" at bounding box center [38, 182] width 40 height 7
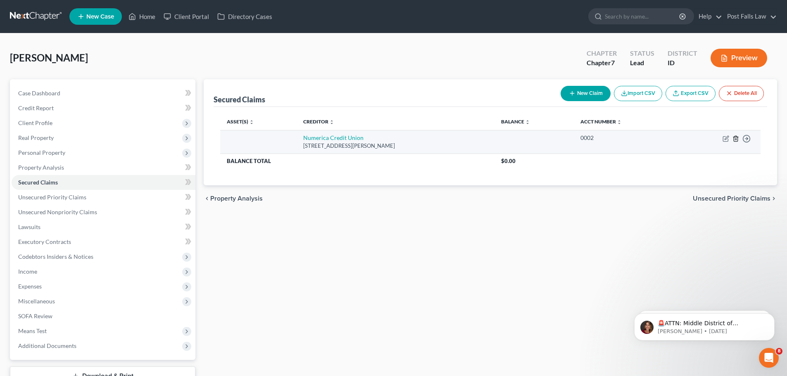
click at [737, 136] on icon "button" at bounding box center [736, 138] width 4 height 5
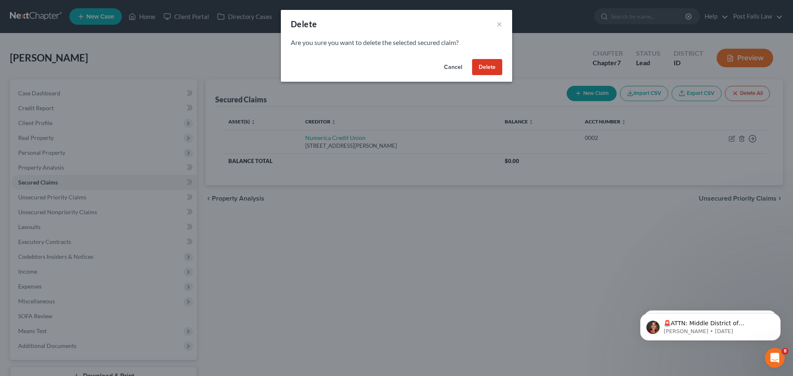
click at [487, 62] on button "Delete" at bounding box center [487, 67] width 30 height 17
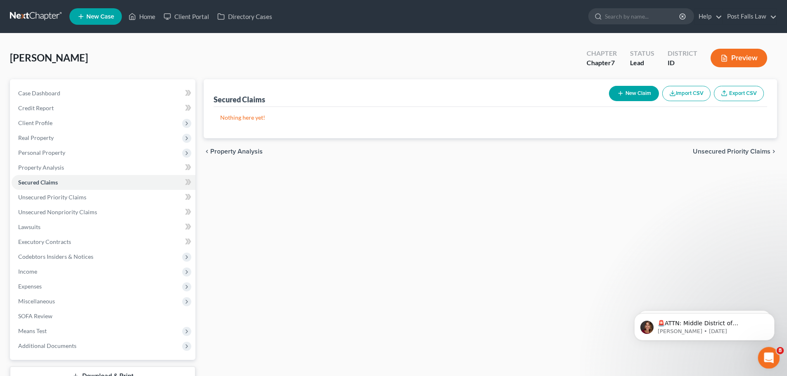
click at [770, 355] on icon "Open Intercom Messenger" at bounding box center [768, 357] width 14 height 14
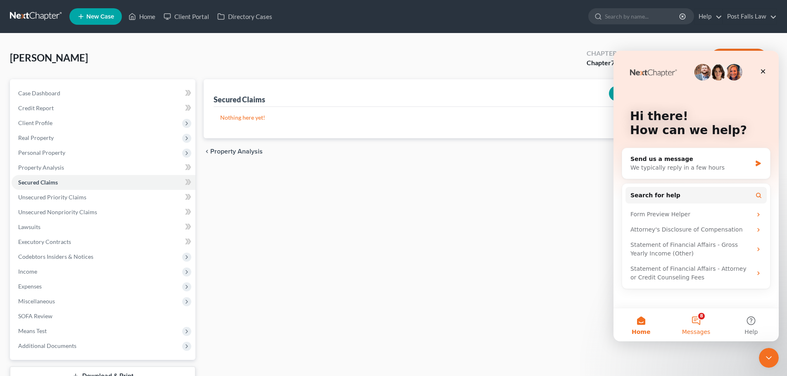
click at [696, 323] on button "8 Messages" at bounding box center [696, 325] width 55 height 33
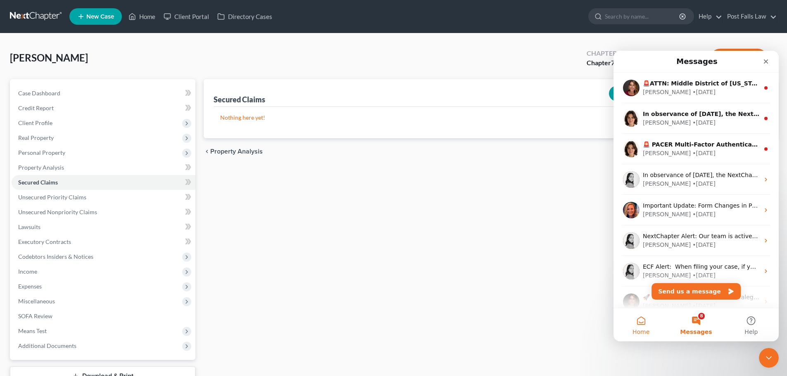
click at [646, 316] on button "Home" at bounding box center [641, 325] width 55 height 33
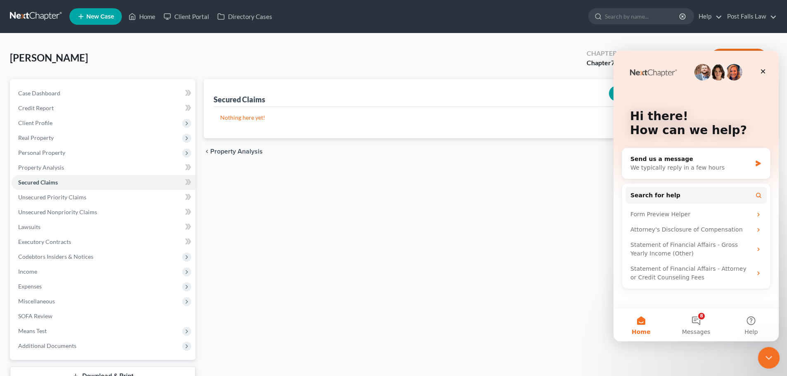
click at [762, 356] on div "Close Intercom Messenger" at bounding box center [768, 357] width 20 height 20
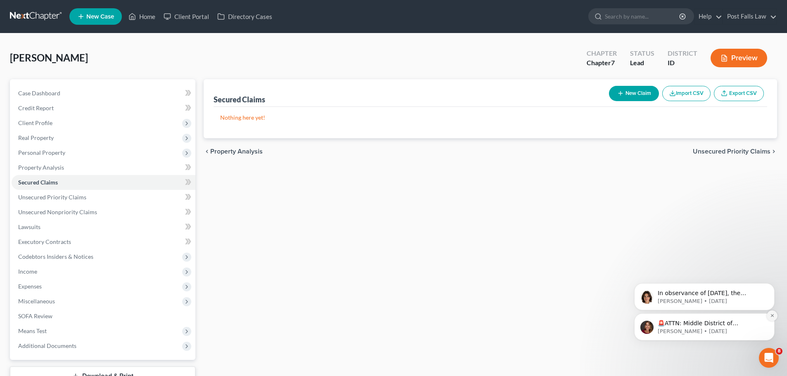
click at [769, 317] on button "Dismiss notification" at bounding box center [772, 316] width 11 height 11
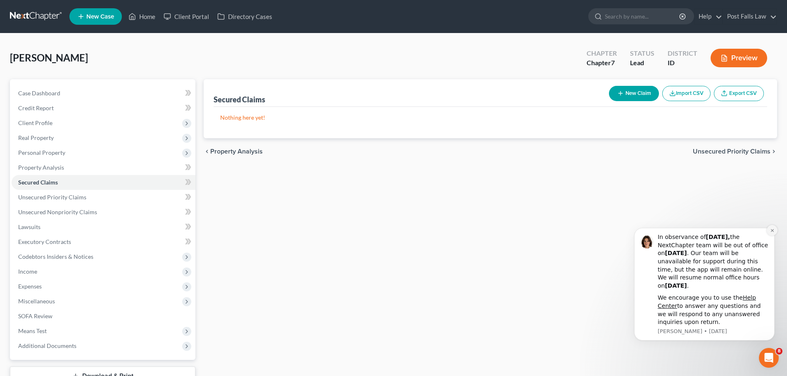
click at [773, 231] on icon "Dismiss notification" at bounding box center [772, 230] width 3 height 3
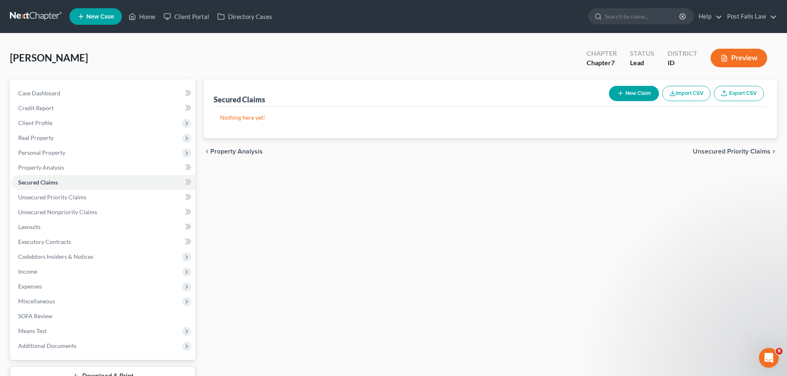
click at [42, 19] on link at bounding box center [36, 16] width 53 height 15
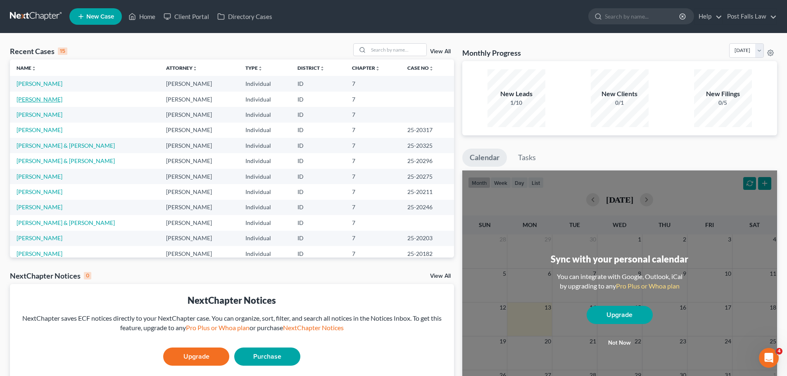
click at [30, 100] on link "[PERSON_NAME]" at bounding box center [40, 99] width 46 height 7
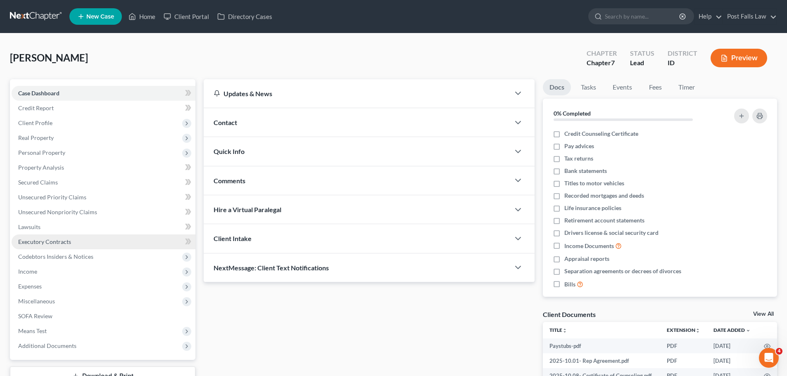
click at [44, 243] on span "Executory Contracts" at bounding box center [44, 241] width 53 height 7
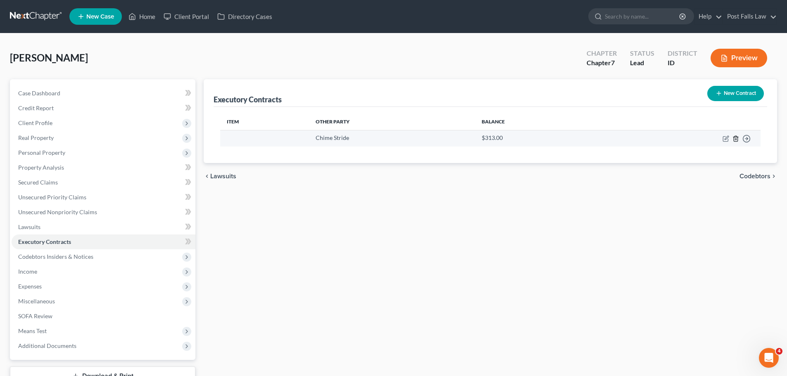
click at [736, 139] on line "button" at bounding box center [736, 139] width 0 height 2
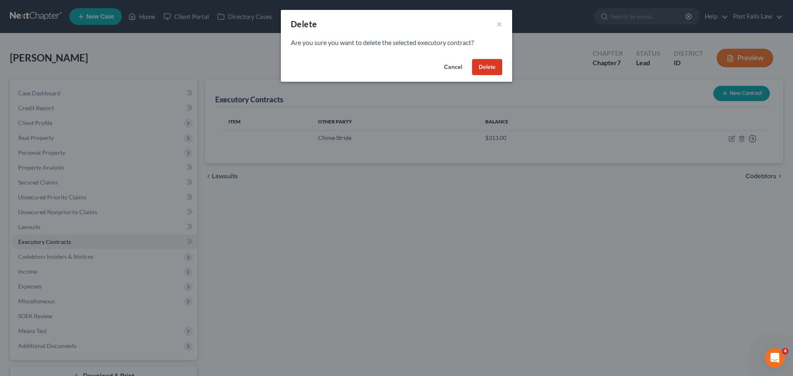
click at [497, 66] on button "Delete" at bounding box center [487, 67] width 30 height 17
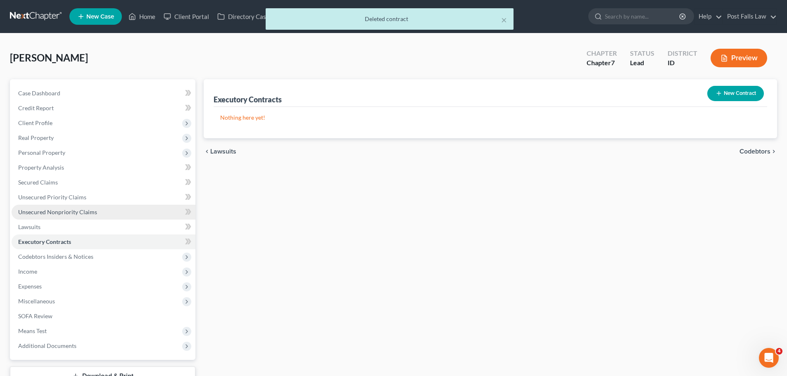
click at [43, 211] on span "Unsecured Nonpriority Claims" at bounding box center [57, 212] width 79 height 7
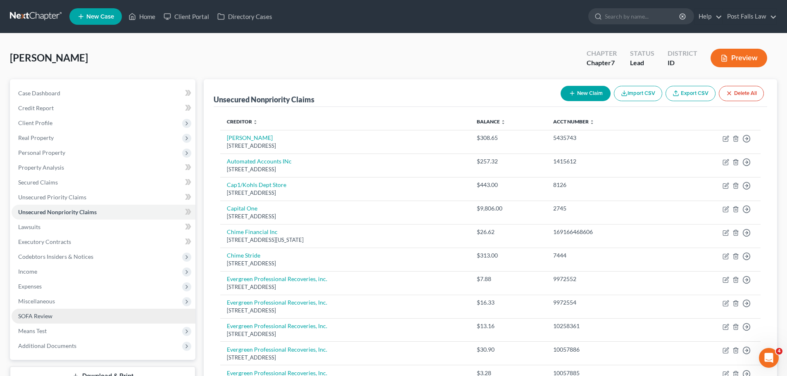
click at [94, 319] on link "SOFA Review" at bounding box center [104, 316] width 184 height 15
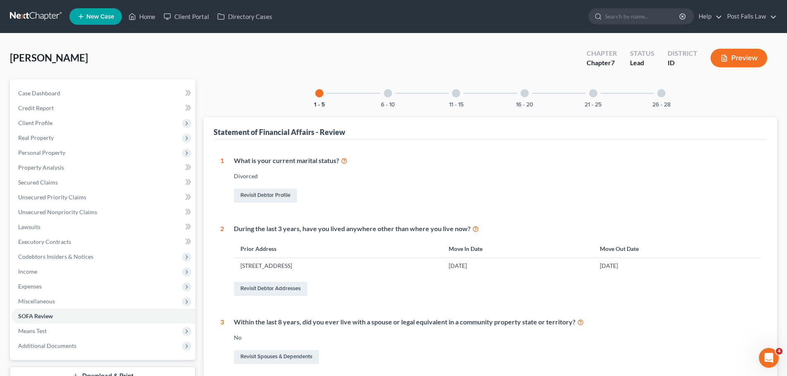
click at [390, 95] on div at bounding box center [388, 93] width 8 height 8
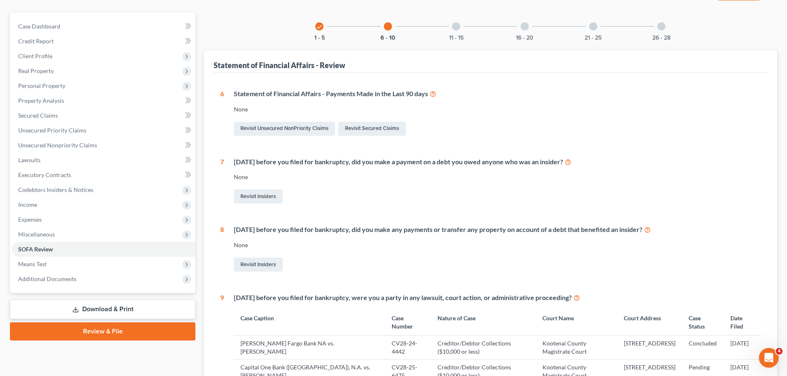
scroll to position [31, 0]
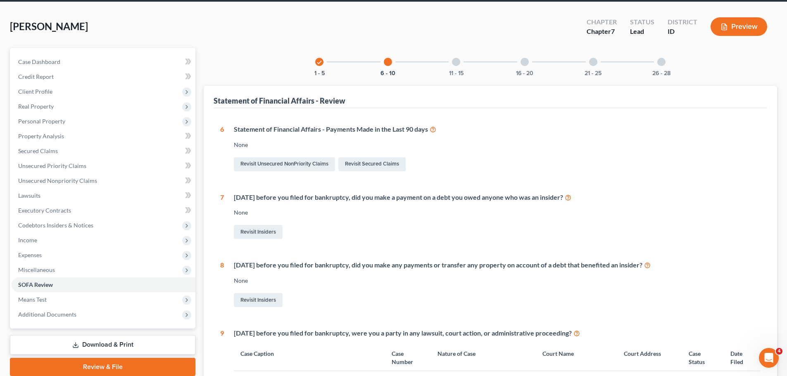
click at [458, 64] on div at bounding box center [456, 62] width 8 height 8
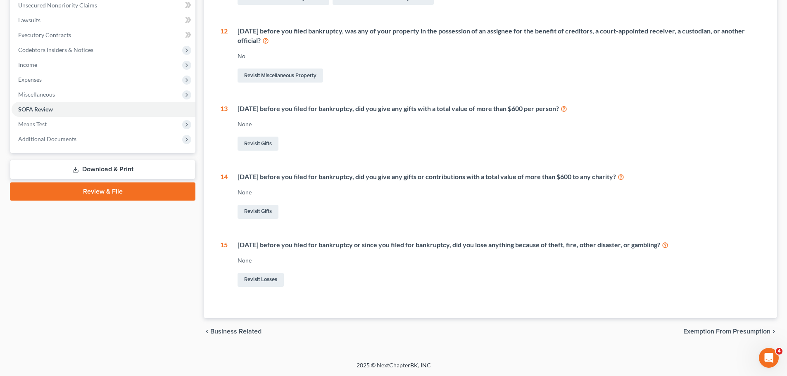
scroll to position [0, 0]
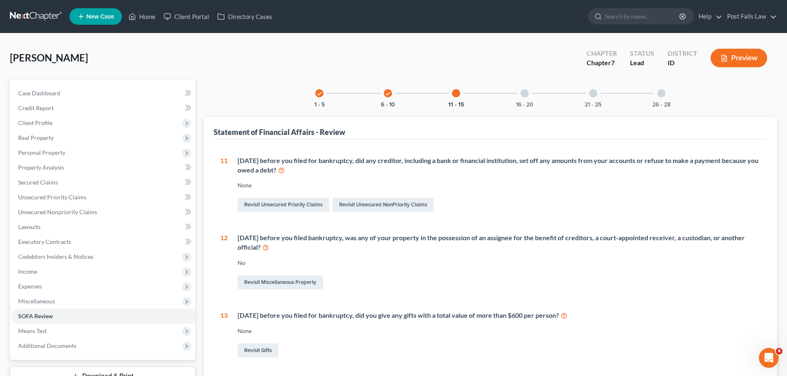
click at [524, 94] on div at bounding box center [525, 93] width 8 height 8
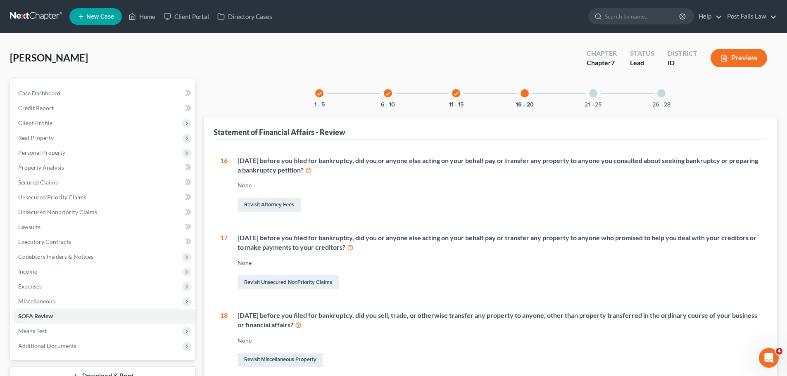
click at [589, 94] on div "21 - 25" at bounding box center [593, 93] width 28 height 28
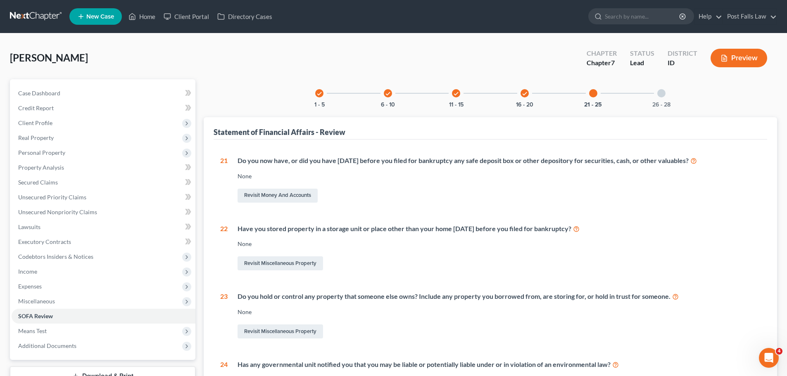
click at [660, 95] on div at bounding box center [661, 93] width 8 height 8
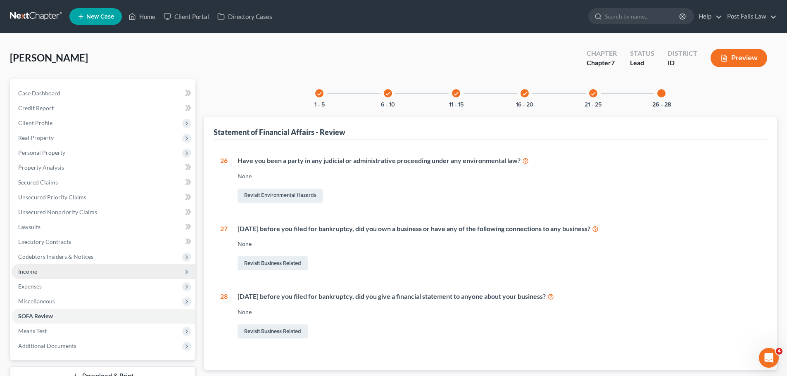
click at [47, 274] on span "Income" at bounding box center [104, 271] width 184 height 15
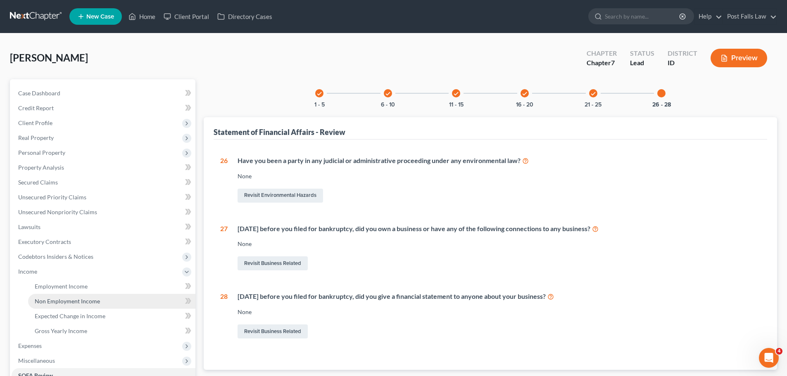
click at [79, 303] on span "Non Employment Income" at bounding box center [67, 301] width 65 height 7
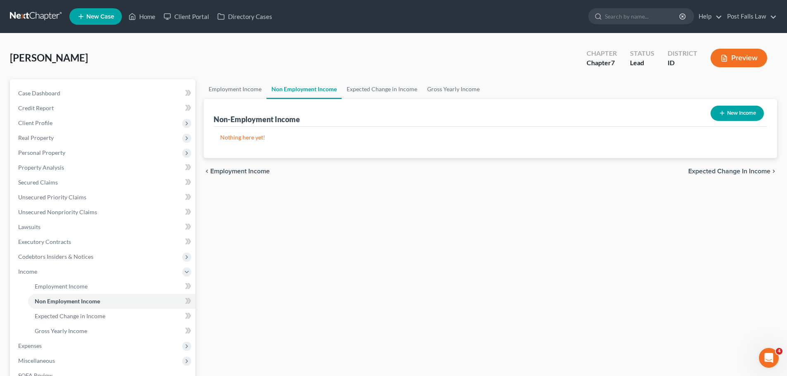
click at [717, 113] on button "New Income" at bounding box center [737, 113] width 53 height 15
select select "0"
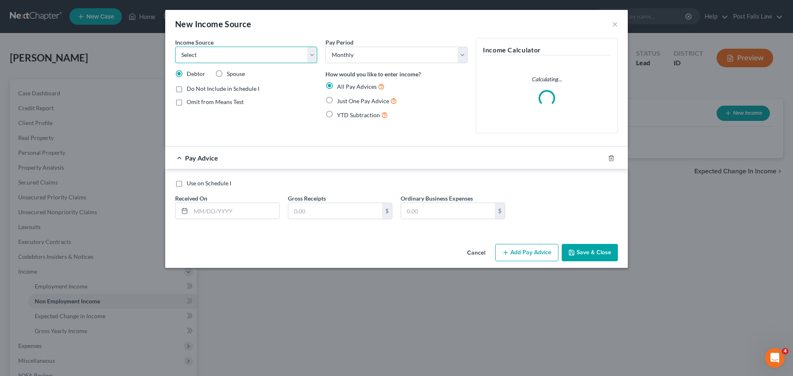
click at [312, 54] on select "Select Unemployment Disability (from employer) Pension Retirement Social Securi…" at bounding box center [246, 55] width 142 height 17
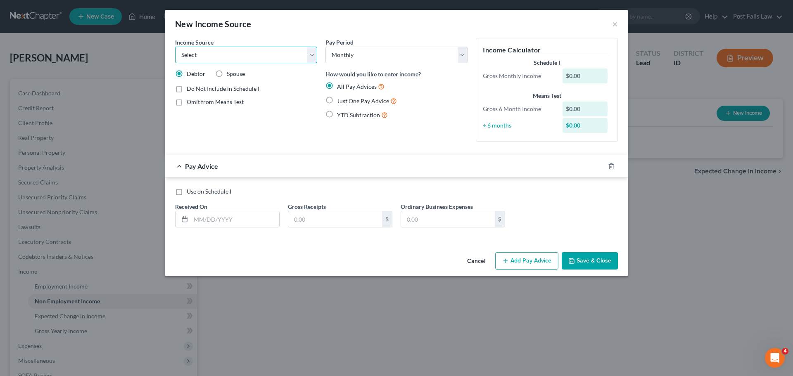
select select "7"
click at [175, 47] on select "Select Unemployment Disability (from employer) Pension Retirement Social Securi…" at bounding box center [246, 55] width 142 height 17
click at [254, 224] on input "text" at bounding box center [235, 220] width 88 height 16
type input "0"
type input "[DATE]"
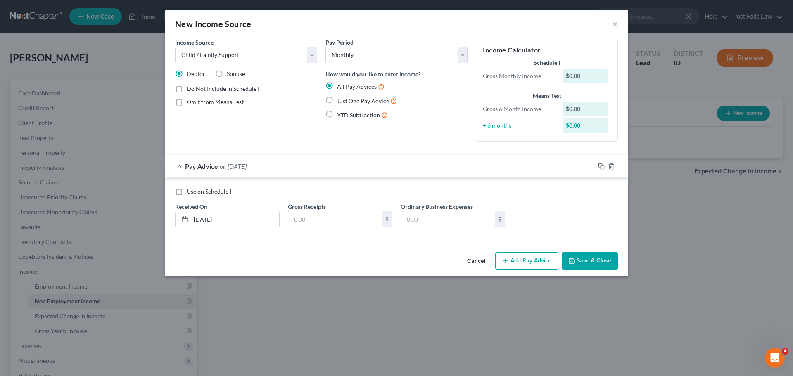
click at [337, 97] on label "Just One Pay Advice" at bounding box center [367, 101] width 60 height 10
click at [341, 97] on input "Just One Pay Advice" at bounding box center [343, 98] width 5 height 5
radio input "true"
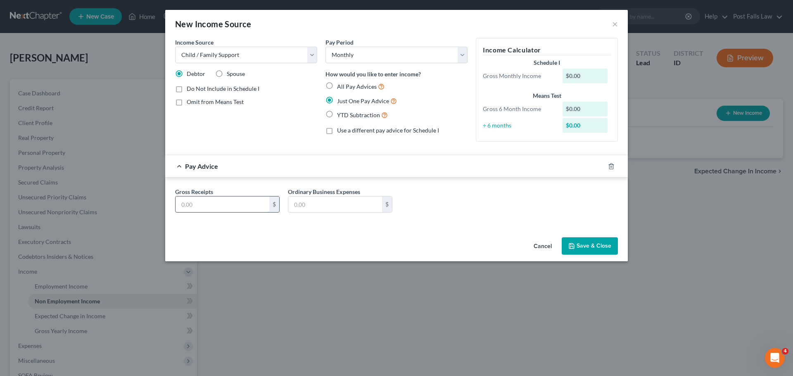
click at [202, 211] on input "text" at bounding box center [223, 205] width 94 height 16
type input "650.00"
click at [589, 248] on button "Save & Close" at bounding box center [590, 246] width 56 height 17
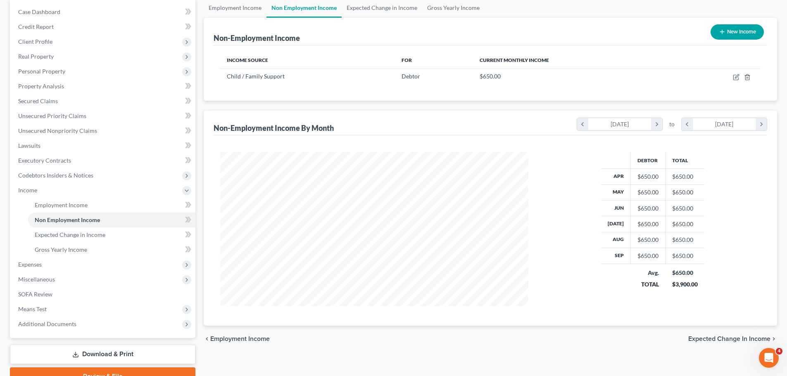
scroll to position [83, 0]
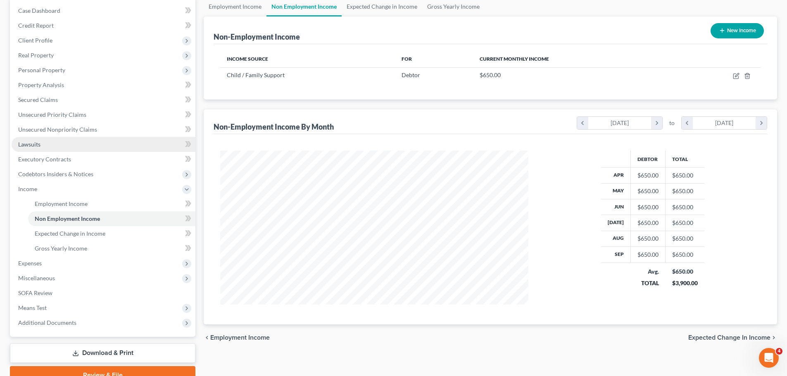
click at [40, 145] on span "Lawsuits" at bounding box center [29, 144] width 22 height 7
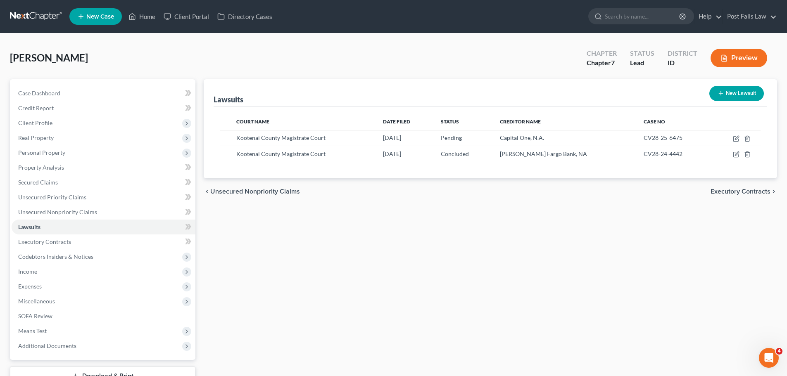
click at [729, 96] on button "New Lawsuit" at bounding box center [737, 93] width 55 height 15
select select "0"
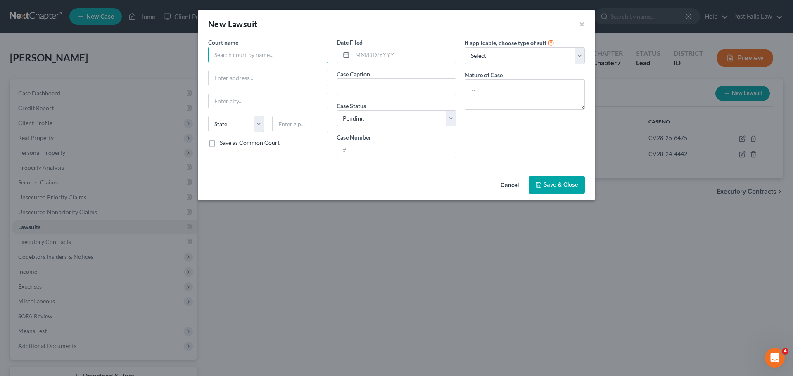
click at [296, 55] on input "text" at bounding box center [268, 55] width 120 height 17
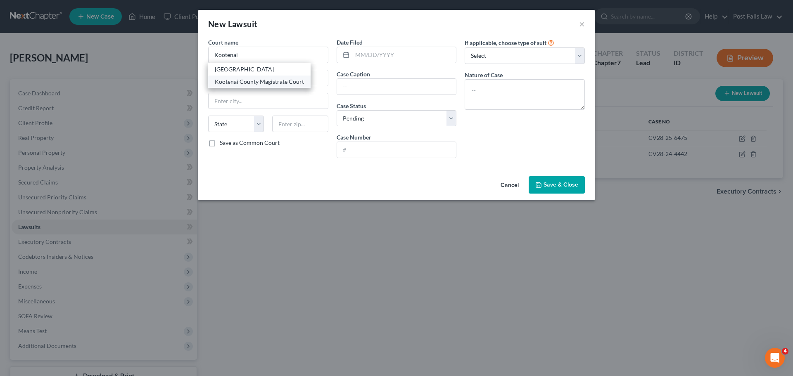
click at [288, 79] on div "Kootenai County Magistrate Court" at bounding box center [259, 82] width 89 height 8
type input "Kootenai County Magistrate Court"
click at [288, 79] on input "text" at bounding box center [268, 78] width 119 height 16
type input "PO Box 9000"
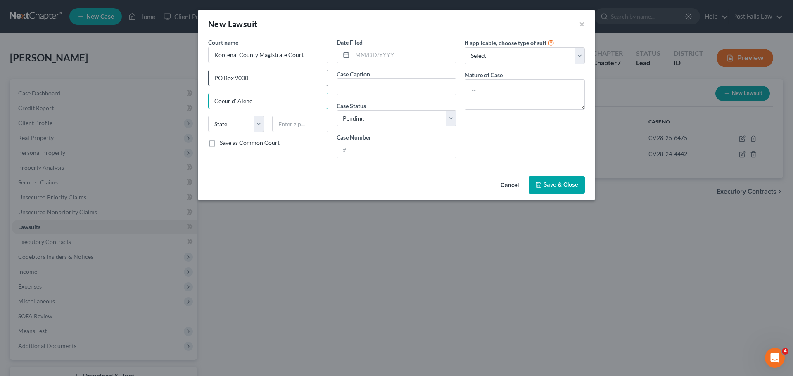
type input "Coeur d' Alene"
select select "13"
type input "83816"
type input "Coeur D Alene"
click at [396, 56] on input "text" at bounding box center [405, 55] width 104 height 16
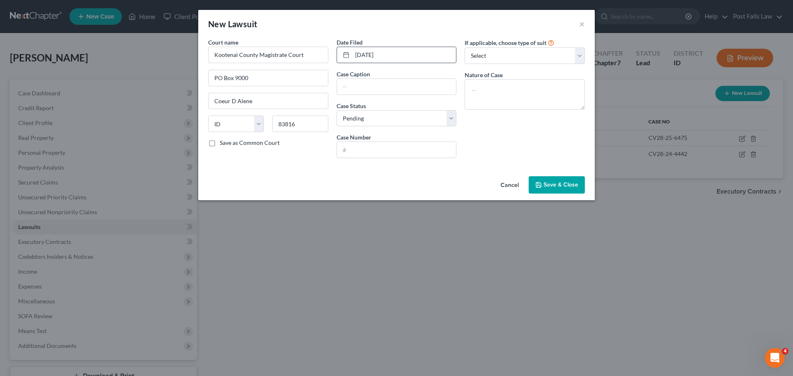
type input "[DATE]"
type input "[PERSON_NAME] vs [PERSON_NAME]"
click at [440, 119] on select "Select Pending On Appeal Concluded" at bounding box center [397, 118] width 120 height 17
click at [435, 145] on input "text" at bounding box center [396, 150] width 119 height 16
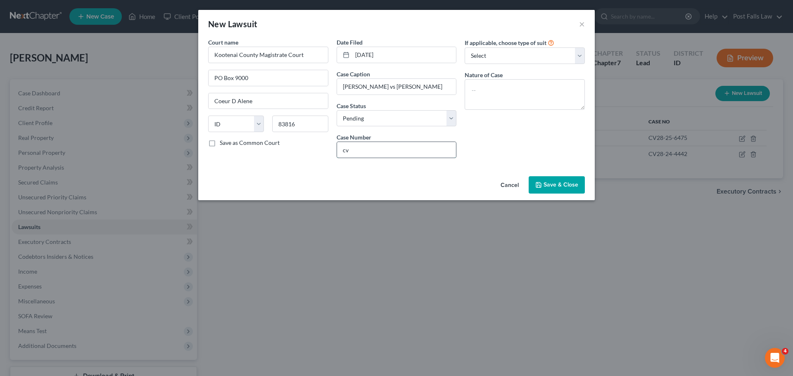
type input "c"
type input "CV2012-7088"
click at [472, 113] on div "If applicable, choose type of suit Select Repossession Garnishment Foreclosure …" at bounding box center [525, 101] width 129 height 127
click at [451, 120] on select "Select Pending On Appeal Concluded" at bounding box center [397, 118] width 120 height 17
click at [450, 121] on select "Select Pending On Appeal Concluded" at bounding box center [397, 118] width 120 height 17
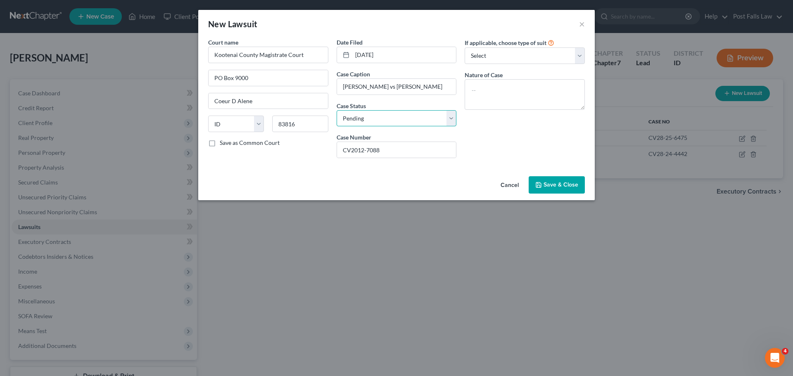
click at [337, 110] on select "Select Pending On Appeal Concluded" at bounding box center [397, 118] width 120 height 17
click at [531, 88] on textarea at bounding box center [525, 94] width 120 height 31
click at [581, 52] on select "Select Repossession Garnishment Foreclosure Attached, Seized, Or Levied Other" at bounding box center [525, 56] width 120 height 17
select select "4"
click at [465, 48] on select "Select Repossession Garnishment Foreclosure Attached, Seized, Or Levied Other" at bounding box center [525, 56] width 120 height 17
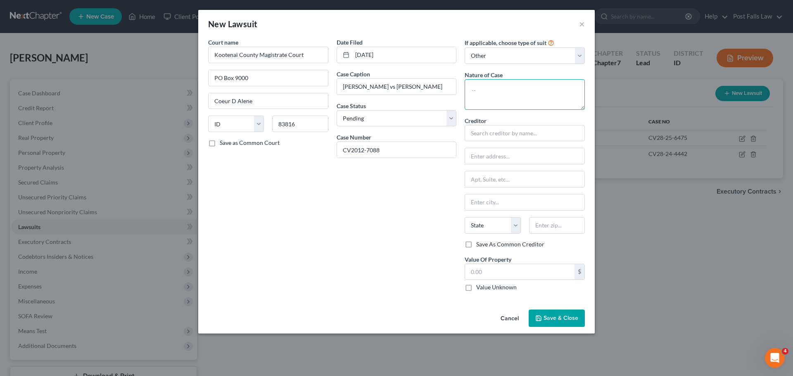
click at [542, 97] on textarea at bounding box center [525, 94] width 120 height 31
type textarea "Child Support"
click at [554, 315] on span "Save & Close" at bounding box center [561, 318] width 35 height 7
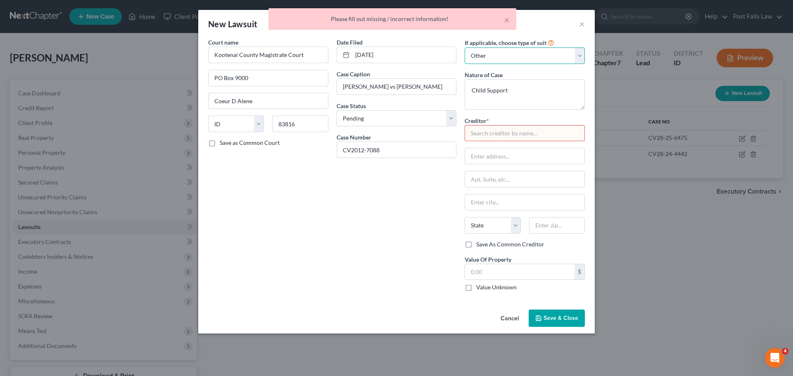
click at [581, 58] on select "Select Repossession Garnishment Foreclosure Attached, Seized, Or Levied Other" at bounding box center [525, 56] width 120 height 17
select select
click at [465, 48] on select "Select Repossession Garnishment Foreclosure Attached, Seized, Or Levied Other" at bounding box center [525, 56] width 120 height 17
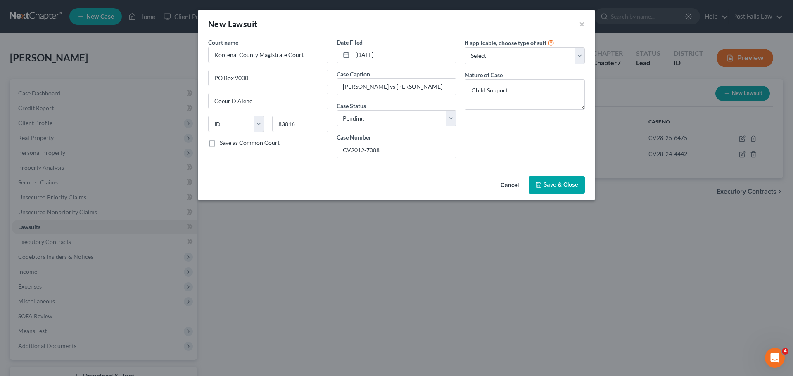
click at [564, 189] on button "Save & Close" at bounding box center [557, 184] width 56 height 17
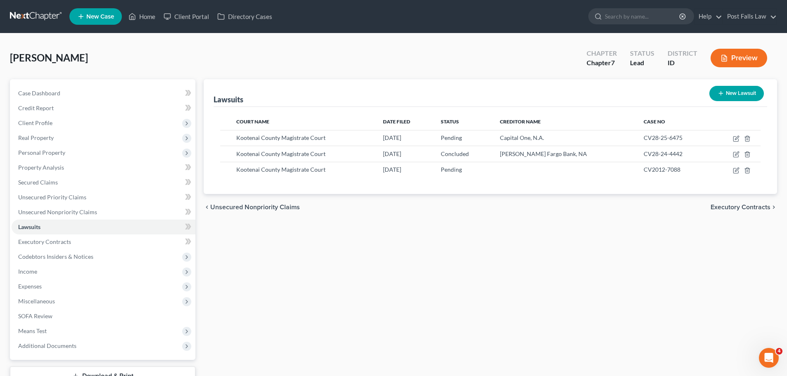
click at [737, 59] on button "Preview" at bounding box center [739, 58] width 57 height 19
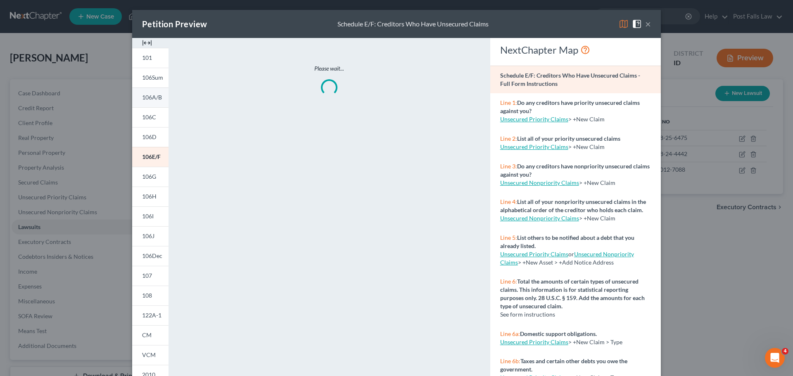
click at [156, 100] on span "106A/B" at bounding box center [152, 97] width 20 height 7
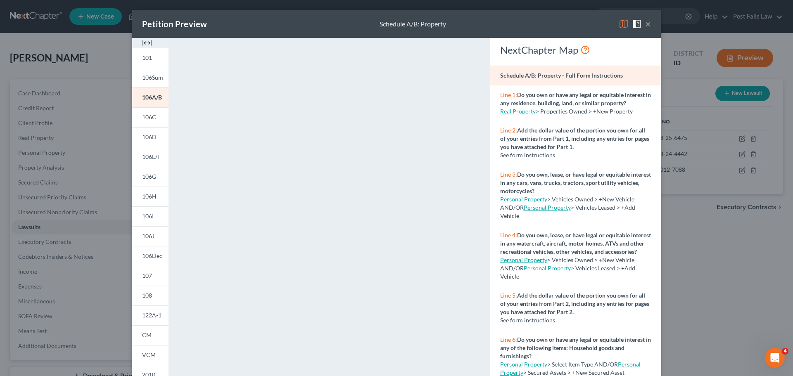
click at [145, 42] on img at bounding box center [147, 43] width 10 height 10
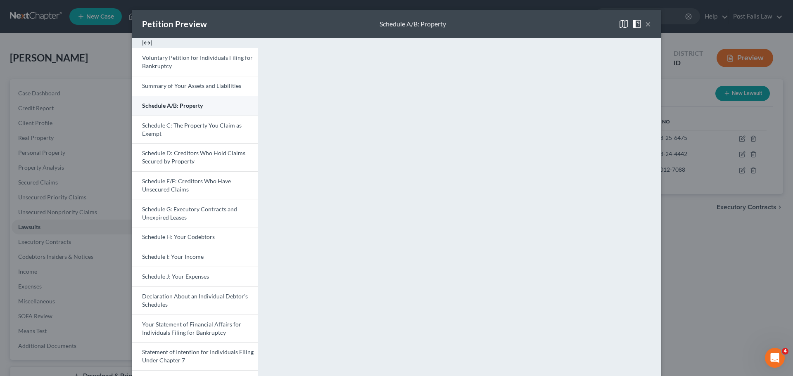
click at [196, 106] on span "Schedule A/B: Property" at bounding box center [172, 105] width 61 height 7
click at [648, 26] on button "×" at bounding box center [648, 24] width 6 height 10
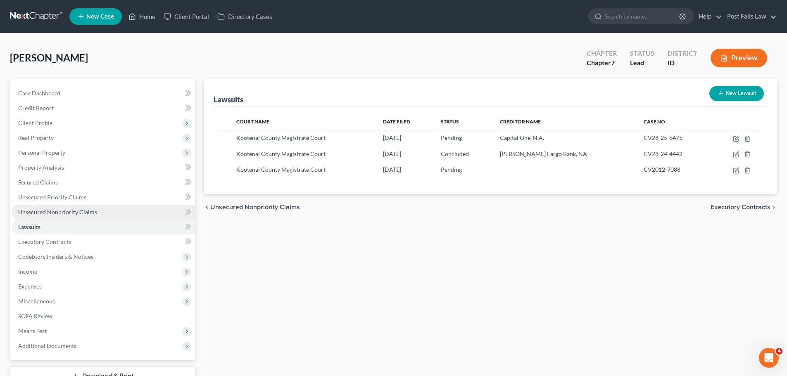
click at [62, 213] on span "Unsecured Nonpriority Claims" at bounding box center [57, 212] width 79 height 7
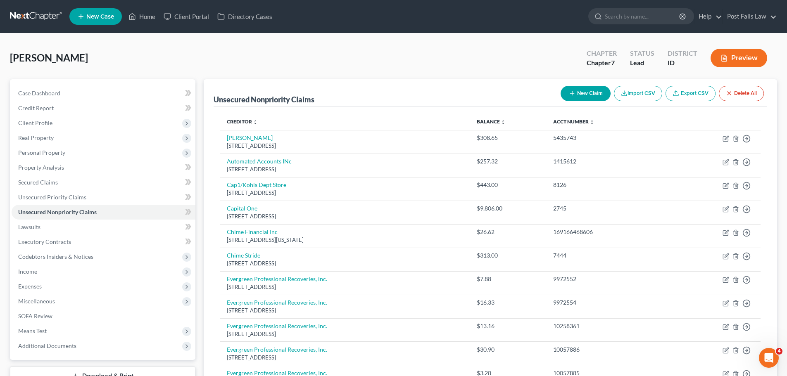
click at [576, 87] on button "New Claim" at bounding box center [586, 93] width 50 height 15
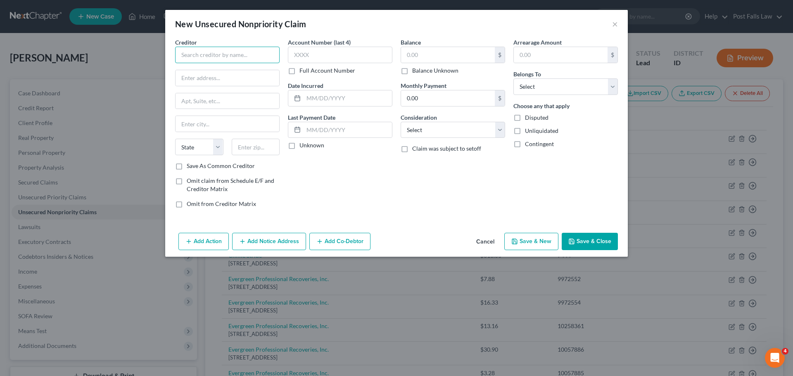
click at [210, 56] on input "text" at bounding box center [227, 55] width 105 height 17
type input "Peach Orthodontics"
click at [184, 76] on input "text" at bounding box center [228, 78] width 104 height 16
type input "1"
type input "[STREET_ADDRESS][PERSON_NAME]"
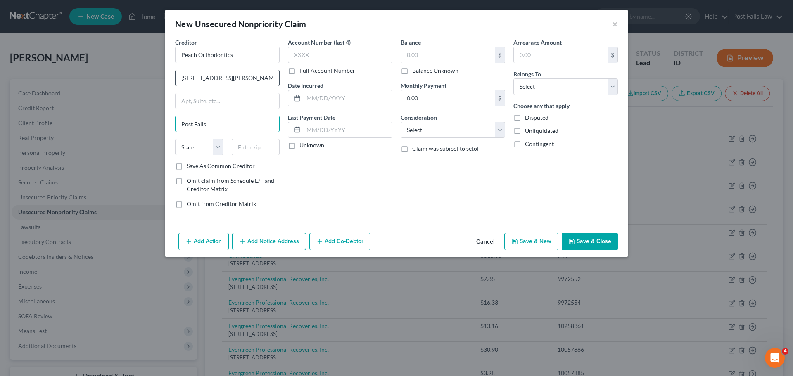
type input "Post Falls"
select select "13"
type input "83854"
click at [420, 54] on input "text" at bounding box center [448, 55] width 94 height 16
type input "4,590.00"
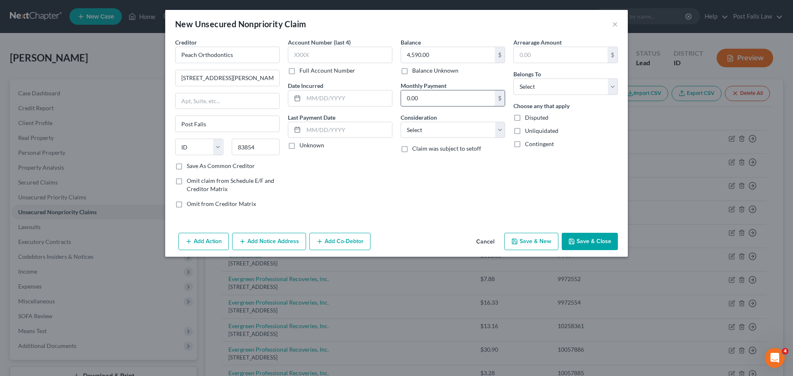
click at [438, 97] on input "0.00" at bounding box center [448, 99] width 94 height 16
click at [611, 86] on select "Select Debtor 1 Only Debtor 2 Only Debtor 1 And Debtor 2 Only At Least One Of T…" at bounding box center [566, 87] width 105 height 17
select select "0"
click at [514, 79] on select "Select Debtor 1 Only Debtor 2 Only Debtor 1 And Debtor 2 Only At Least One Of T…" at bounding box center [566, 87] width 105 height 17
click at [459, 100] on input "0.00" at bounding box center [448, 99] width 94 height 16
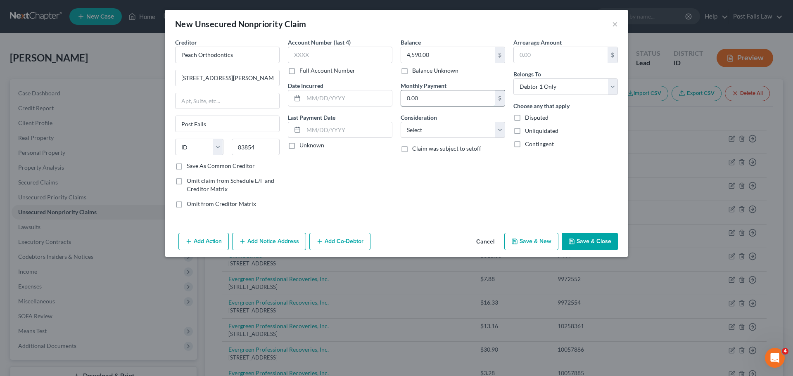
click at [451, 98] on input "0.00" at bounding box center [448, 99] width 94 height 16
type input "0"
type input "135.59"
click at [474, 134] on select "Select Cable / Satellite Services Collection Agency Credit Card Debt Debt Couns…" at bounding box center [453, 130] width 105 height 17
click at [495, 130] on select "Select Cable / Satellite Services Collection Agency Credit Card Debt Debt Couns…" at bounding box center [453, 130] width 105 height 17
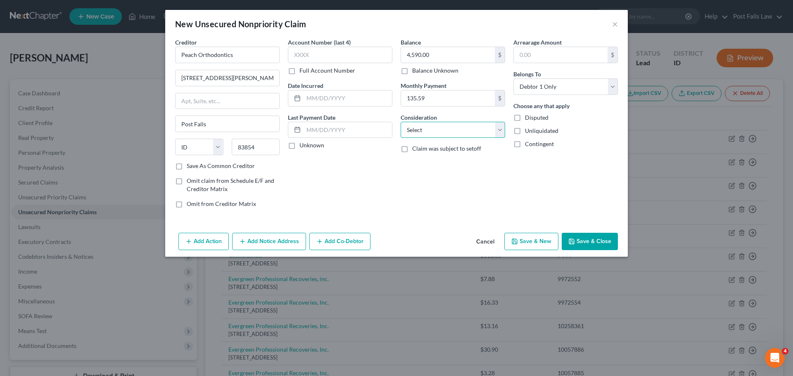
select select "14"
click at [401, 122] on select "Select Cable / Satellite Services Collection Agency Credit Card Debt Debt Couns…" at bounding box center [453, 130] width 105 height 17
click at [431, 164] on input "text" at bounding box center [453, 162] width 104 height 16
type input "Braces for Daughter"
click at [593, 244] on button "Save & Close" at bounding box center [590, 241] width 56 height 17
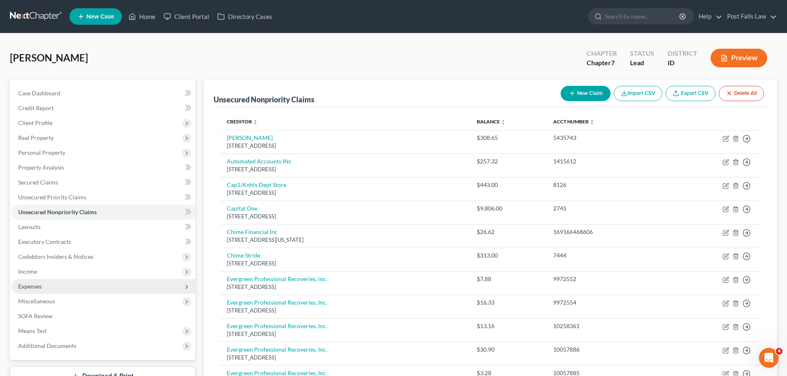
click at [68, 289] on span "Expenses" at bounding box center [104, 286] width 184 height 15
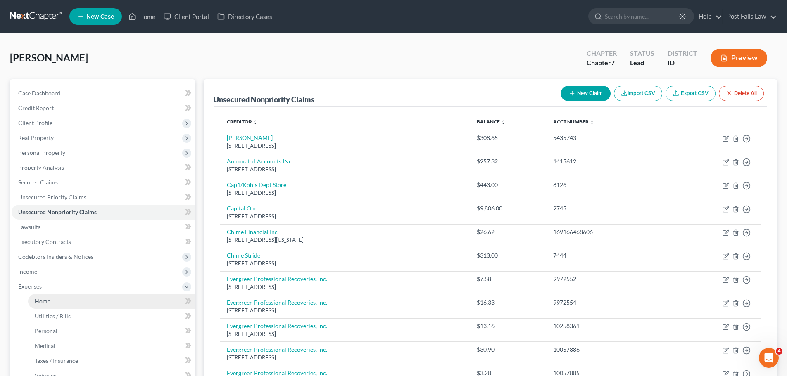
click at [63, 303] on link "Home" at bounding box center [111, 301] width 167 height 15
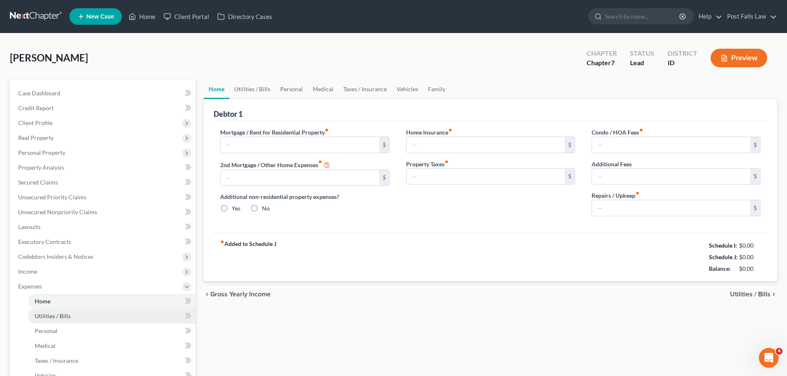
type input "1,365.00"
type input "0.00"
radio input "true"
type input "22.00"
type input "0.00"
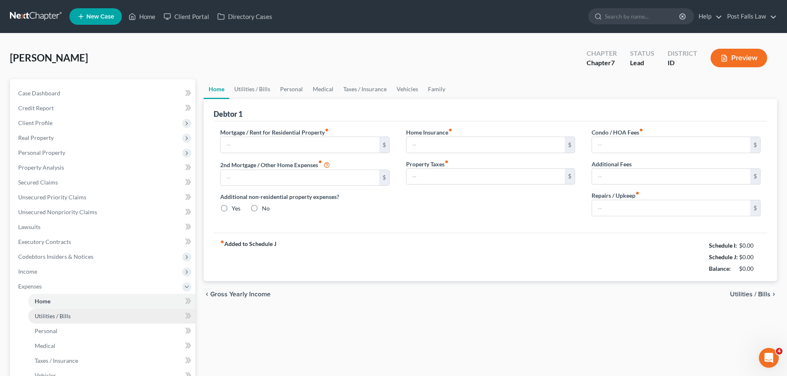
type input "0.00"
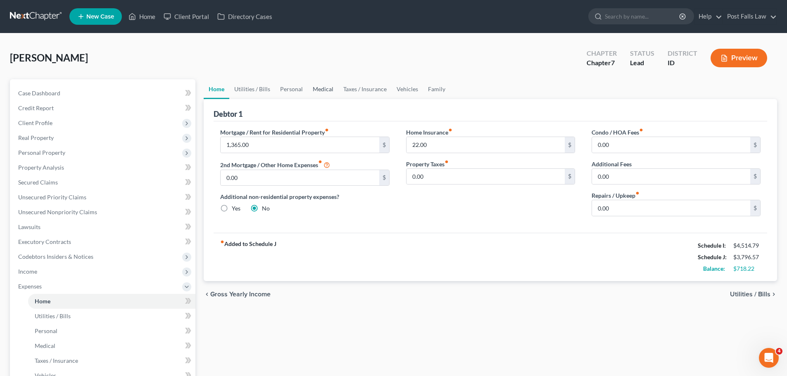
click at [316, 91] on link "Medical" at bounding box center [323, 89] width 31 height 20
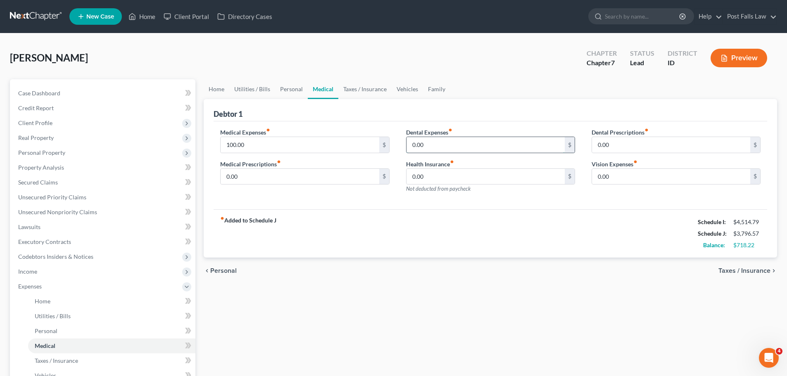
click at [438, 145] on input "0.00" at bounding box center [486, 145] width 158 height 16
click at [438, 91] on link "Family" at bounding box center [436, 89] width 27 height 20
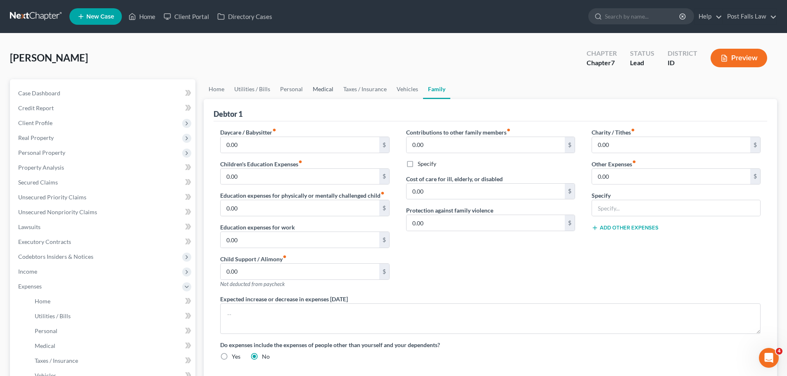
click at [325, 84] on link "Medical" at bounding box center [323, 89] width 31 height 20
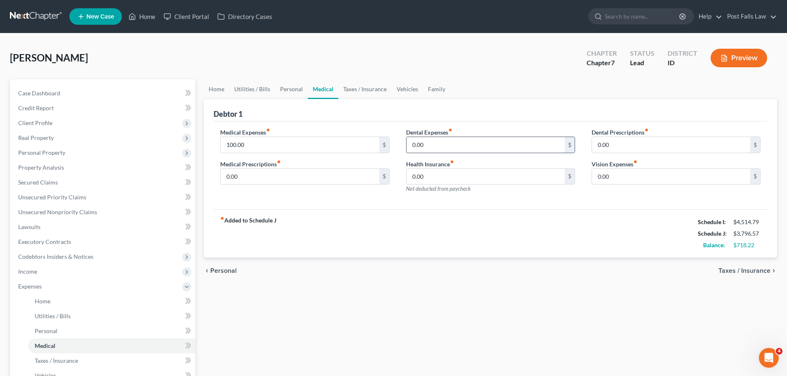
click at [438, 140] on input "0.00" at bounding box center [486, 145] width 158 height 16
click at [429, 145] on input "13" at bounding box center [486, 145] width 158 height 16
type input "135.59"
click at [453, 212] on div "fiber_manual_record Added to Schedule J Schedule I: $4,514.79 Schedule J: $3,93…" at bounding box center [491, 234] width 554 height 48
click at [367, 86] on link "Taxes / Insurance" at bounding box center [364, 89] width 53 height 20
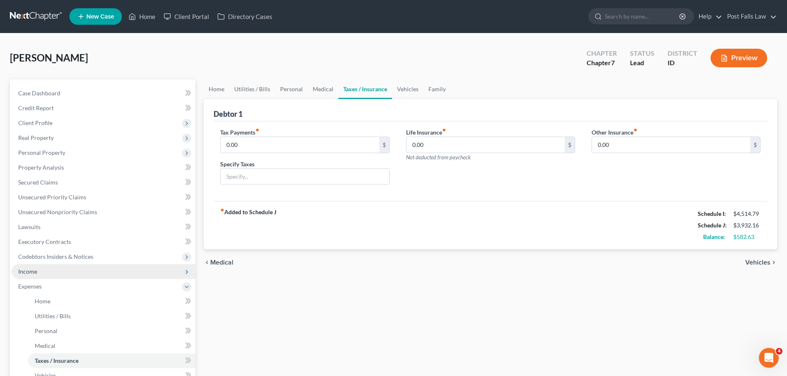
click at [40, 276] on span "Income" at bounding box center [104, 271] width 184 height 15
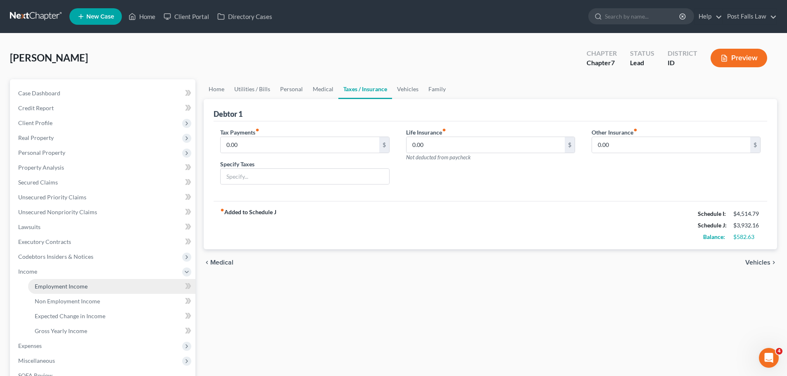
click at [44, 285] on span "Employment Income" at bounding box center [61, 286] width 53 height 7
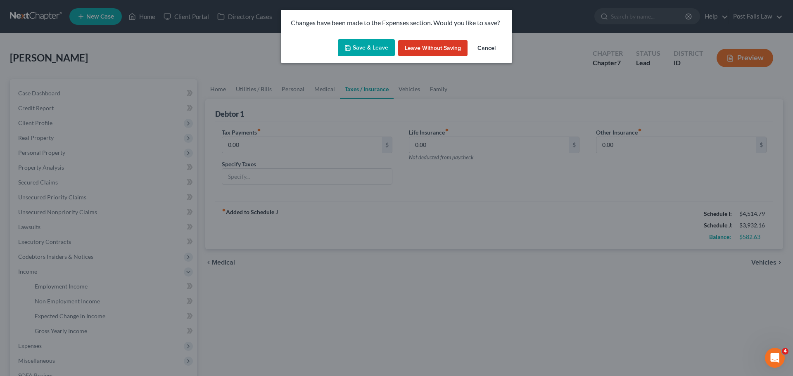
click at [383, 48] on button "Save & Leave" at bounding box center [366, 47] width 57 height 17
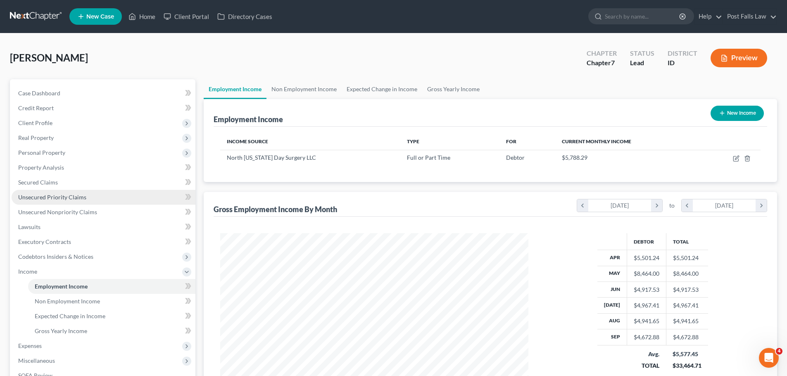
scroll to position [154, 325]
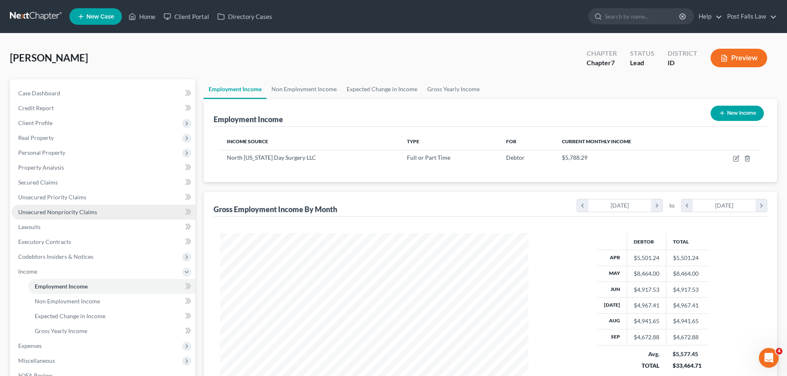
click at [40, 212] on span "Unsecured Nonpriority Claims" at bounding box center [57, 212] width 79 height 7
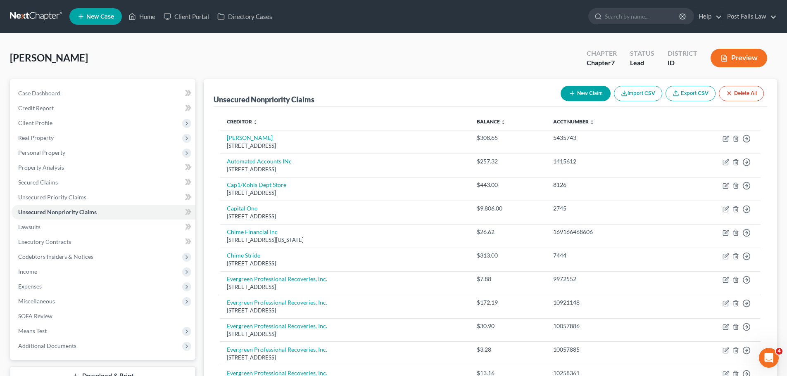
click at [588, 93] on button "New Claim" at bounding box center [586, 93] width 50 height 15
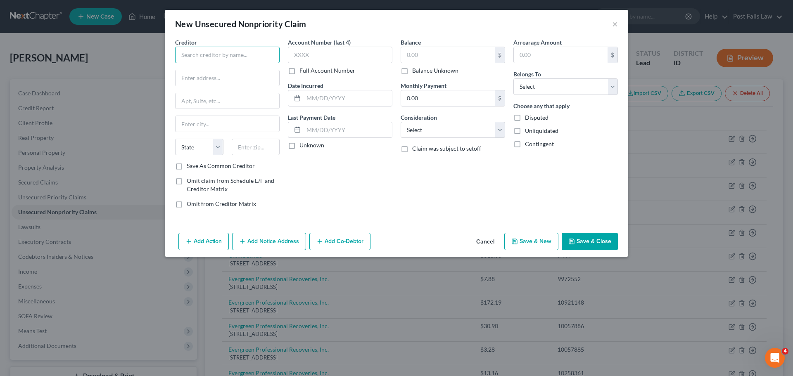
click at [244, 58] on input "text" at bounding box center [227, 55] width 105 height 17
click at [497, 131] on select "Select Cable / Satellite Services Collection Agency Credit Card Debt Debt Couns…" at bounding box center [453, 130] width 105 height 17
select select "10"
click at [401, 122] on select "Select Cable / Satellite Services Collection Agency Credit Card Debt Debt Couns…" at bounding box center [453, 130] width 105 height 17
click at [197, 58] on input "text" at bounding box center [227, 55] width 105 height 17
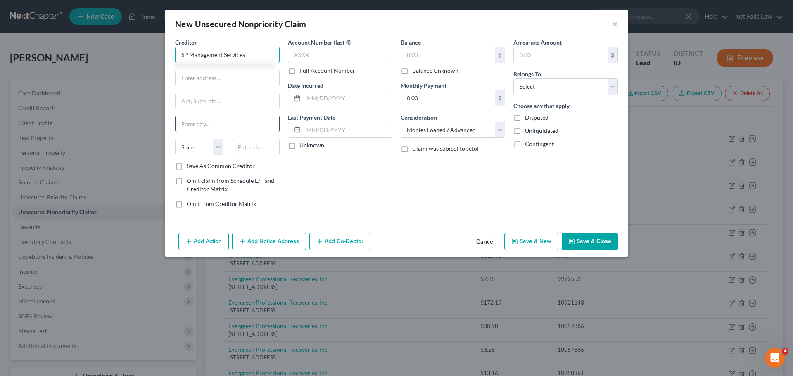
type input "SP Management Services"
click at [209, 121] on input "text" at bounding box center [228, 124] width 104 height 16
click at [436, 56] on input "text" at bounding box center [448, 55] width 94 height 16
type input "1,311.75"
type input "65.06"
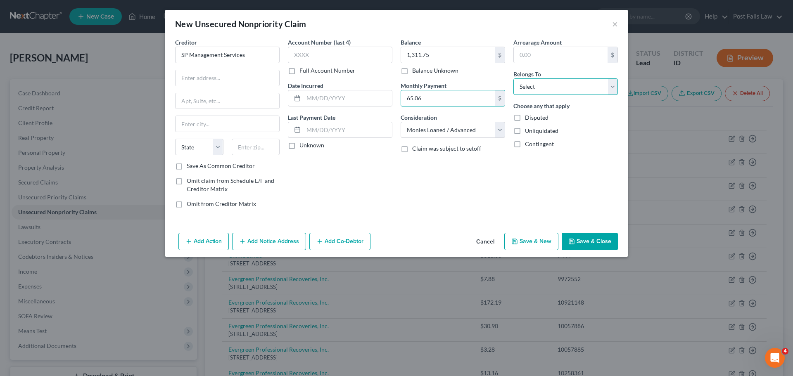
click at [608, 84] on select "Select Debtor 1 Only Debtor 2 Only Debtor 1 And Debtor 2 Only At Least One Of T…" at bounding box center [566, 87] width 105 height 17
select select "0"
click at [514, 79] on select "Select Debtor 1 Only Debtor 2 Only Debtor 1 And Debtor 2 Only At Least One Of T…" at bounding box center [566, 87] width 105 height 17
click at [257, 73] on input "text" at bounding box center [228, 78] width 104 height 16
type input "[STREET_ADDRESS]"
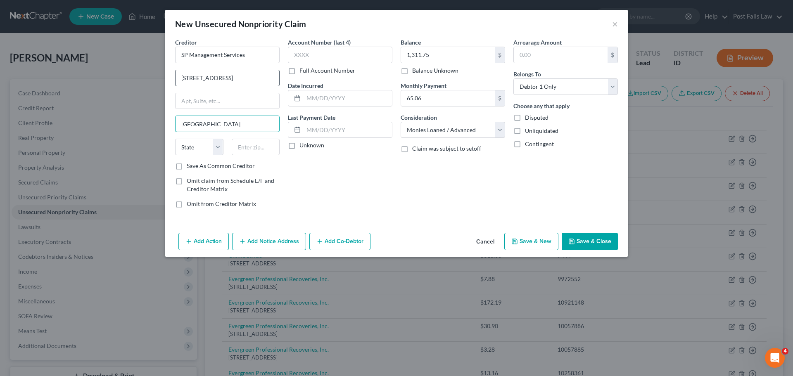
type input "[GEOGRAPHIC_DATA]"
select select "14"
type input "60477"
click at [599, 246] on button "Save & Close" at bounding box center [590, 241] width 56 height 17
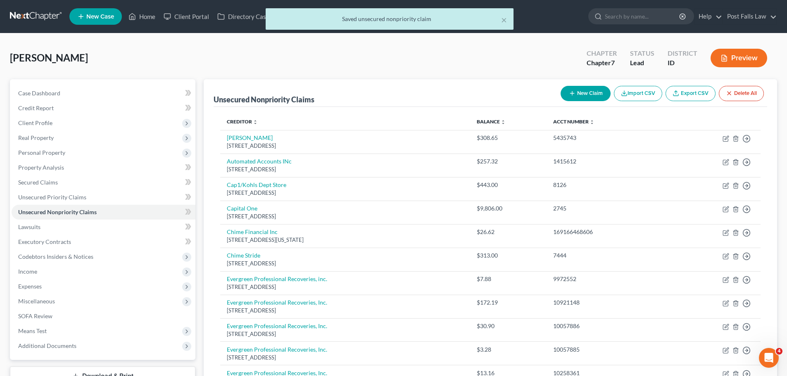
click at [597, 90] on button "New Claim" at bounding box center [586, 93] width 50 height 15
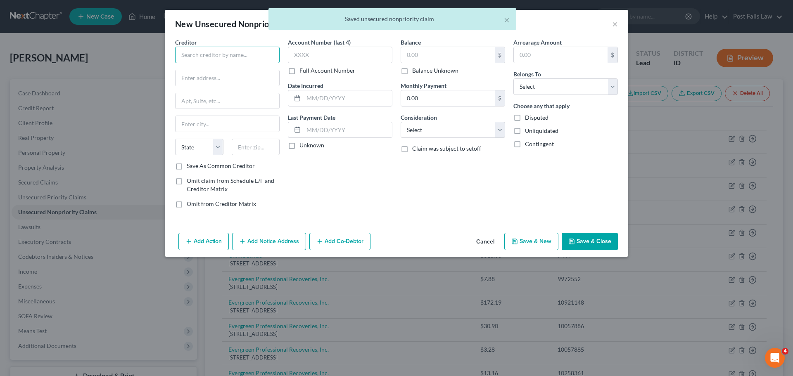
click at [240, 52] on input "text" at bounding box center [227, 55] width 105 height 17
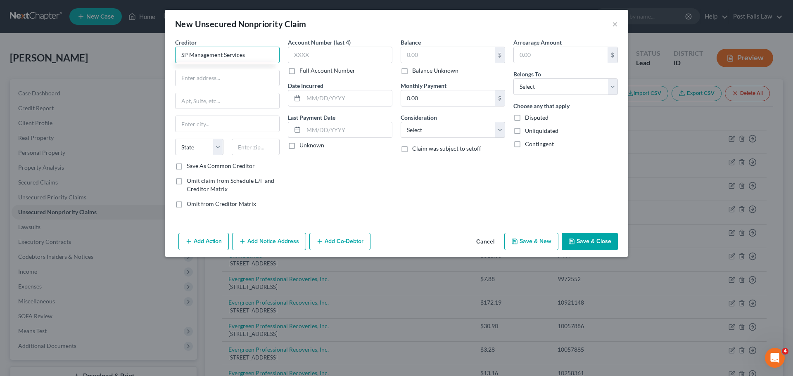
type input "SP Management Services"
click at [250, 75] on input "text" at bounding box center [228, 78] width 104 height 16
type input "[STREET_ADDRESS]"
type input "[GEOGRAPHIC_DATA]"
select select "14"
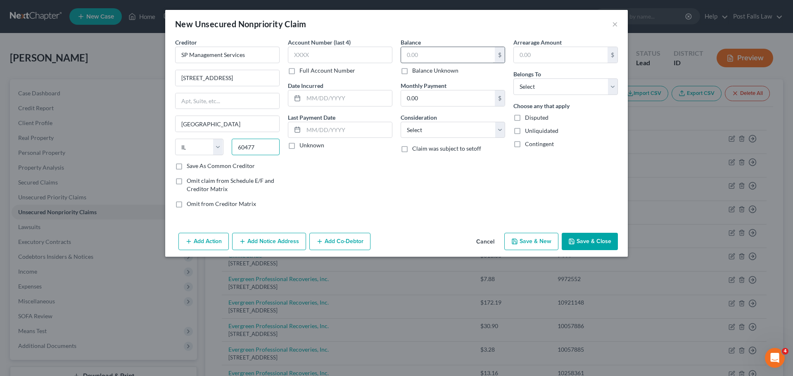
type input "60477"
click at [445, 51] on input "text" at bounding box center [448, 55] width 94 height 16
click at [443, 52] on input "text" at bounding box center [448, 55] width 94 height 16
type input "983.78"
click at [484, 102] on input "0.00" at bounding box center [448, 99] width 94 height 16
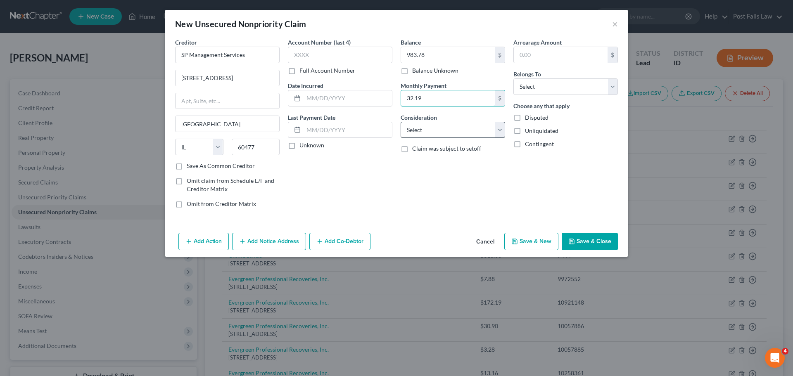
type input "32.19"
click at [503, 131] on select "Select Cable / Satellite Services Collection Agency Credit Card Debt Debt Couns…" at bounding box center [453, 130] width 105 height 17
select select "10"
click at [401, 122] on select "Select Cable / Satellite Services Collection Agency Credit Card Debt Debt Couns…" at bounding box center [453, 130] width 105 height 17
click at [614, 89] on select "Select Debtor 1 Only Debtor 2 Only Debtor 1 And Debtor 2 Only At Least One Of T…" at bounding box center [566, 87] width 105 height 17
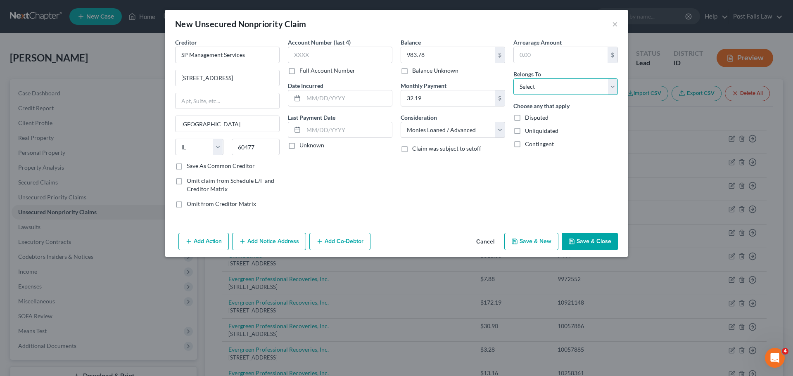
select select "0"
click at [514, 79] on select "Select Debtor 1 Only Debtor 2 Only Debtor 1 And Debtor 2 Only At Least One Of T…" at bounding box center [566, 87] width 105 height 17
click at [593, 240] on button "Save & Close" at bounding box center [590, 241] width 56 height 17
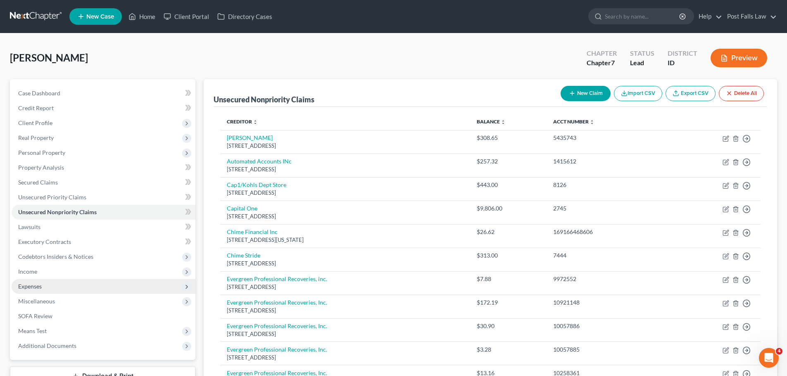
click at [34, 288] on span "Expenses" at bounding box center [30, 286] width 24 height 7
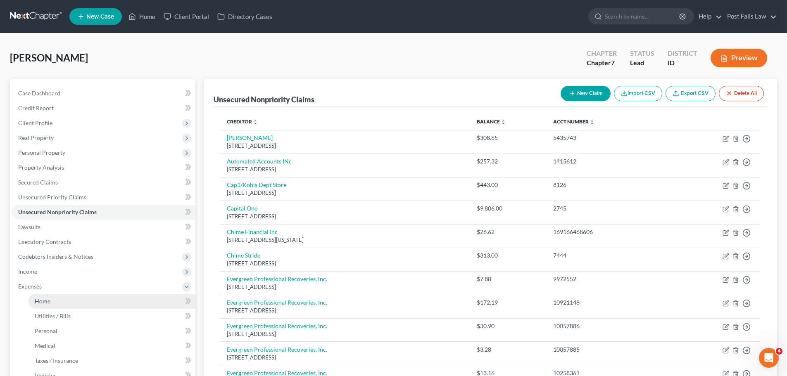
click at [39, 302] on span "Home" at bounding box center [43, 301] width 16 height 7
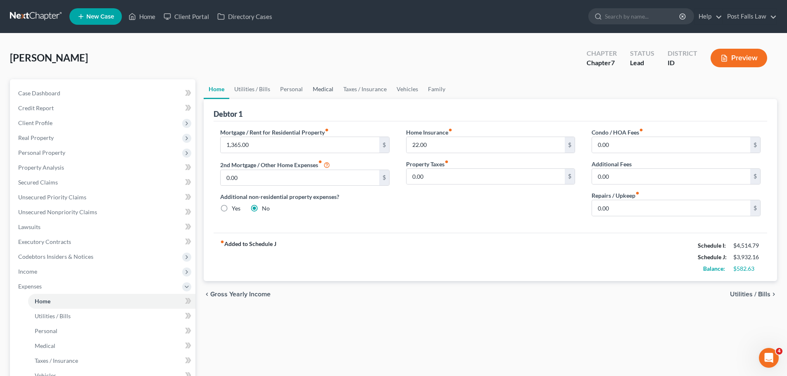
click at [324, 88] on link "Medical" at bounding box center [323, 89] width 31 height 20
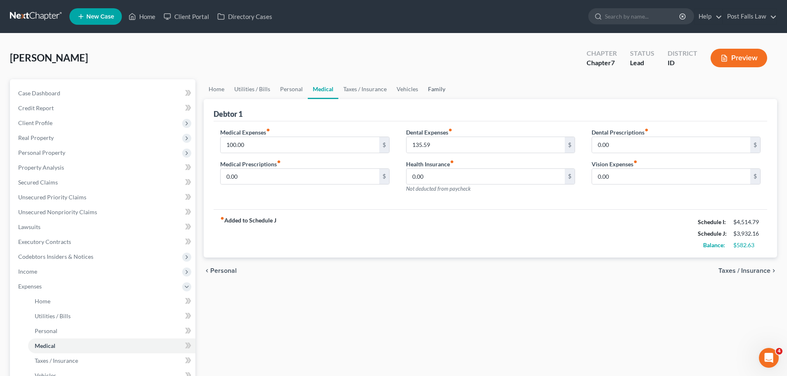
click at [434, 90] on link "Family" at bounding box center [436, 89] width 27 height 20
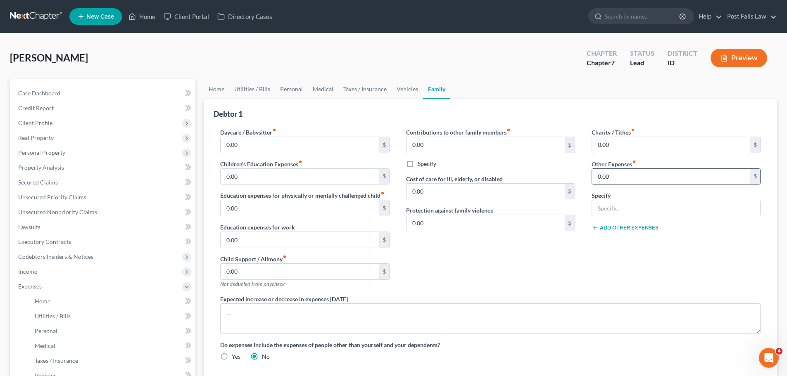
click at [616, 176] on input "0.00" at bounding box center [671, 177] width 158 height 16
type input "4"
type input "3"
type input "65.06"
type input "401K Loan"
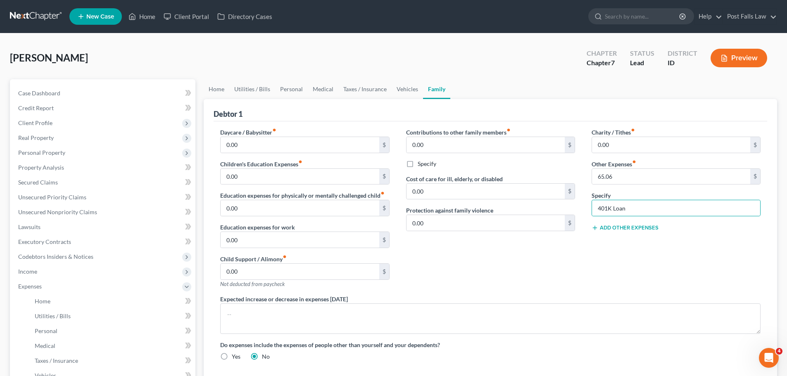
click at [611, 227] on button "Add Other Expenses" at bounding box center [625, 228] width 67 height 7
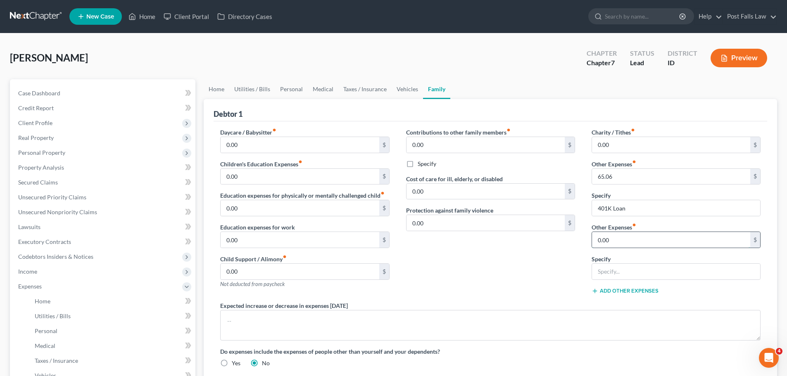
click at [612, 239] on input "0.00" at bounding box center [671, 240] width 158 height 16
type input "32.19"
type input "401K Loan"
click at [217, 88] on link "Home" at bounding box center [217, 89] width 26 height 20
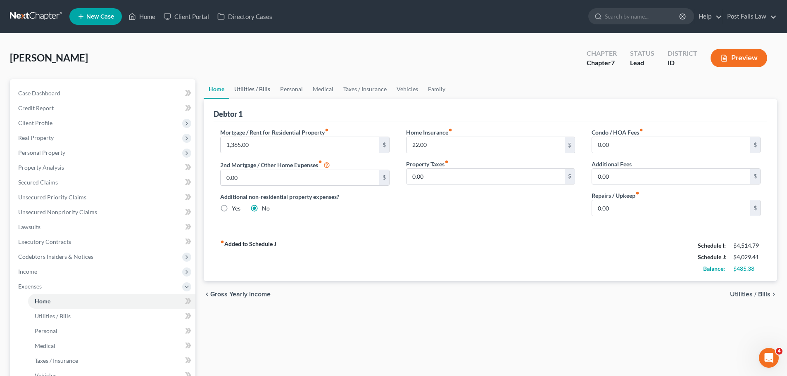
click at [254, 91] on link "Utilities / Bills" at bounding box center [252, 89] width 46 height 20
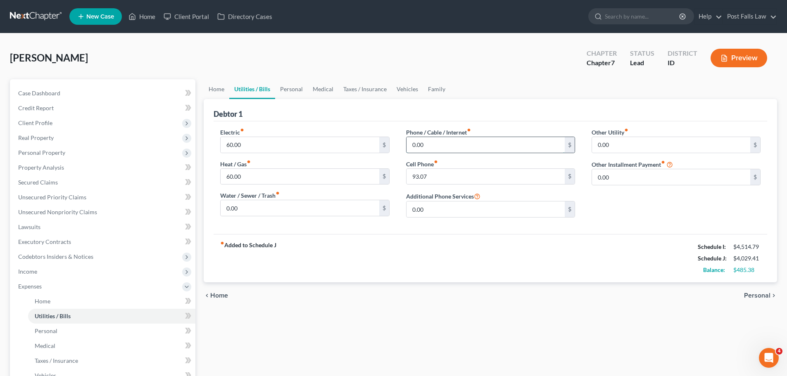
click at [431, 145] on input "0.00" at bounding box center [486, 145] width 158 height 16
type input "70.00"
click at [544, 214] on input "0.00" at bounding box center [486, 210] width 158 height 16
click at [739, 272] on div "$415.38" at bounding box center [747, 270] width 27 height 8
click at [410, 174] on input "93.07" at bounding box center [486, 177] width 158 height 16
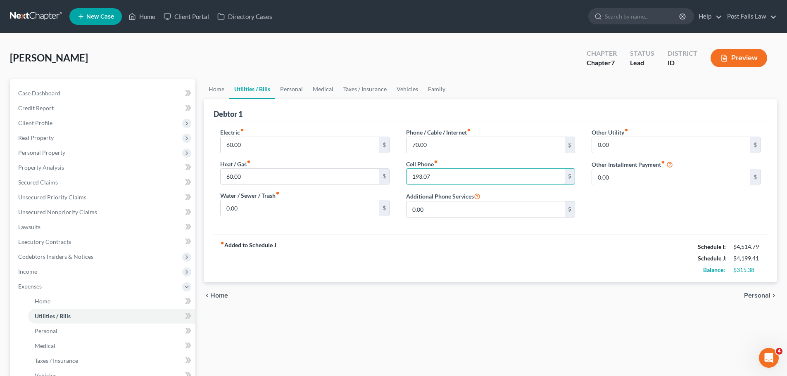
type input "193.07"
click at [485, 233] on div "Electric fiber_manual_record 60.00 $ Heat / Gas fiber_manual_record 60.00 $ Wat…" at bounding box center [491, 177] width 554 height 113
click at [279, 89] on link "Personal" at bounding box center [291, 89] width 33 height 20
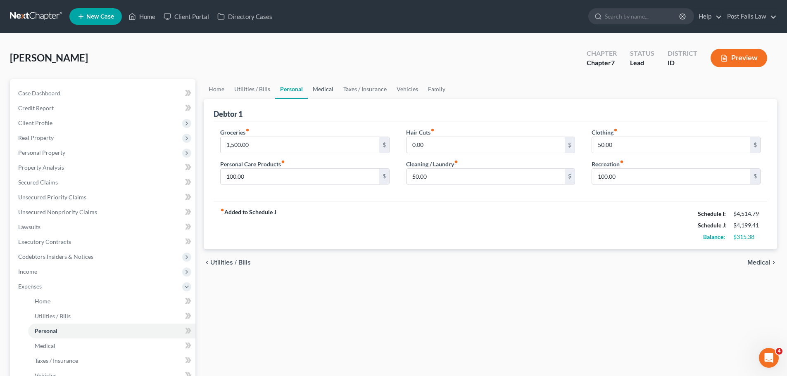
click at [331, 89] on link "Medical" at bounding box center [323, 89] width 31 height 20
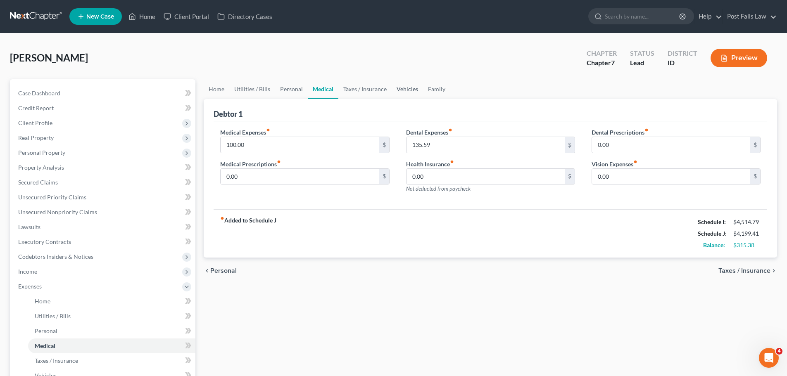
click at [403, 83] on link "Vehicles" at bounding box center [407, 89] width 31 height 20
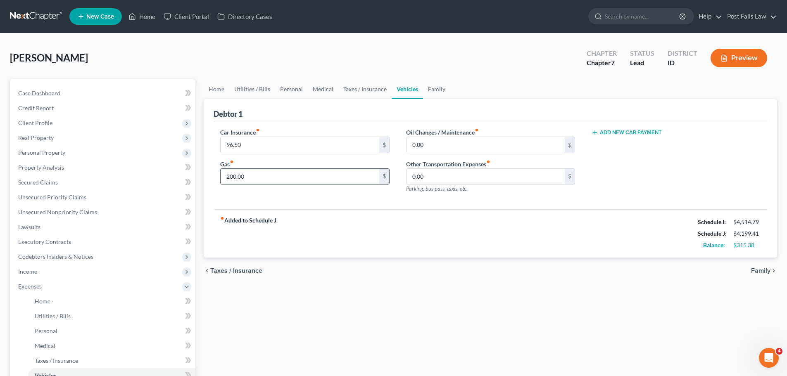
click at [338, 185] on div "200.00 $" at bounding box center [304, 177] width 169 height 17
click at [341, 175] on input "200.00" at bounding box center [300, 177] width 158 height 16
type input "300.00"
click at [319, 91] on link "Medical" at bounding box center [323, 89] width 31 height 20
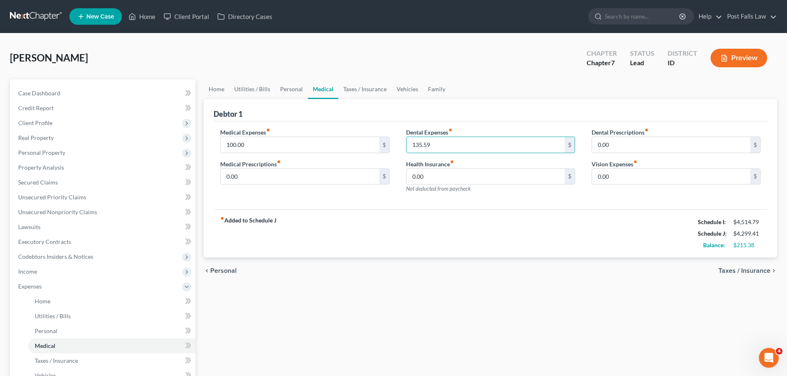
click at [512, 272] on div "chevron_left Personal Taxes / Insurance chevron_right" at bounding box center [491, 271] width 574 height 26
click at [268, 143] on input "100.00" at bounding box center [300, 145] width 158 height 16
type input "200.00"
click at [424, 253] on div "fiber_manual_record Added to Schedule J Schedule I: $4,514.79 Schedule J: $4,39…" at bounding box center [491, 234] width 554 height 48
click at [395, 88] on link "Vehicles" at bounding box center [407, 89] width 31 height 20
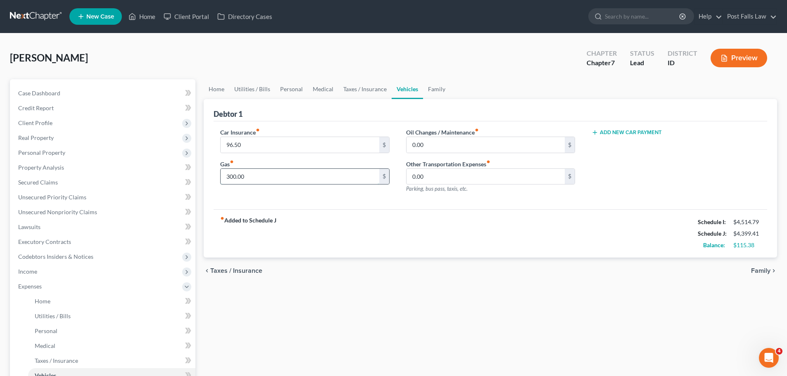
click at [264, 178] on input "300.00" at bounding box center [300, 177] width 158 height 16
click at [300, 88] on link "Personal" at bounding box center [291, 89] width 33 height 20
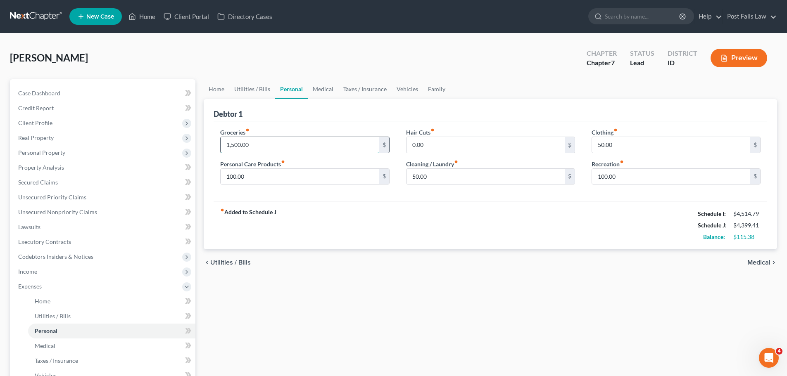
click at [257, 148] on input "1,500.00" at bounding box center [300, 145] width 158 height 16
type input "1,550.00"
click at [359, 258] on div "chevron_left Utilities / Bills Medical chevron_right" at bounding box center [491, 263] width 574 height 26
click at [41, 277] on span "Income" at bounding box center [104, 271] width 184 height 15
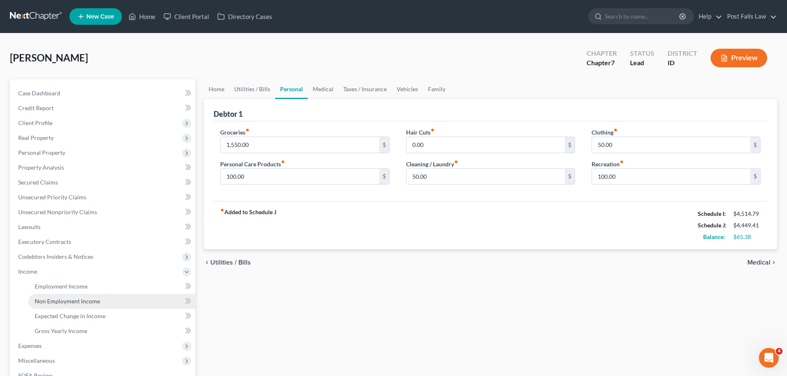
click at [52, 301] on span "Non Employment Income" at bounding box center [67, 301] width 65 height 7
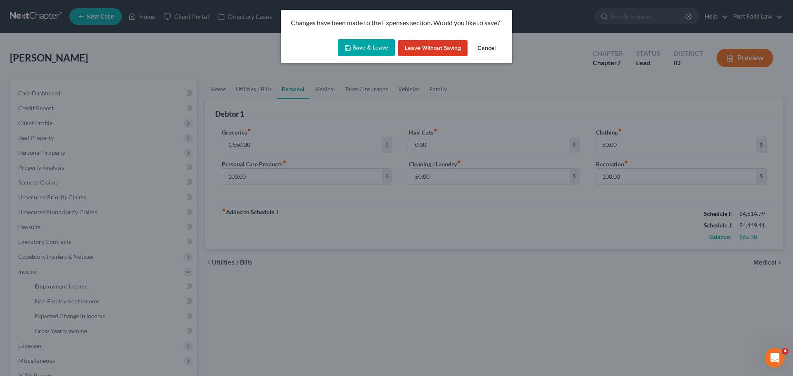
click at [362, 39] on button "Save & Leave" at bounding box center [366, 47] width 57 height 17
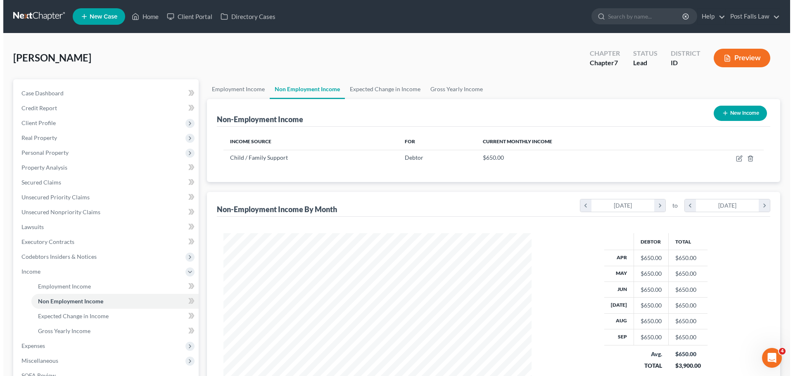
scroll to position [154, 325]
click at [717, 65] on button "Preview" at bounding box center [739, 58] width 57 height 19
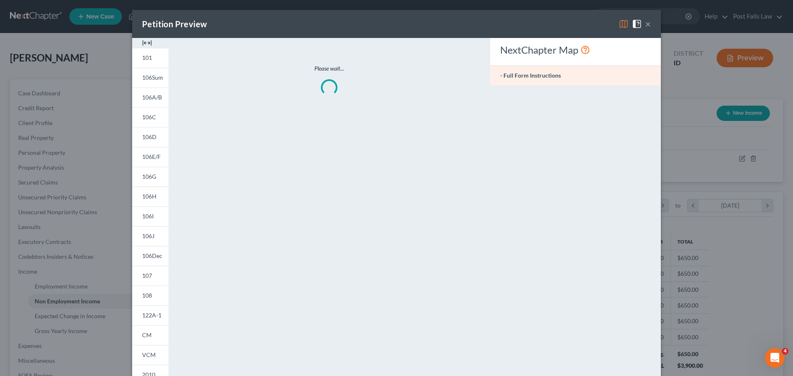
scroll to position [155, 328]
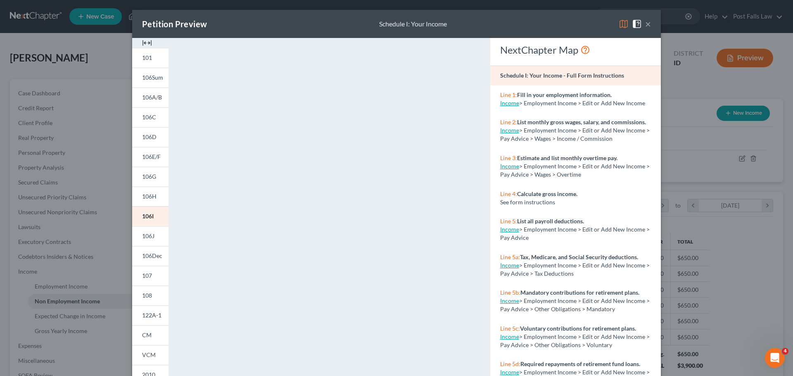
click at [146, 45] on img at bounding box center [147, 43] width 10 height 10
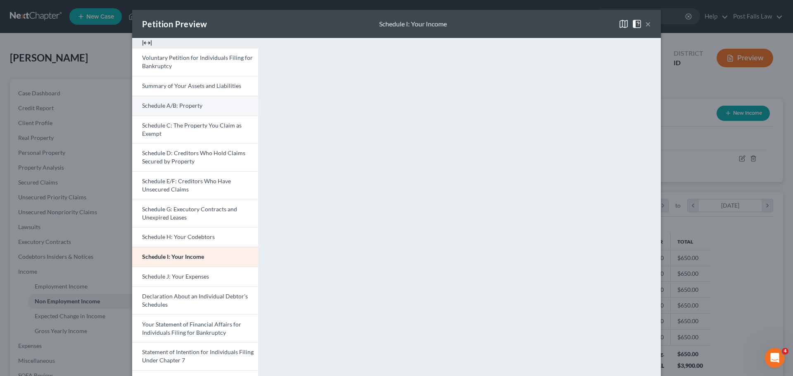
click at [180, 105] on span "Schedule A/B: Property" at bounding box center [172, 105] width 60 height 7
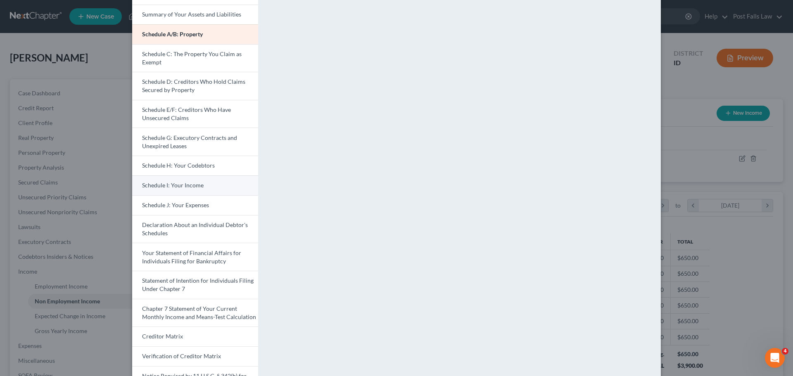
scroll to position [83, 0]
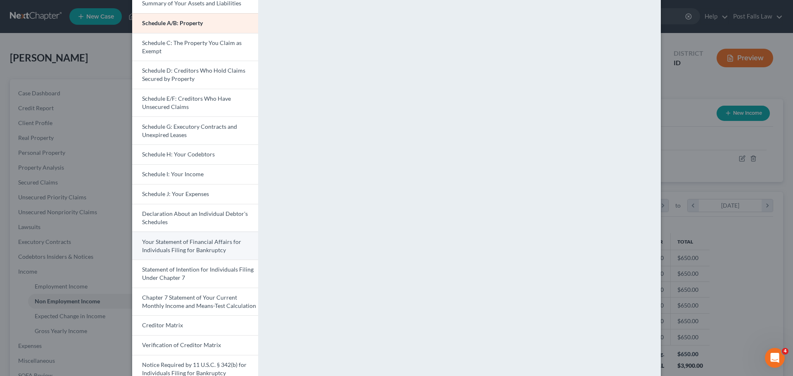
click at [211, 253] on span "Your Statement of Financial Affairs for Individuals Filing for Bankruptcy" at bounding box center [191, 245] width 99 height 15
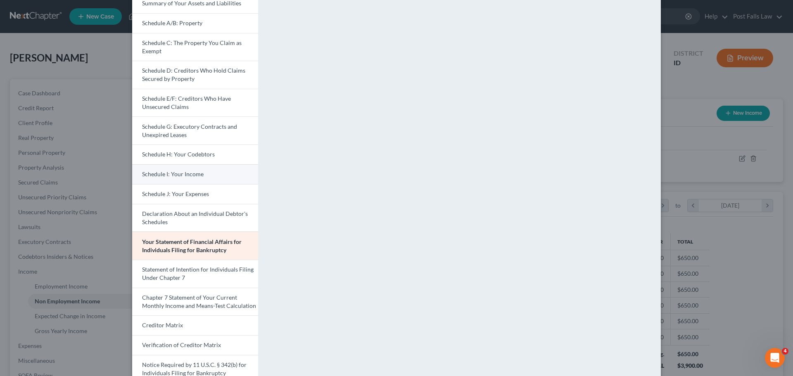
click at [198, 174] on span "Schedule I: Your Income" at bounding box center [173, 174] width 62 height 7
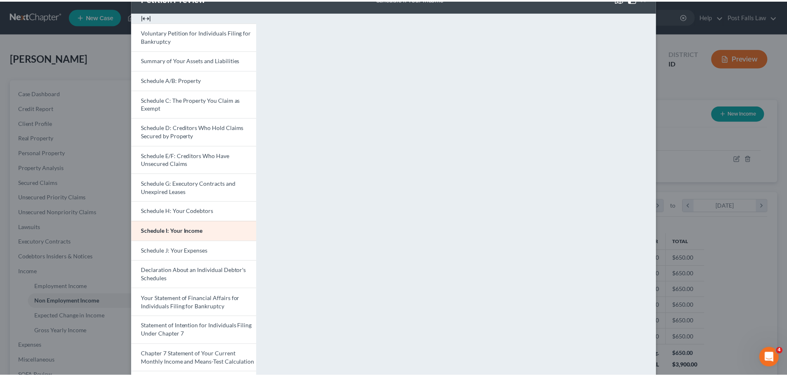
scroll to position [0, 0]
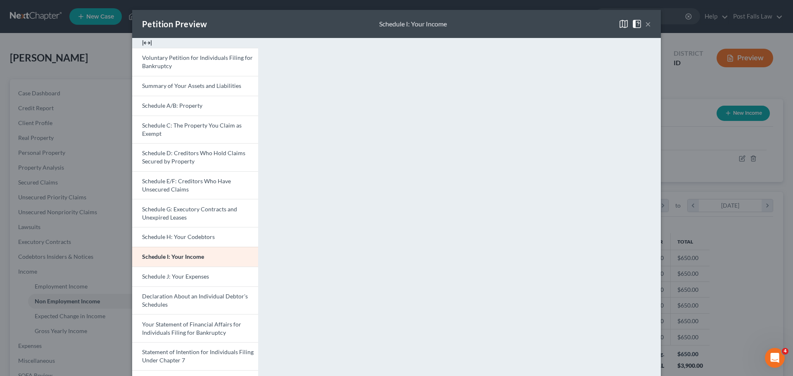
click at [645, 23] on button "×" at bounding box center [648, 24] width 6 height 10
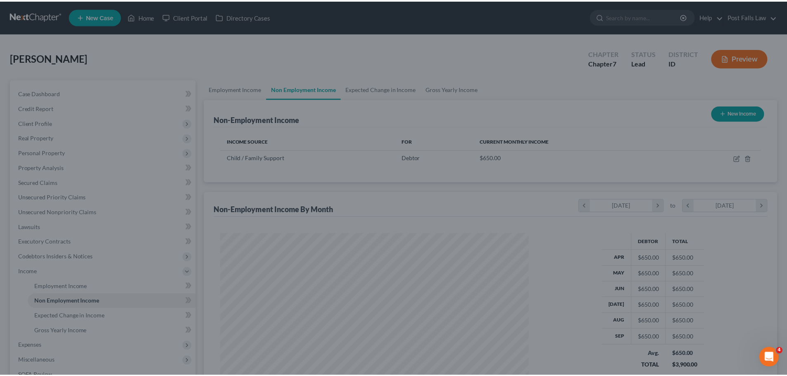
scroll to position [413095, 412925]
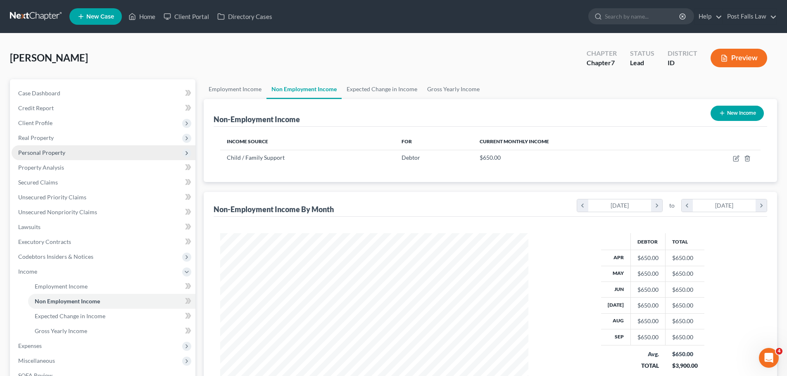
click at [52, 153] on span "Personal Property" at bounding box center [41, 152] width 47 height 7
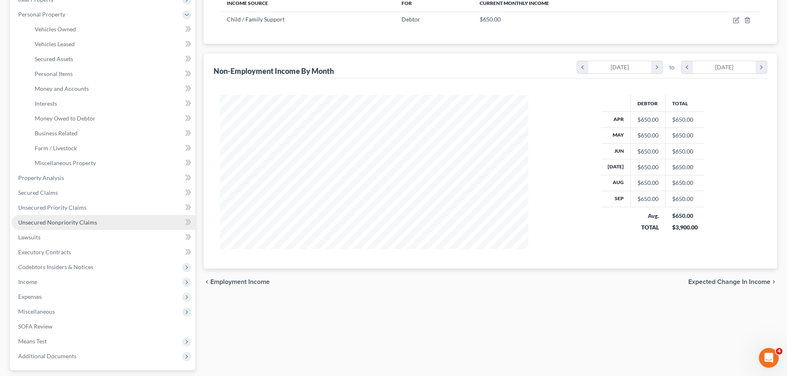
scroll to position [124, 0]
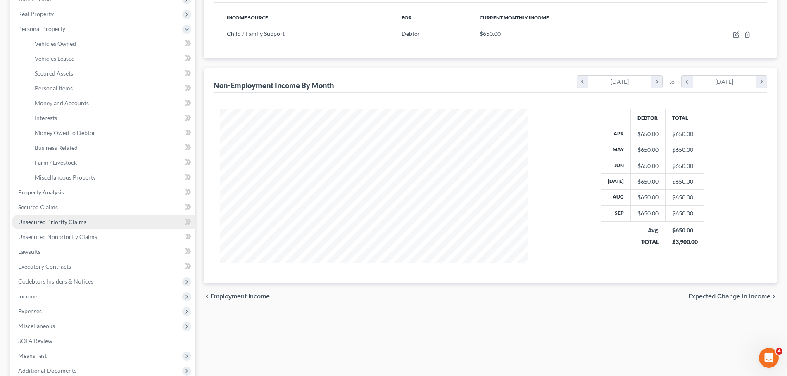
click at [97, 225] on link "Unsecured Priority Claims" at bounding box center [104, 222] width 184 height 15
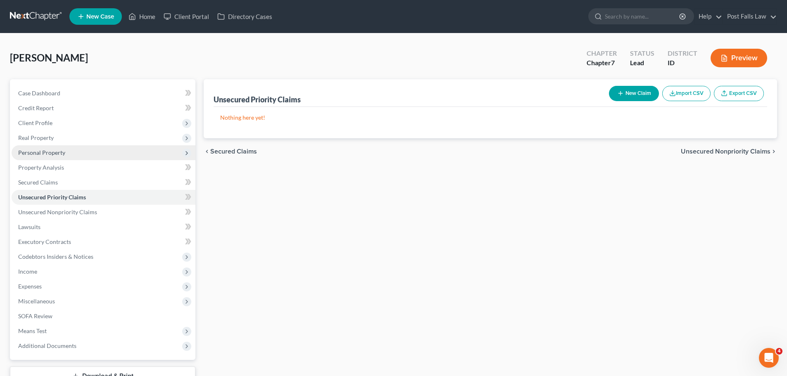
click at [57, 152] on span "Personal Property" at bounding box center [41, 152] width 47 height 7
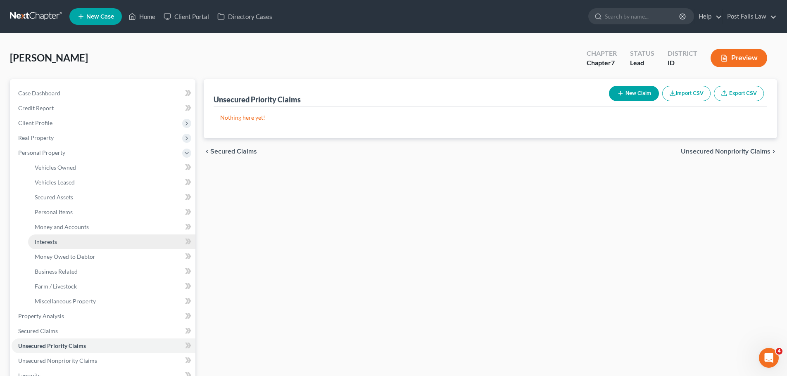
click at [78, 246] on link "Interests" at bounding box center [111, 242] width 167 height 15
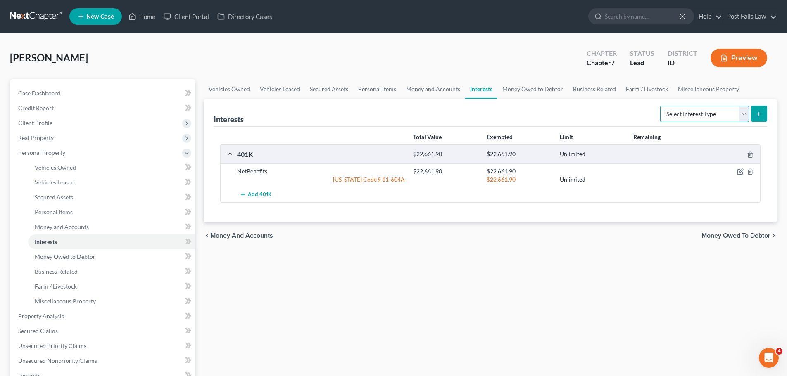
click at [744, 118] on select "Select Interest Type 401K Annuity Bond Education IRA Government Bond Government…" at bounding box center [704, 114] width 89 height 17
click at [535, 93] on link "Money Owed to Debtor" at bounding box center [533, 89] width 71 height 20
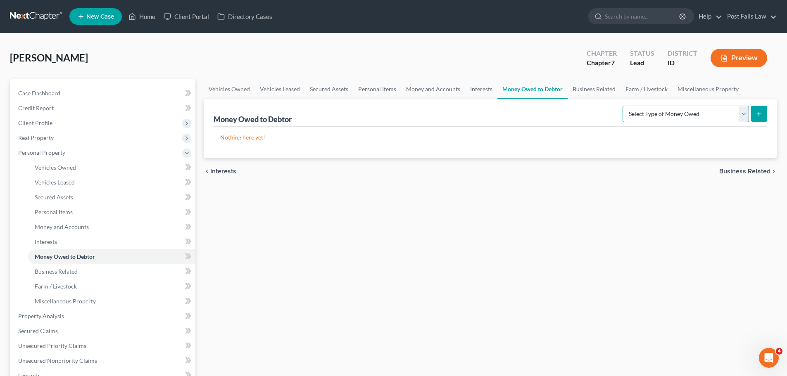
click at [678, 109] on select "Select Type of Money Owed Accounts Receivable Alimony Child Support Claims Agai…" at bounding box center [686, 114] width 126 height 17
select select "child_support"
click at [624, 106] on select "Select Type of Money Owed Accounts Receivable Alimony Child Support Claims Agai…" at bounding box center [686, 114] width 126 height 17
click at [760, 111] on icon "submit" at bounding box center [759, 114] width 7 height 7
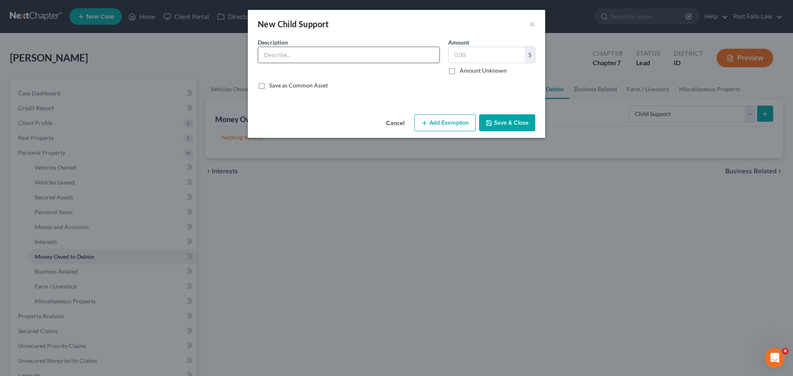
click at [279, 54] on input "text" at bounding box center [348, 55] width 181 height 16
type input "C"
type input "Back Due Child Support"
type input "3,900.00"
click at [452, 122] on button "Add Exemption" at bounding box center [445, 122] width 62 height 17
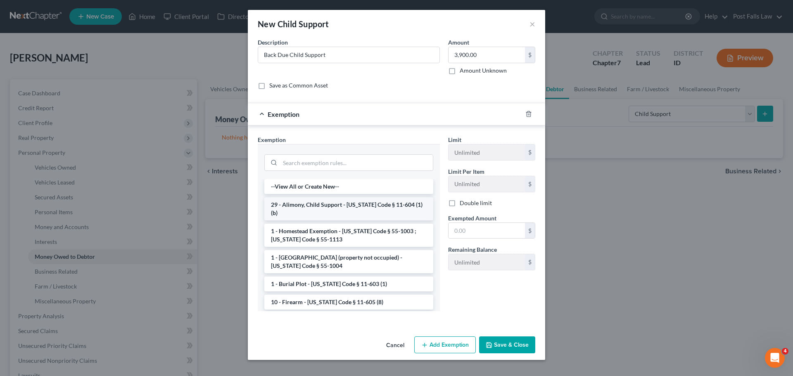
click at [322, 206] on li "29 - Alimony, Child Support - [US_STATE] Code § 11-604 (1)(b)" at bounding box center [348, 209] width 169 height 23
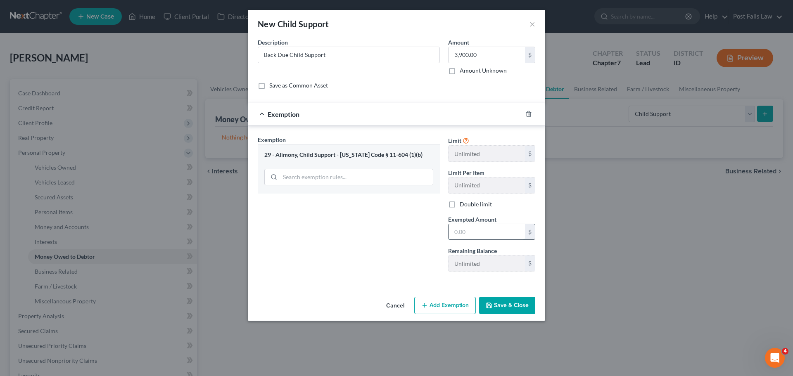
click at [455, 235] on input "text" at bounding box center [487, 232] width 76 height 16
type input "3,900.00"
click at [494, 307] on button "Save & Close" at bounding box center [507, 305] width 56 height 17
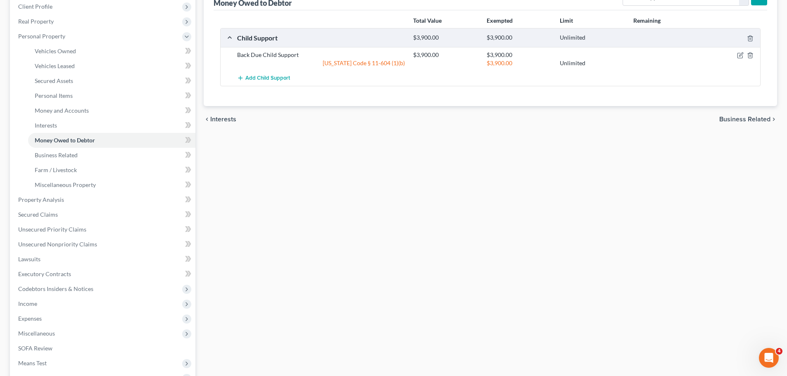
scroll to position [212, 0]
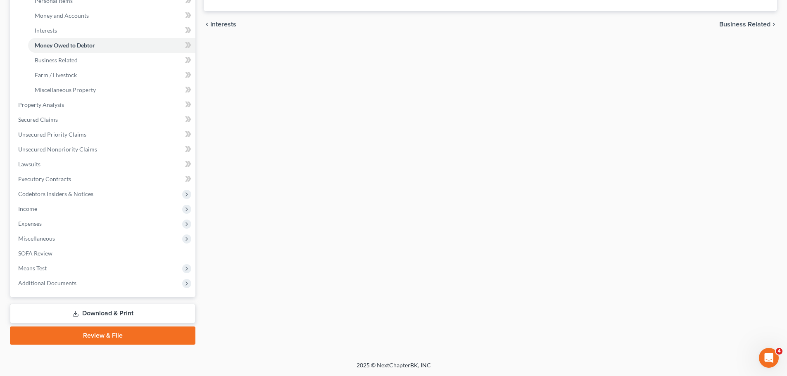
click at [158, 315] on link "Download & Print" at bounding box center [103, 313] width 186 height 19
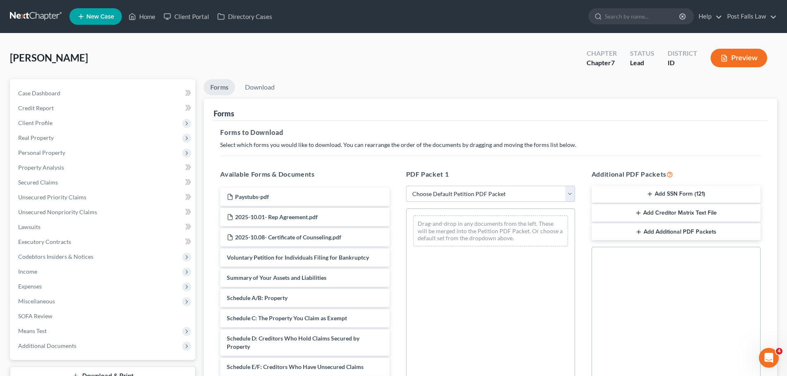
drag, startPoint x: 567, startPoint y: 193, endPoint x: 553, endPoint y: 196, distance: 14.4
click at [567, 193] on select "Choose Default Petition PDF Packet Complete Bankruptcy Petition (all forms and …" at bounding box center [490, 194] width 169 height 17
select select "0"
click at [406, 186] on select "Choose Default Petition PDF Packet Complete Bankruptcy Petition (all forms and …" at bounding box center [490, 194] width 169 height 17
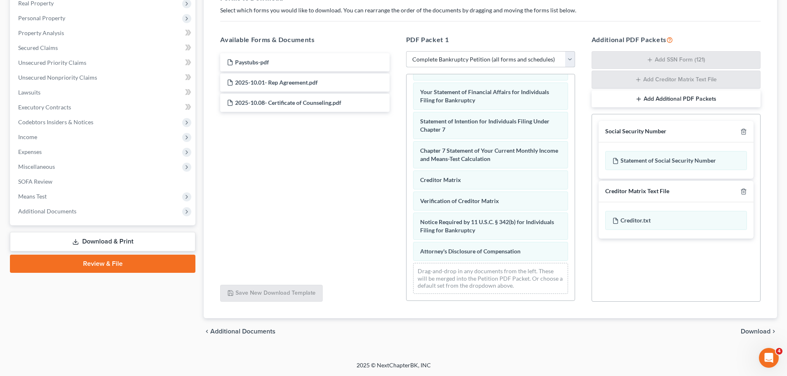
scroll to position [263, 0]
click at [747, 333] on span "Download" at bounding box center [756, 332] width 30 height 7
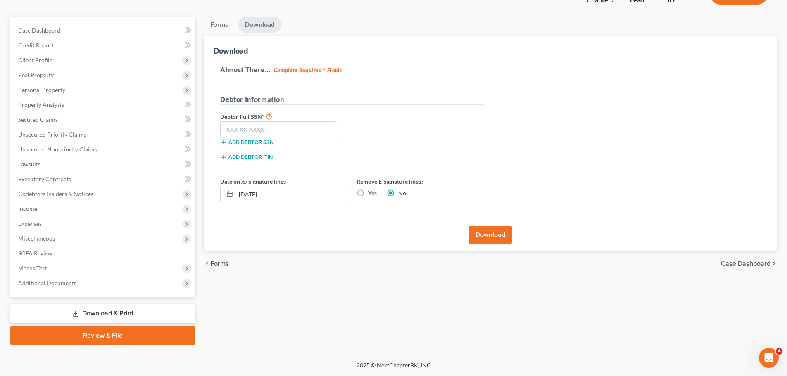
scroll to position [63, 0]
click at [315, 127] on input "text" at bounding box center [278, 129] width 117 height 17
click at [330, 130] on input "text" at bounding box center [278, 129] width 117 height 17
type input "529-35-2291"
click at [485, 235] on button "Download" at bounding box center [490, 235] width 43 height 18
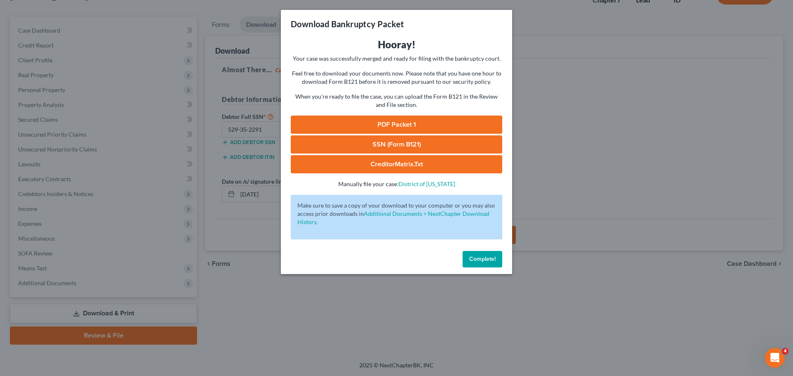
click at [433, 121] on link "PDF Packet 1" at bounding box center [397, 125] width 212 height 18
click at [434, 162] on link "CreditorMatrix.txt" at bounding box center [397, 164] width 212 height 18
click at [484, 260] on span "Complete!" at bounding box center [482, 259] width 26 height 7
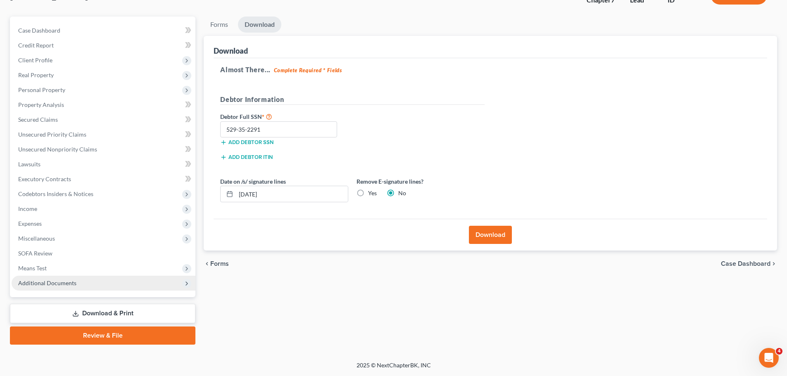
click at [71, 284] on span "Additional Documents" at bounding box center [47, 283] width 58 height 7
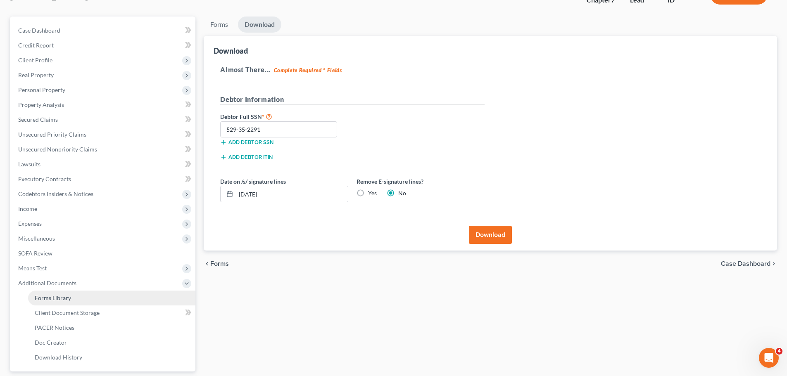
click at [72, 299] on link "Forms Library" at bounding box center [111, 298] width 167 height 15
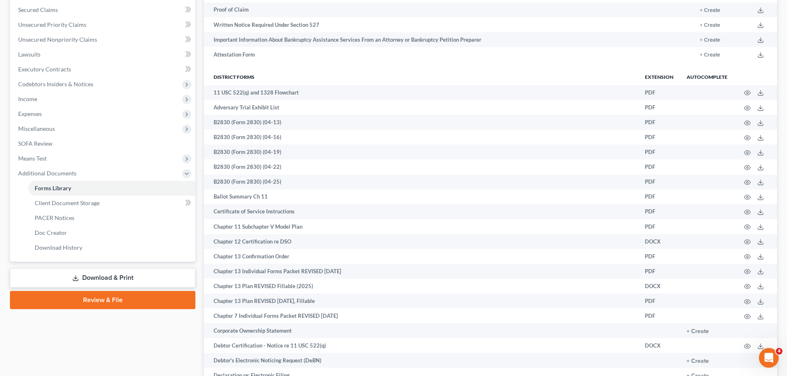
scroll to position [162, 0]
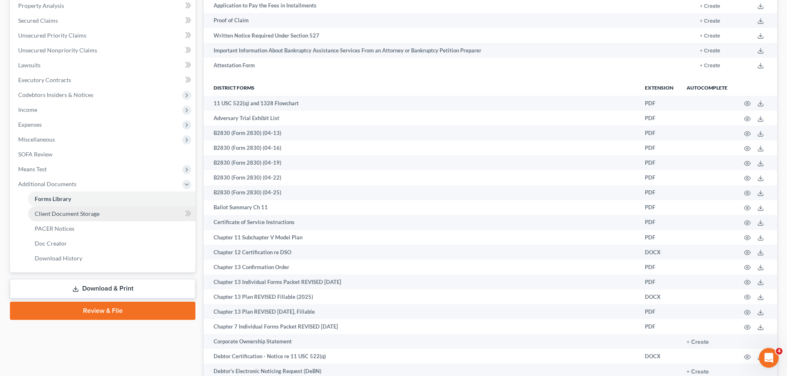
click at [67, 214] on span "Client Document Storage" at bounding box center [67, 213] width 65 height 7
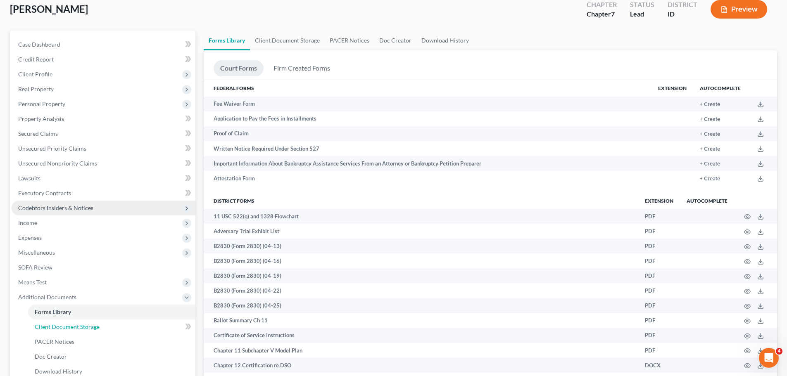
select select "0"
select select "6"
select select "7"
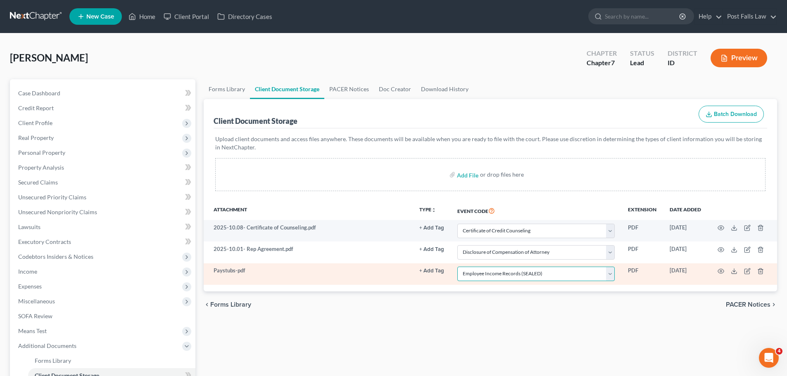
click at [614, 276] on select "Select Event Certificate of Credit Counseling Chapter 13 Calculation of Disposa…" at bounding box center [535, 274] width 157 height 14
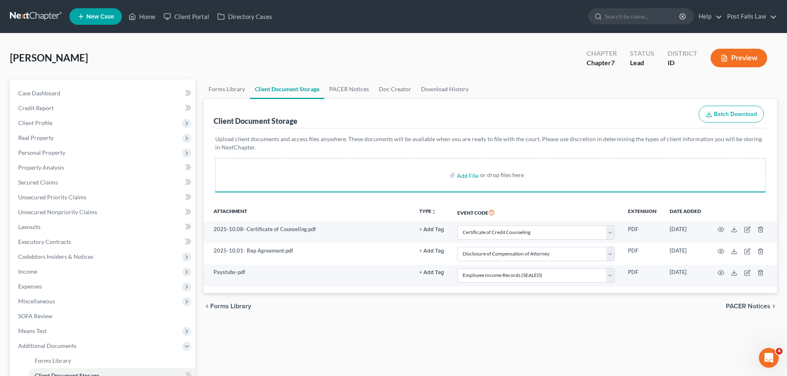
select select "0"
select select "6"
select select "7"
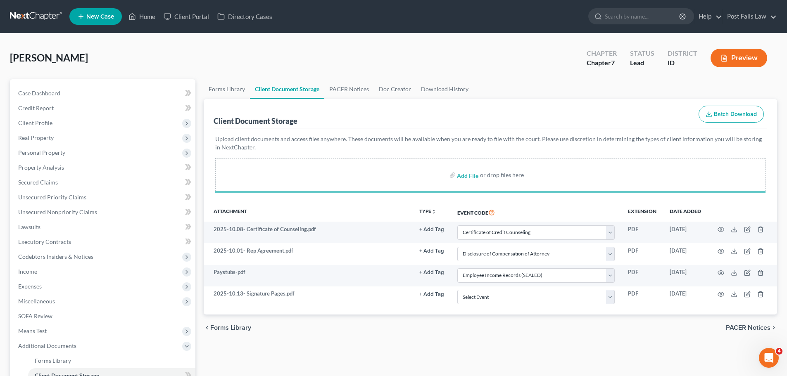
select select "0"
select select "6"
select select "7"
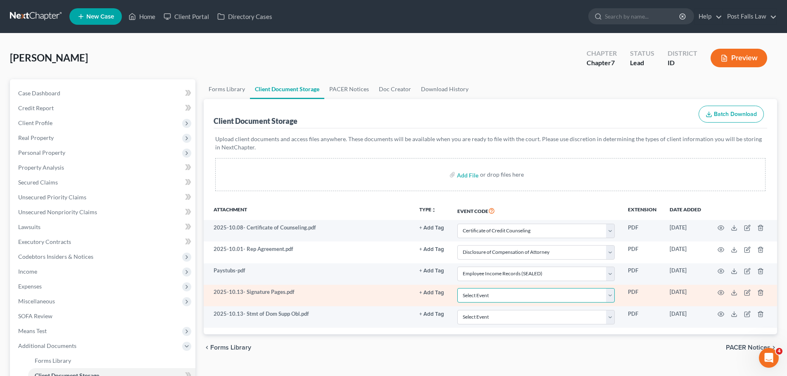
click at [612, 297] on select "Select Event Certificate of Credit Counseling Chapter 13 Calculation of Disposa…" at bounding box center [535, 295] width 157 height 14
select select "9"
click at [457, 288] on select "Select Event Certificate of Credit Counseling Chapter 13 Calculation of Disposa…" at bounding box center [535, 295] width 157 height 14
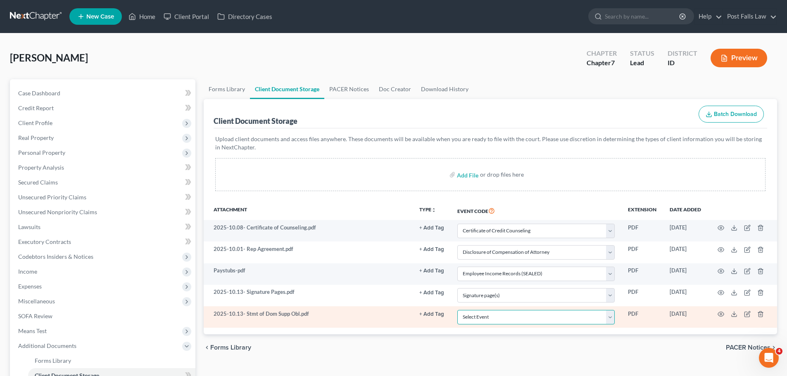
click at [611, 318] on select "Select Event Certificate of Credit Counseling Chapter 13 Calculation of Disposa…" at bounding box center [535, 317] width 157 height 14
select select "10"
click at [457, 310] on select "Select Event Certificate of Credit Counseling Chapter 13 Calculation of Disposa…" at bounding box center [535, 317] width 157 height 14
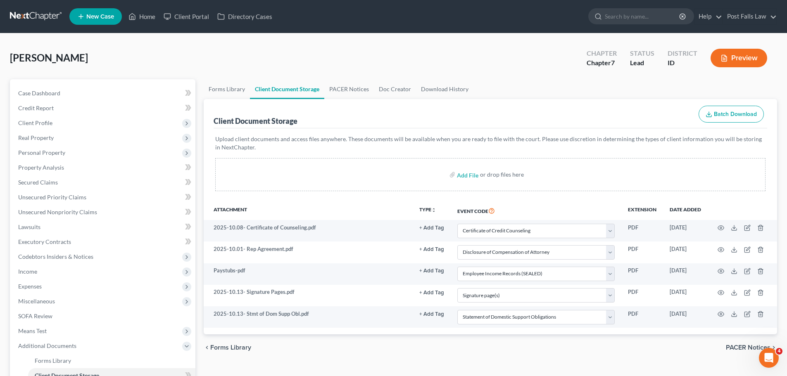
click at [537, 344] on div "chevron_left Forms Library PACER Notices chevron_right" at bounding box center [491, 348] width 574 height 26
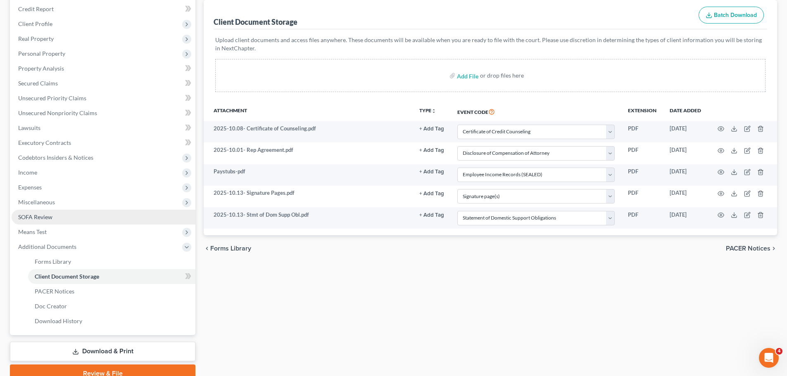
scroll to position [137, 0]
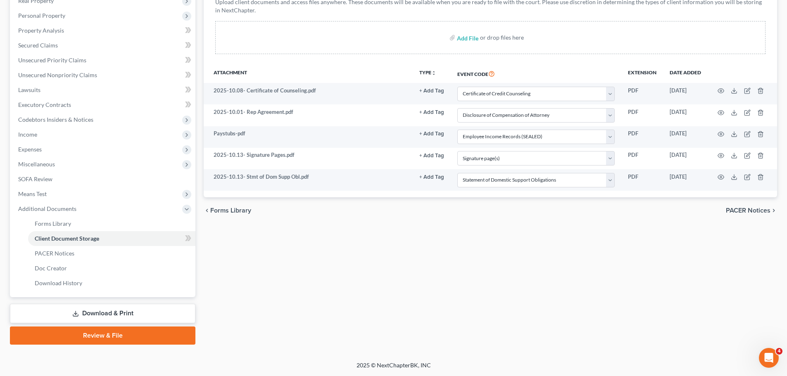
click at [102, 335] on link "Review & File" at bounding box center [103, 336] width 186 height 18
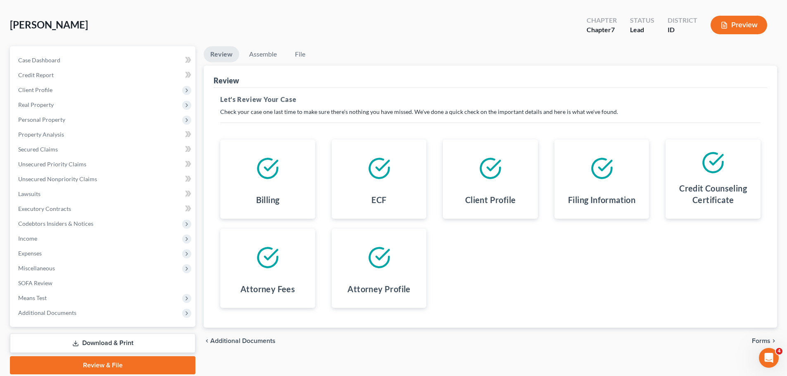
scroll to position [63, 0]
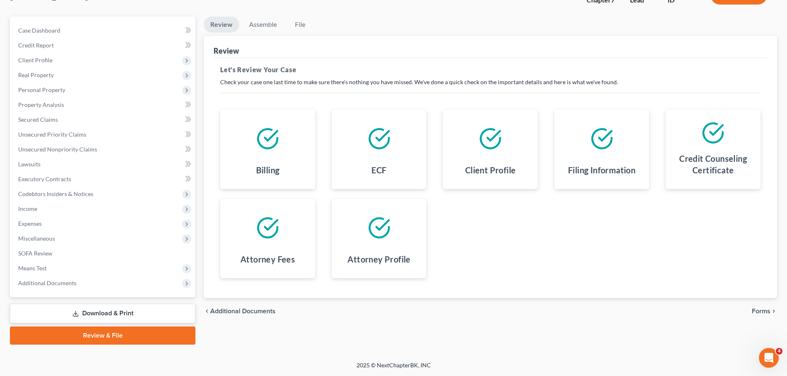
click at [761, 310] on span "Forms" at bounding box center [761, 311] width 19 height 7
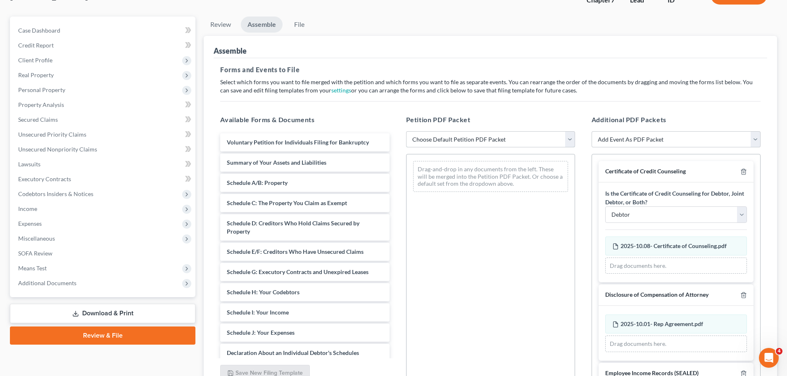
click at [571, 140] on select "Choose Default Petition PDF Packet Emergency Filing (Voluntary Petition and Cre…" at bounding box center [490, 139] width 169 height 17
select select "1"
click at [406, 131] on select "Choose Default Petition PDF Packet Emergency Filing (Voluntary Petition and Cre…" at bounding box center [490, 139] width 169 height 17
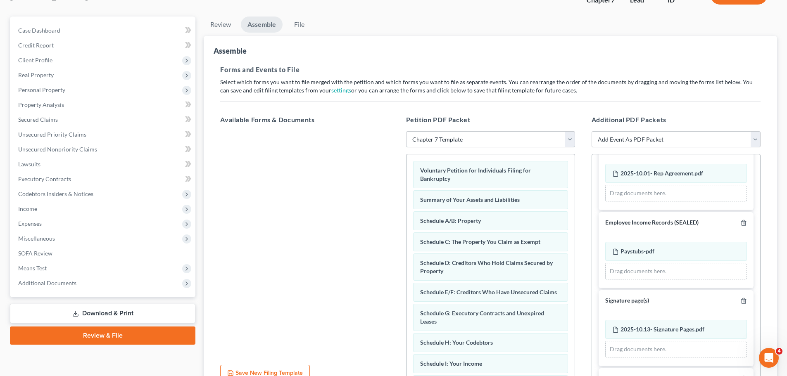
scroll to position [165, 0]
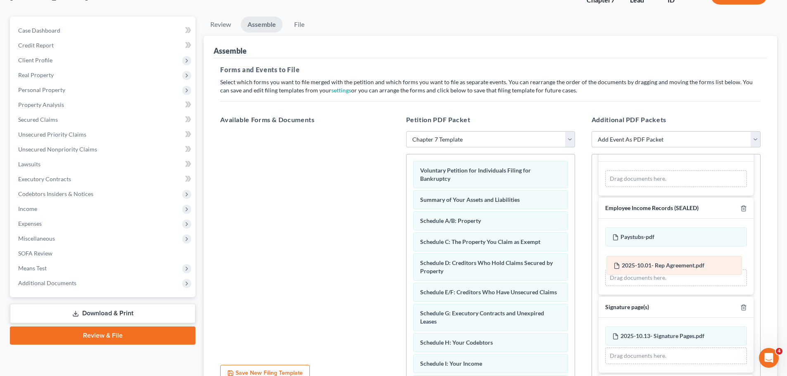
drag, startPoint x: 698, startPoint y: 166, endPoint x: 699, endPoint y: 275, distance: 109.1
click at [699, 187] on div "2025-10.01- Rep Agreement.pdf Amended 2025-10.01- Rep Agreement.pdf 2025-10.01-…" at bounding box center [676, 179] width 142 height 17
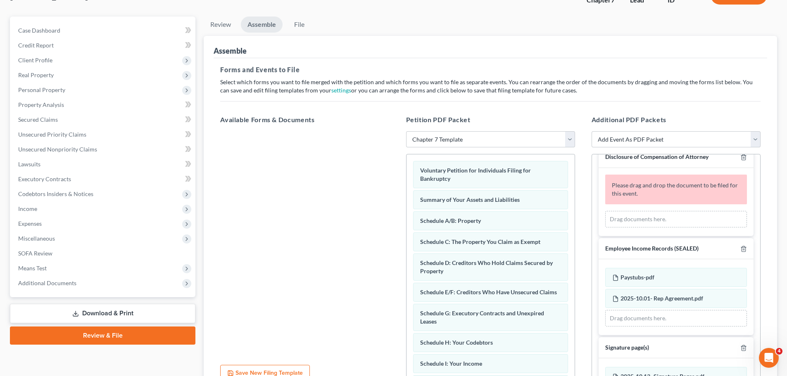
scroll to position [137, 0]
click at [741, 160] on icon "button" at bounding box center [744, 158] width 7 height 7
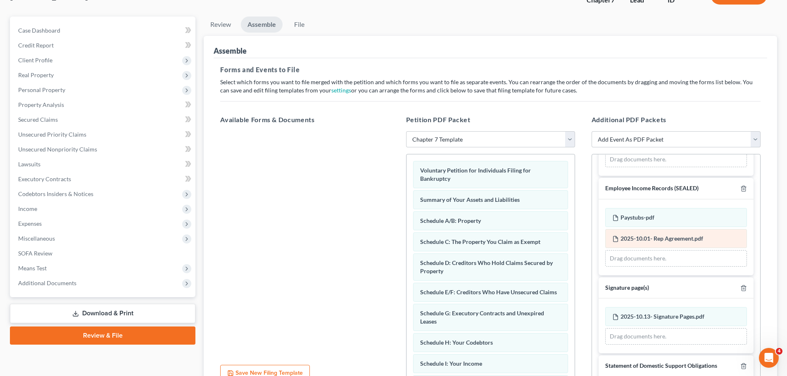
scroll to position [129, 0]
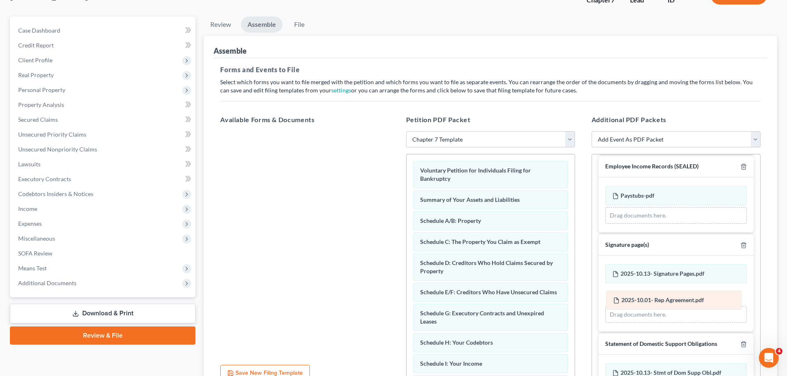
drag, startPoint x: 669, startPoint y: 218, endPoint x: 669, endPoint y: 305, distance: 87.2
click at [669, 224] on div "2025-10.01- Rep Agreement.pdf Amended 2025-10.01- Rep Agreement.pdf Paystubs-pd…" at bounding box center [676, 205] width 142 height 38
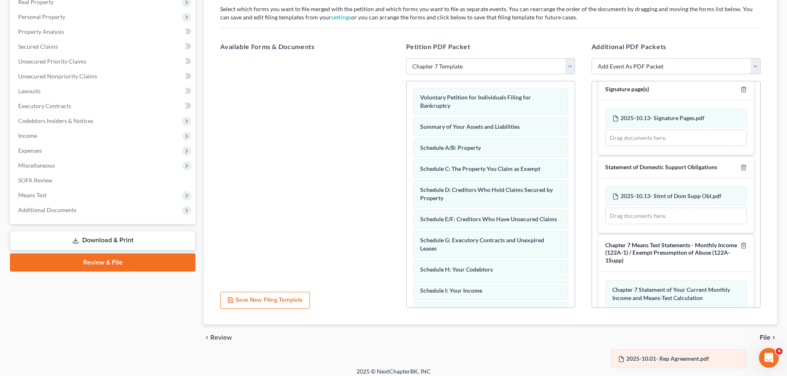
scroll to position [142, 0]
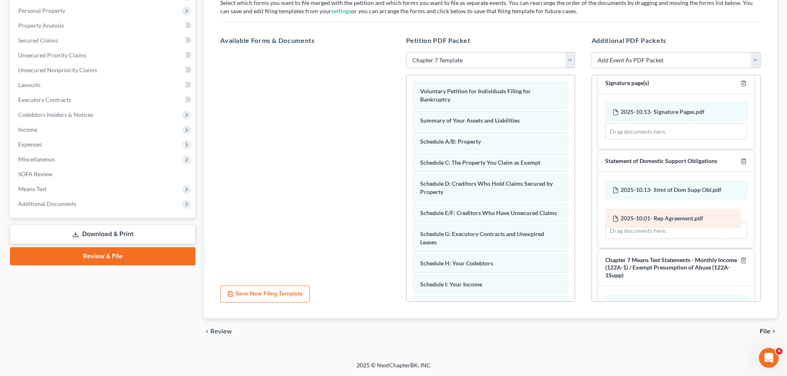
drag, startPoint x: 648, startPoint y: 213, endPoint x: 648, endPoint y: 219, distance: 6.2
click at [648, 140] on div "2025-10.01- Rep Agreement.pdf Amended 2025-10.01- Rep Agreement.pdf 2025-10.13-…" at bounding box center [676, 121] width 142 height 38
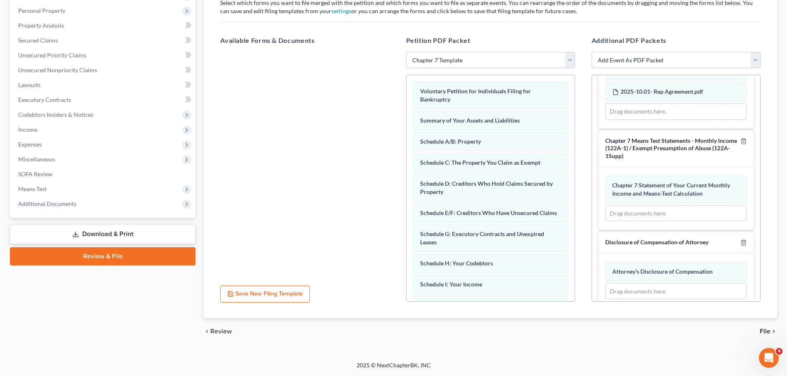
scroll to position [335, 0]
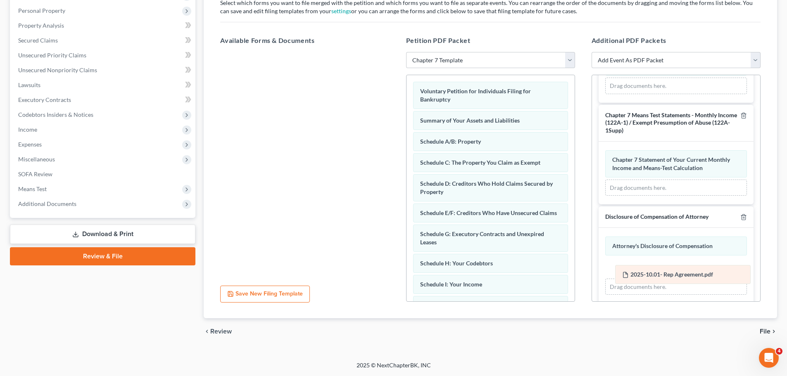
drag, startPoint x: 637, startPoint y: 91, endPoint x: 647, endPoint y: 278, distance: 187.9
click at [647, 94] on div "2025-10.01- Rep Agreement.pdf Amended 2025-10.01- Rep Agreement.pdf 2025-10.13-…" at bounding box center [676, 76] width 142 height 38
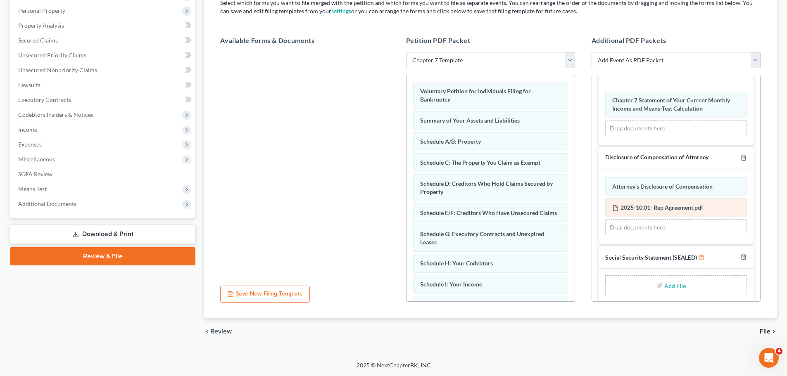
scroll to position [402, 0]
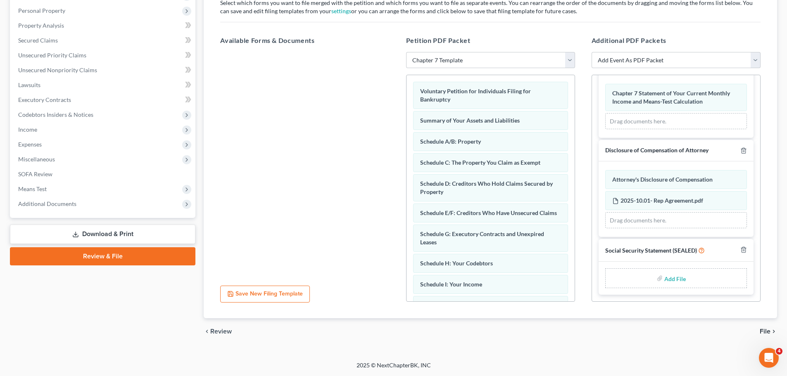
click at [669, 280] on input "file" at bounding box center [675, 278] width 20 height 15
type input "C:\fakepath\[DATE]- Stmt About SSN.pdf"
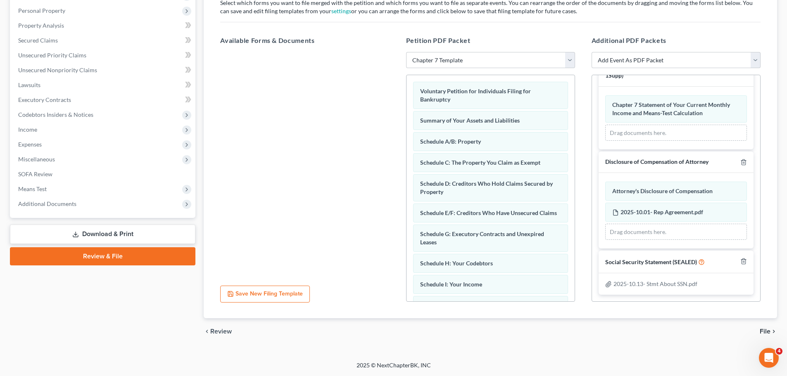
scroll to position [390, 0]
click at [762, 332] on span "File" at bounding box center [765, 332] width 11 height 7
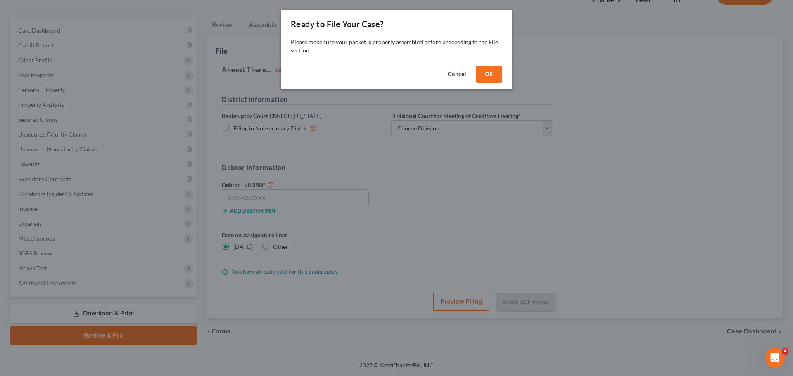
click at [487, 73] on button "OK" at bounding box center [489, 74] width 26 height 17
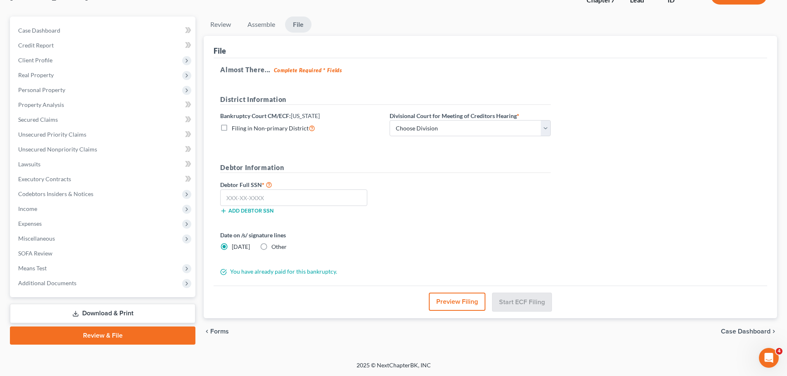
click at [552, 132] on div "Divisional Court for Meeting of Creditors Hearing * Choose Division Boise Coeur…" at bounding box center [470, 124] width 169 height 25
click at [545, 131] on select "Choose Division Boise Coeur d'Alene [GEOGRAPHIC_DATA] [GEOGRAPHIC_DATA] [GEOGRA…" at bounding box center [470, 128] width 161 height 17
select select "1"
click at [390, 120] on select "Choose Division Boise Coeur d'Alene [GEOGRAPHIC_DATA] [GEOGRAPHIC_DATA] [GEOGRA…" at bounding box center [470, 128] width 161 height 17
click at [342, 200] on input "text" at bounding box center [293, 198] width 147 height 17
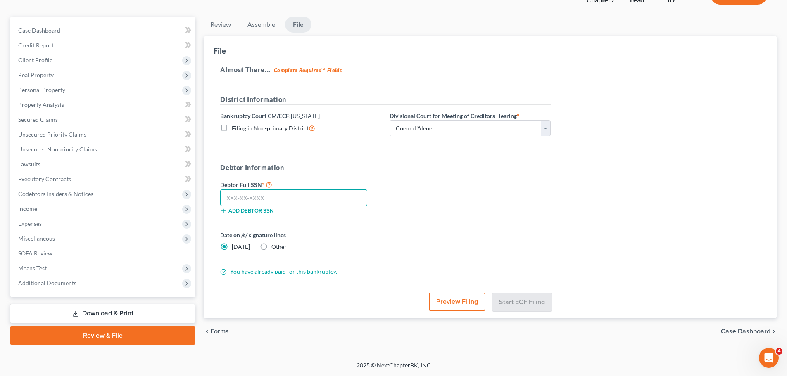
click at [312, 200] on input "text" at bounding box center [293, 198] width 147 height 17
type input "529-35-2291"
click at [515, 304] on button "Start ECF Filing" at bounding box center [522, 302] width 59 height 18
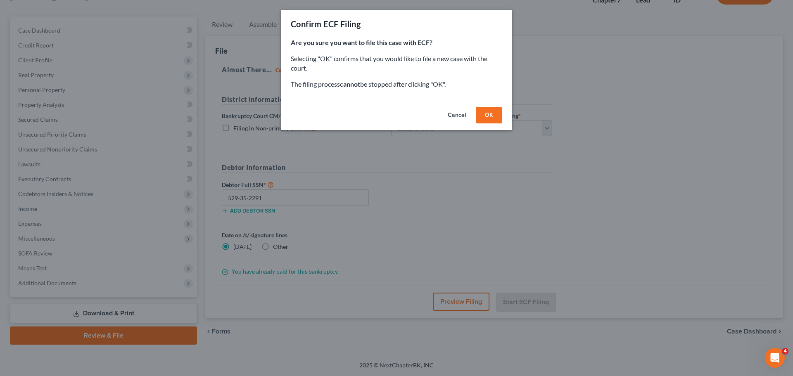
click at [493, 117] on button "OK" at bounding box center [489, 115] width 26 height 17
